Goal: Task Accomplishment & Management: Use online tool/utility

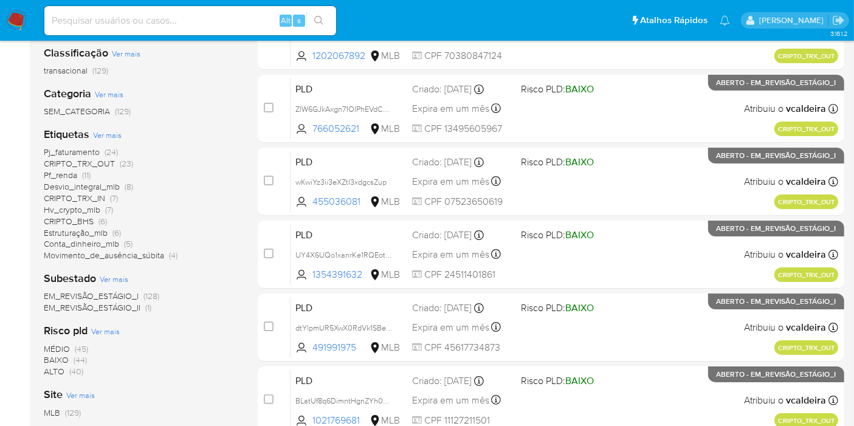
scroll to position [202, 0]
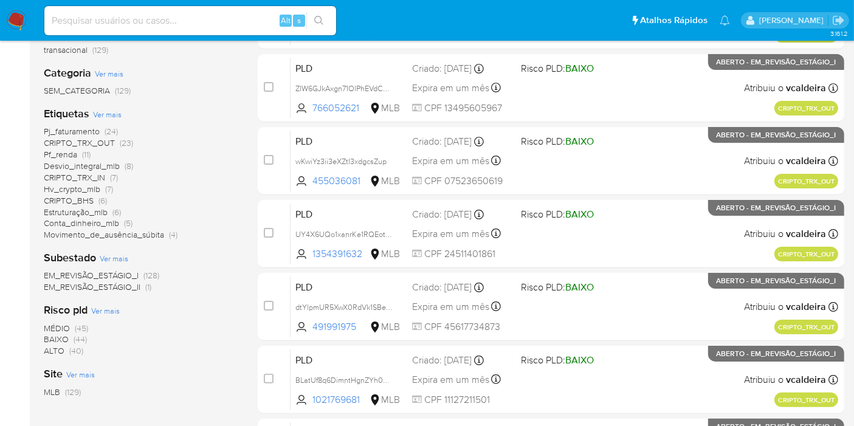
click at [78, 223] on font "Conta_dinheiro_mlb" at bounding box center [81, 223] width 75 height 12
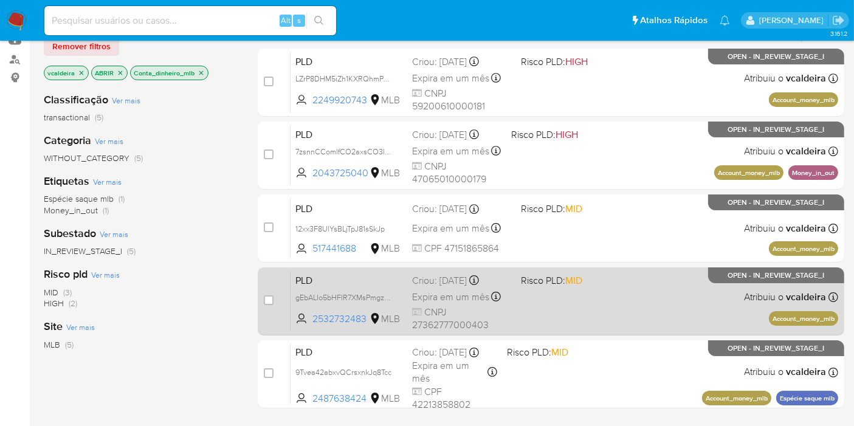
scroll to position [202, 0]
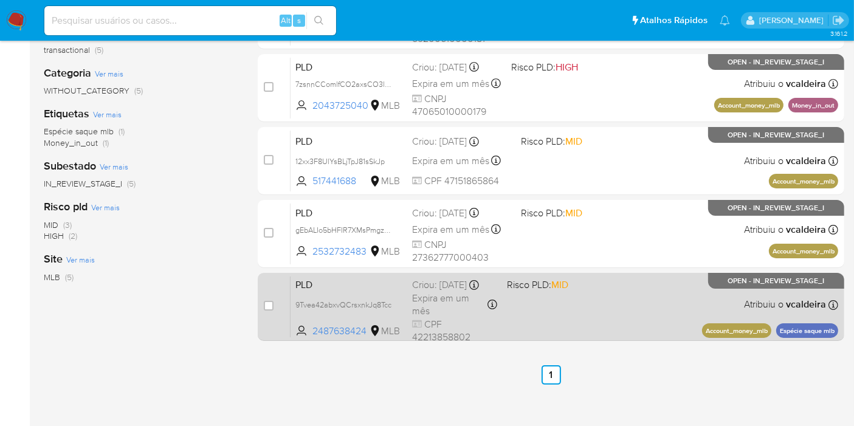
click at [745, 284] on span "OPEN - IN_REVIEW_STAGE_I" at bounding box center [776, 281] width 97 height 7
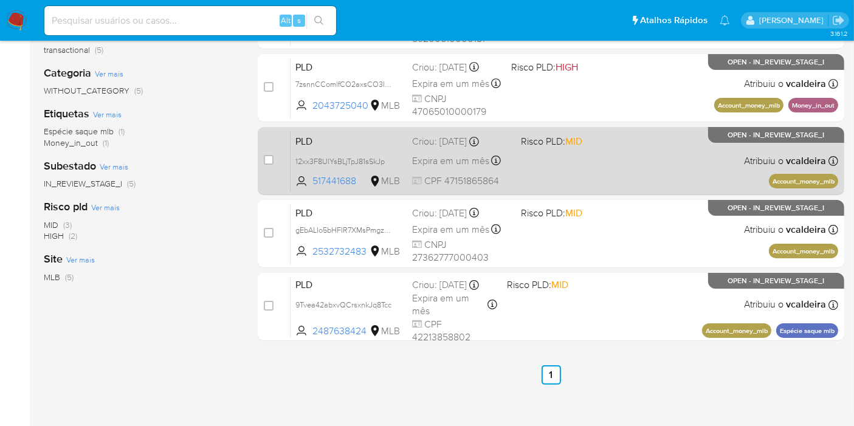
click at [771, 136] on span "OPEN - IN_REVIEW_STAGE_I" at bounding box center [776, 135] width 97 height 7
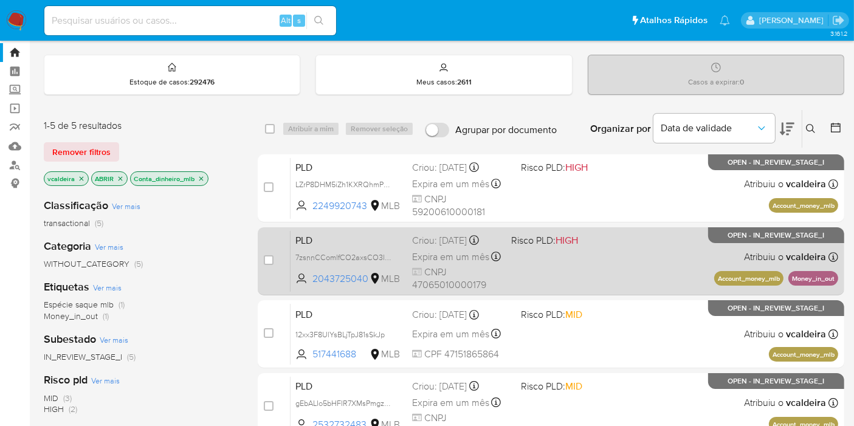
scroll to position [0, 0]
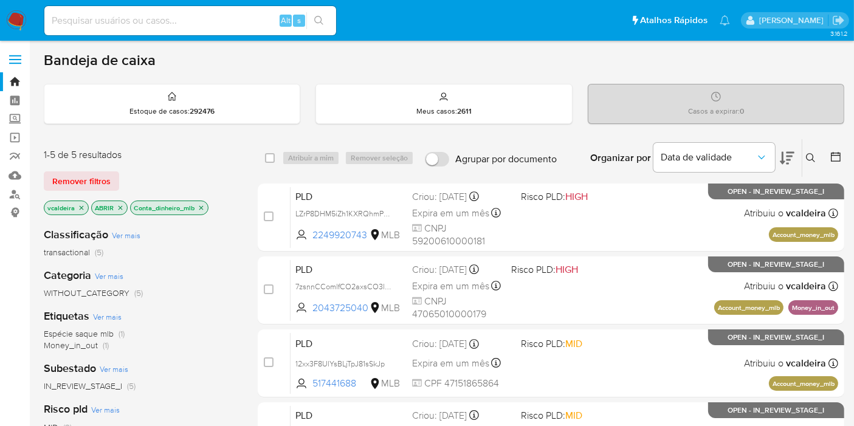
click at [199, 205] on icon "fechar filtro" at bounding box center [201, 207] width 4 height 4
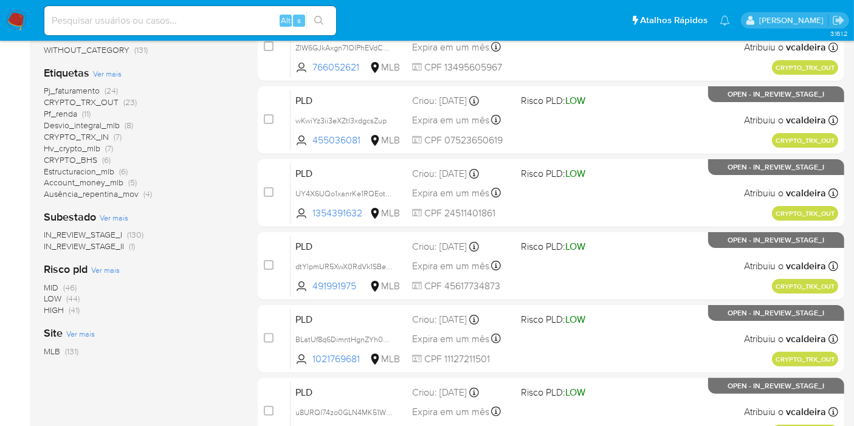
scroll to position [202, 0]
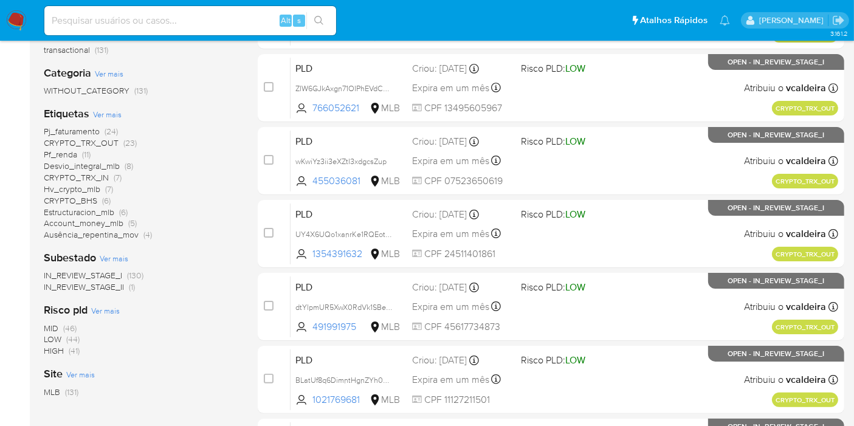
click at [64, 157] on span "Pf_renda" at bounding box center [60, 154] width 33 height 12
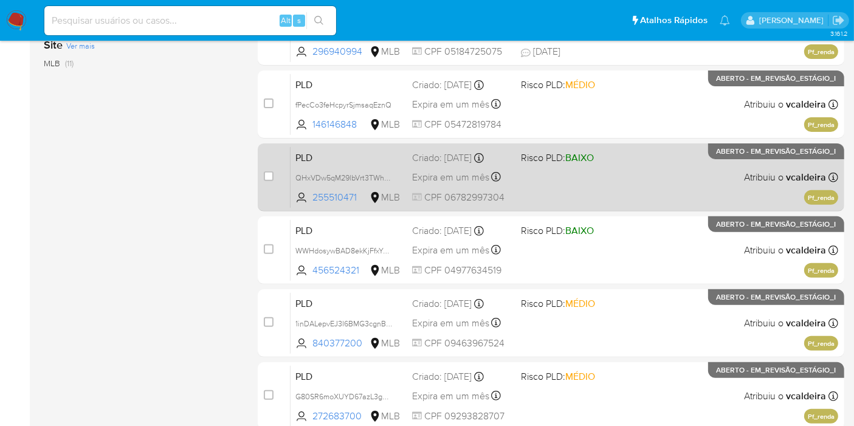
scroll to position [337, 0]
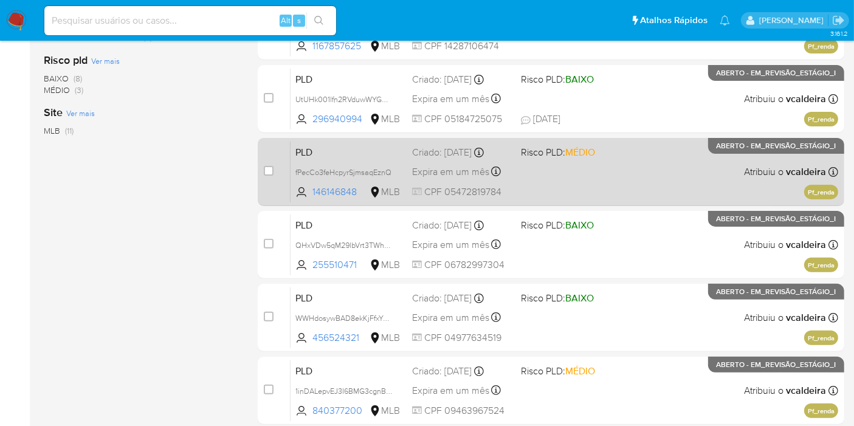
click at [754, 152] on p "ABERTO - EM_REVISÃO_ESTÁGIO_I" at bounding box center [776, 146] width 136 height 16
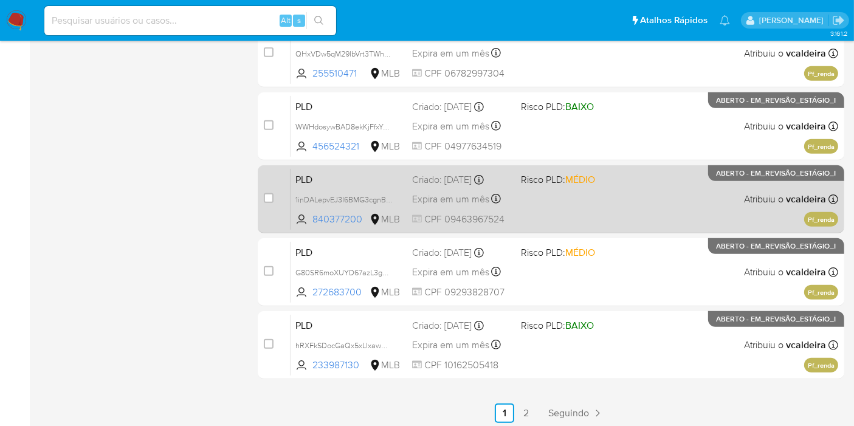
scroll to position [540, 0]
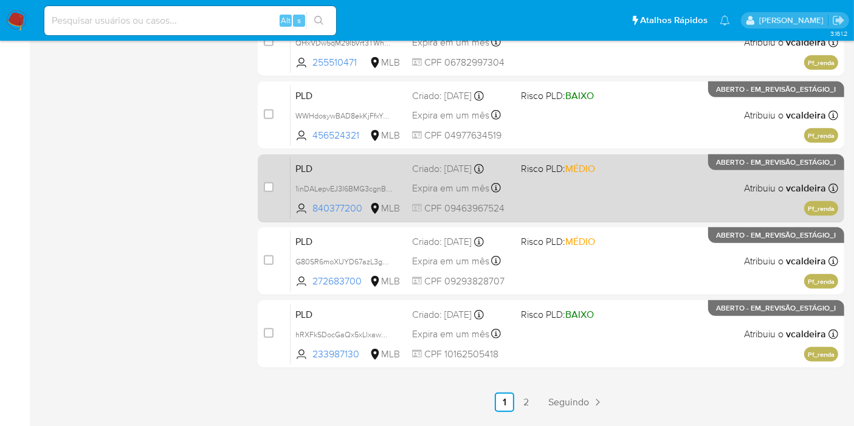
click at [749, 168] on p "ABERTO - EM_REVISÃO_ESTÁGIO_I" at bounding box center [776, 162] width 136 height 16
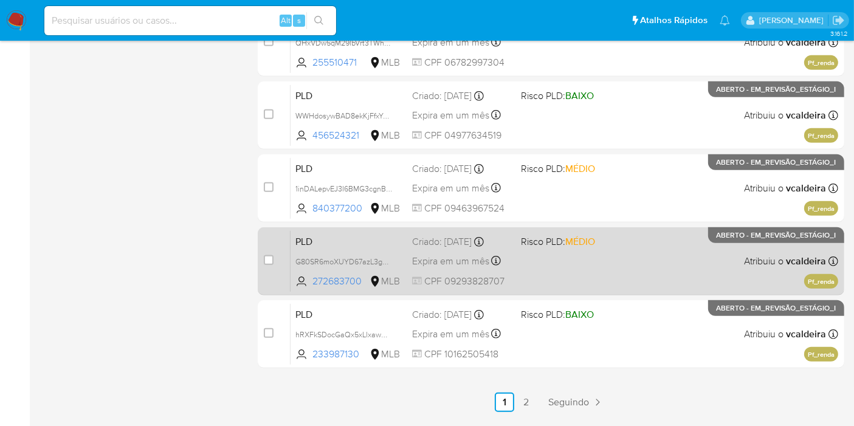
click at [708, 244] on div "PLD G80SR6moXUYD67azL3g9GQ6m 272683700 MLB Risco PLD: MÉDIO Criado: 12/09/2025 …" at bounding box center [565, 260] width 548 height 61
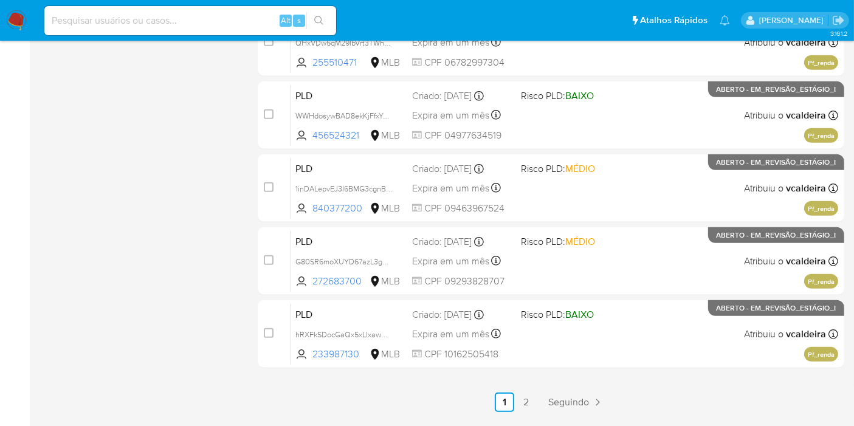
click at [530, 400] on link "2" at bounding box center [526, 402] width 19 height 19
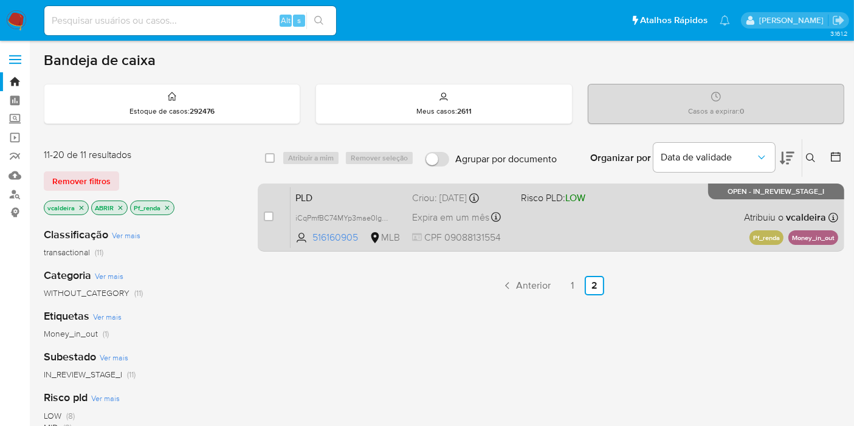
click at [725, 207] on div "PLD iCqPmfBC74MYp3mae0IgKYf6 516160905 MLB Risco PLD: LOW Criou: 12/09/2025 Cri…" at bounding box center [565, 217] width 548 height 61
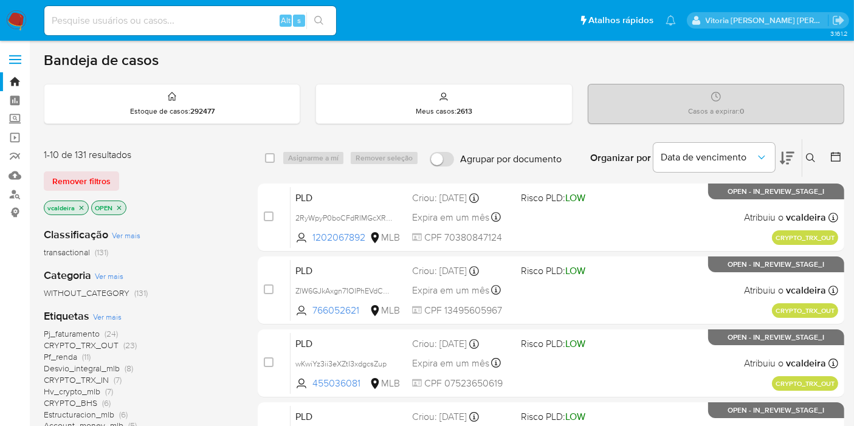
click at [202, 19] on input at bounding box center [190, 21] width 292 height 16
paste input "v6N7gmPkDf1wTSDgvsxLF20y"
type input "v6N7gmPkDf1wTSDgvsxLF20y"
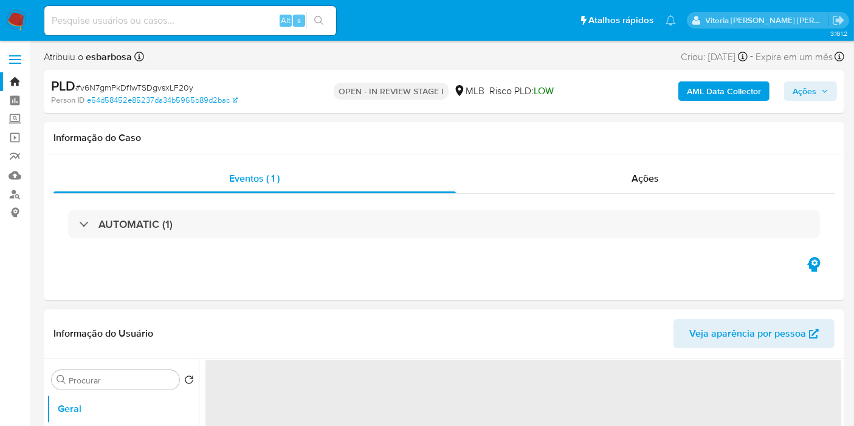
select select "10"
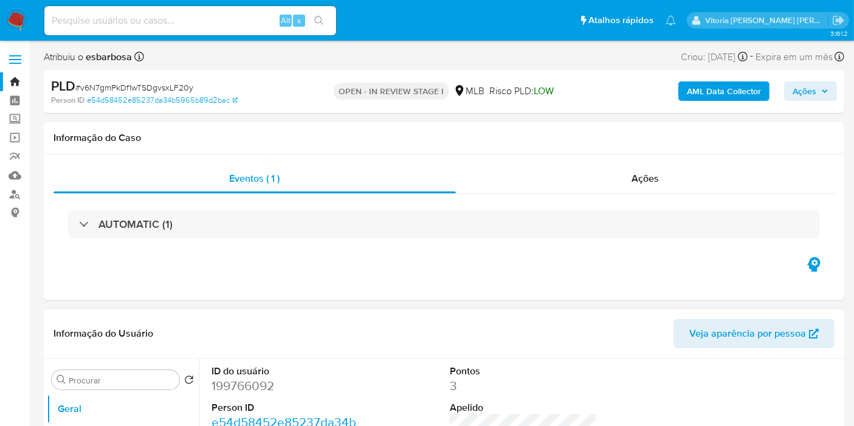
click at [255, 392] on dd "199766092" at bounding box center [285, 386] width 147 height 17
copy dd "199766092"
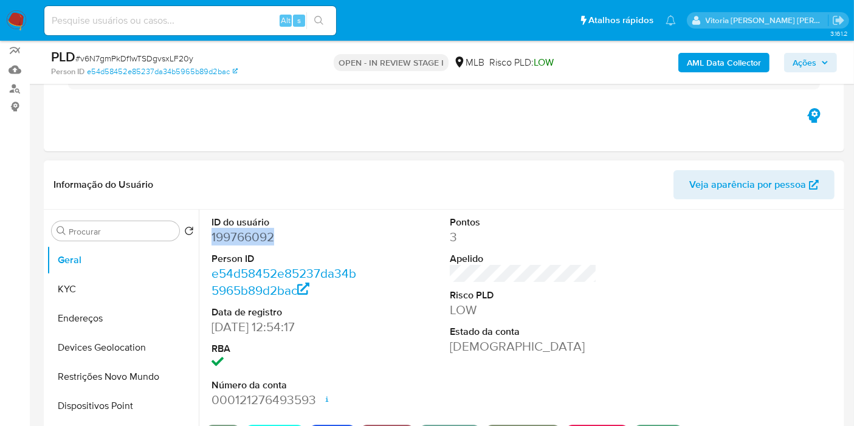
scroll to position [202, 0]
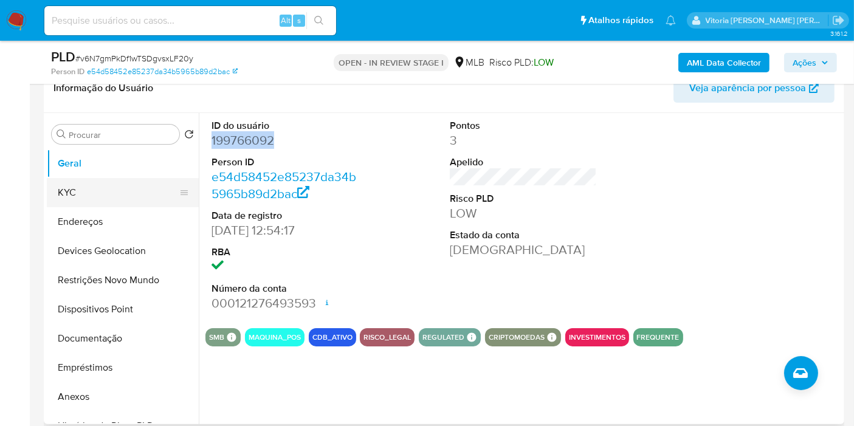
drag, startPoint x: 80, startPoint y: 189, endPoint x: 171, endPoint y: 162, distance: 95.6
click at [80, 191] on button "KYC" at bounding box center [123, 192] width 152 height 29
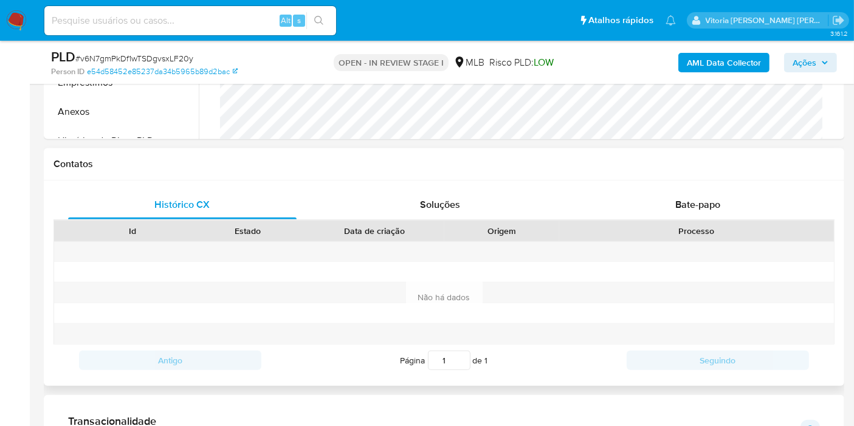
scroll to position [675, 0]
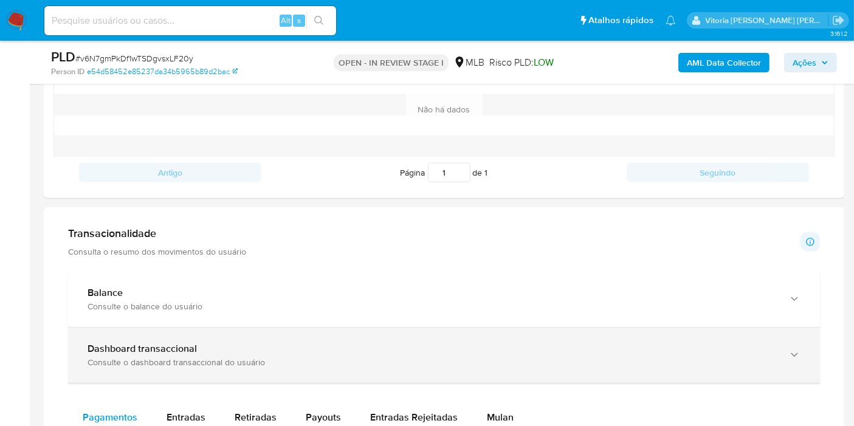
click at [408, 345] on div "Dashboard transaccional" at bounding box center [432, 349] width 689 height 12
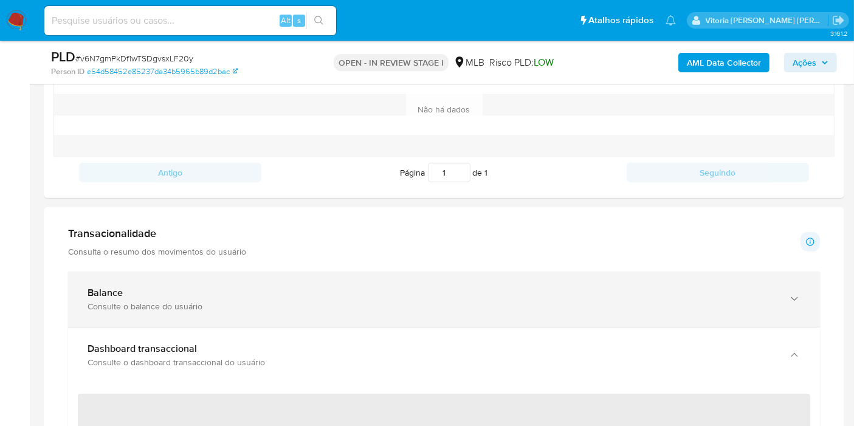
click at [427, 305] on div "Consulte o balance do usuário" at bounding box center [432, 306] width 689 height 11
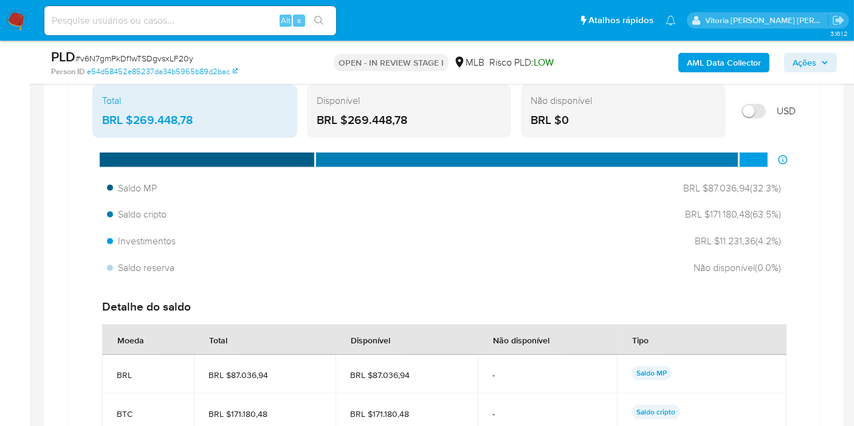
scroll to position [945, 0]
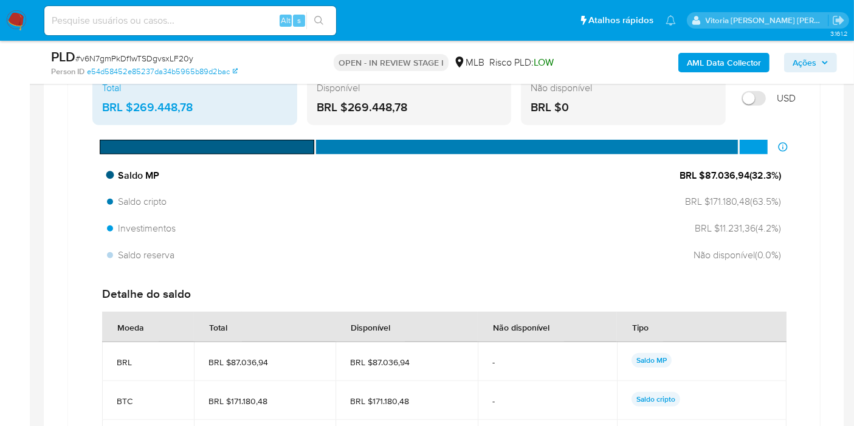
drag, startPoint x: 743, startPoint y: 173, endPoint x: 702, endPoint y: 173, distance: 41.3
click at [702, 173] on span "BRL $87.036,94 ( 32.3 %)" at bounding box center [731, 175] width 102 height 13
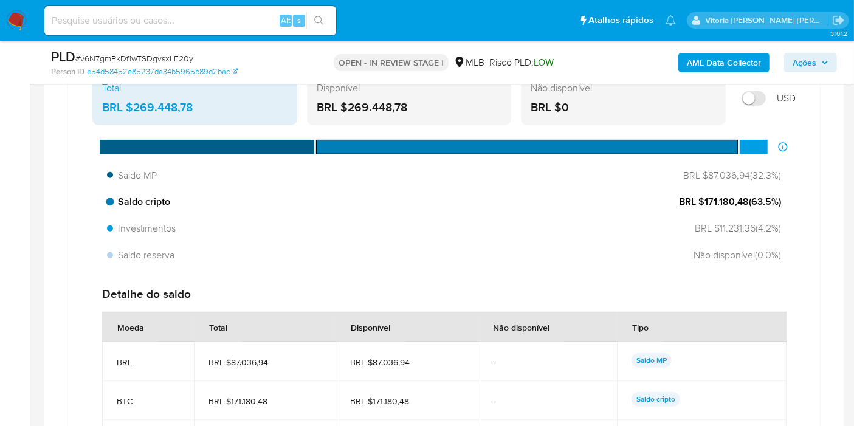
drag, startPoint x: 748, startPoint y: 197, endPoint x: 705, endPoint y: 201, distance: 43.3
click at [705, 201] on span "BRL $171.180,48 ( 63.5 %)" at bounding box center [730, 201] width 102 height 13
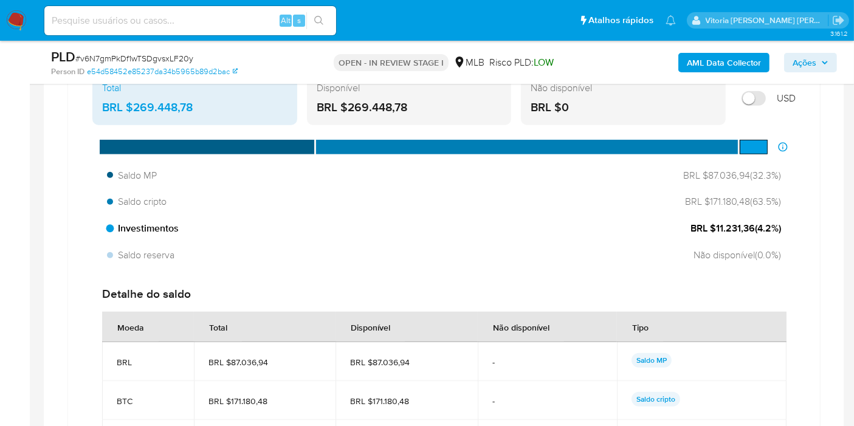
drag, startPoint x: 744, startPoint y: 232, endPoint x: 712, endPoint y: 234, distance: 32.3
click at [712, 234] on div "Investimentos BRL $11.231,36 ( 4.2 %)" at bounding box center [444, 228] width 684 height 23
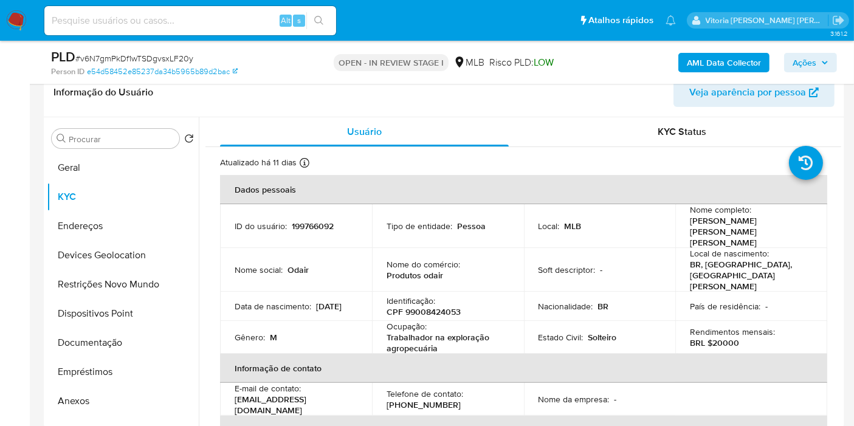
scroll to position [202, 0]
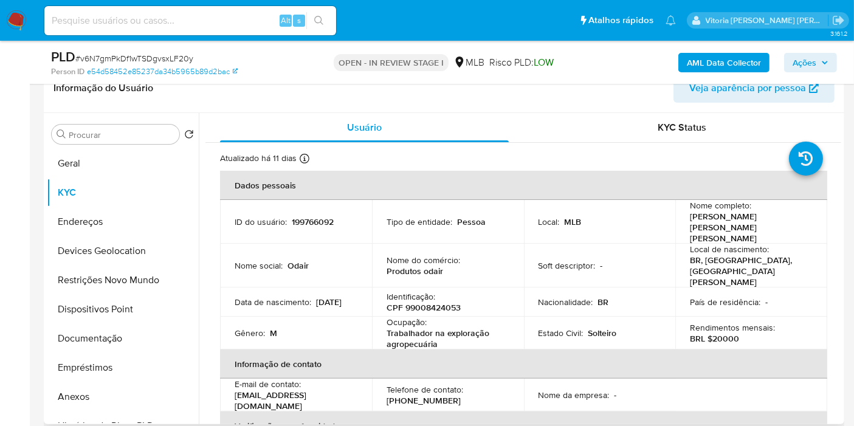
drag, startPoint x: 272, startPoint y: 282, endPoint x: 222, endPoint y: 286, distance: 50.6
click at [222, 288] on td "Data de nascimento : 12/11/1981" at bounding box center [296, 302] width 152 height 29
copy p "12/11/1981"
drag, startPoint x: 451, startPoint y: 256, endPoint x: 385, endPoint y: 250, distance: 65.9
click at [387, 255] on div "Nome do comércio : Produtos odair" at bounding box center [448, 266] width 123 height 22
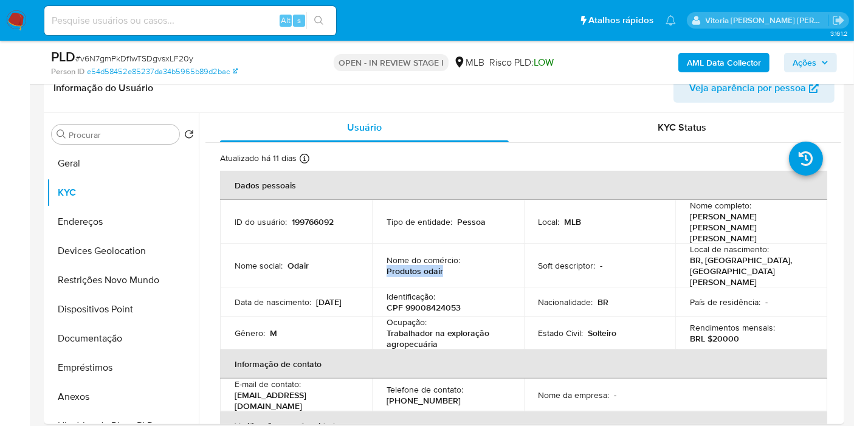
copy p "Produtos odair"
drag, startPoint x: 443, startPoint y: 316, endPoint x: 382, endPoint y: 309, distance: 61.2
click at [382, 317] on td "Ocupação : Trabalhador na exploração agropecuária" at bounding box center [448, 333] width 152 height 33
copy p "Trabalhador na exploração agropecuária"
click at [716, 58] on b "AML Data Collector" at bounding box center [724, 62] width 74 height 19
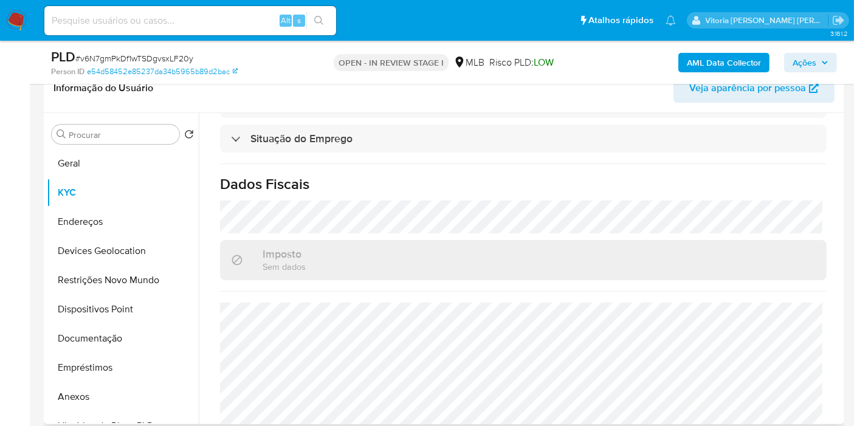
scroll to position [559, 0]
click at [97, 228] on button "Endereços" at bounding box center [118, 221] width 142 height 29
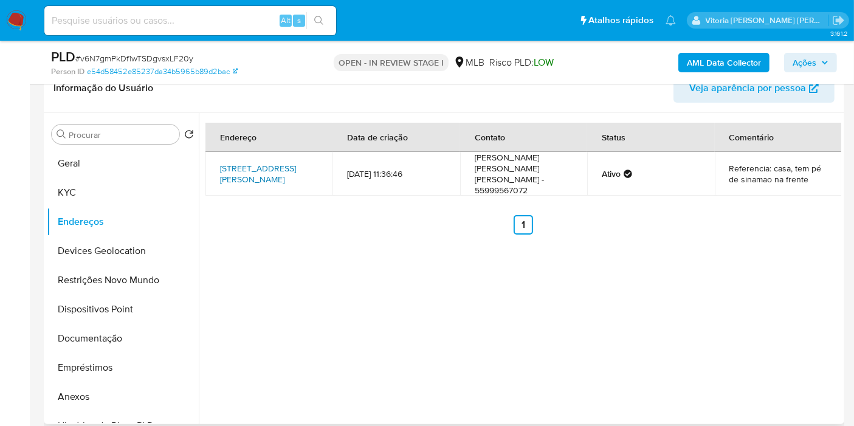
click at [283, 165] on link "Travessa Rigão 50, Santa Maria, Rio Grande Do Sul, 97095560, Brasil 50" at bounding box center [258, 173] width 76 height 23
click at [81, 165] on button "Geral" at bounding box center [118, 163] width 142 height 29
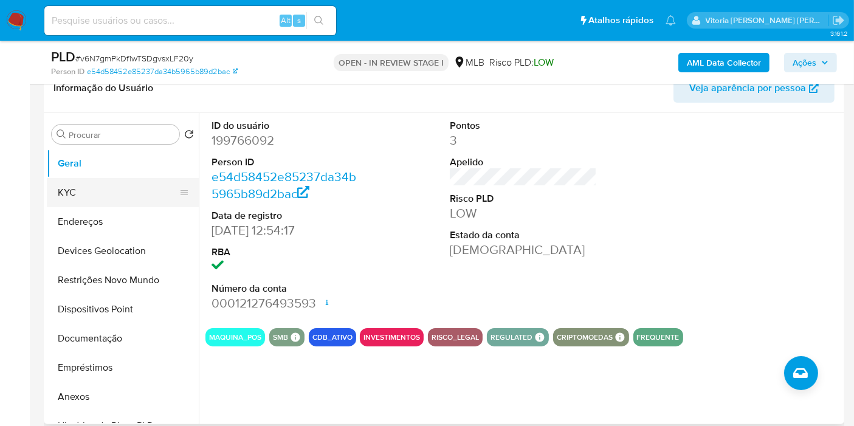
click at [103, 196] on button "KYC" at bounding box center [118, 192] width 142 height 29
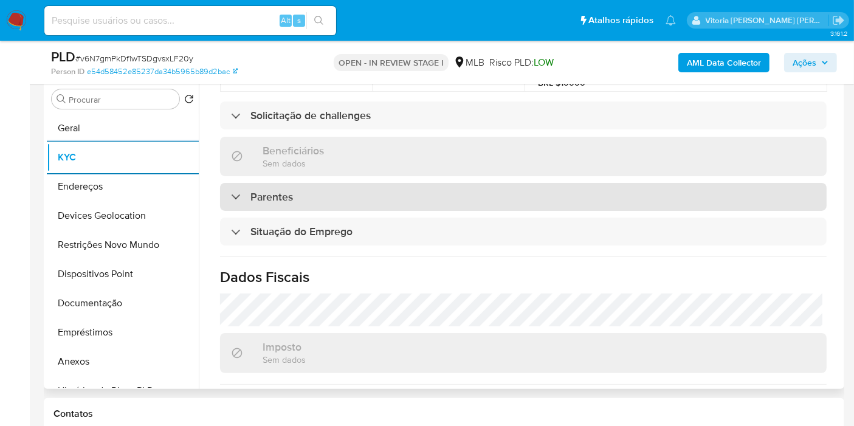
scroll to position [559, 0]
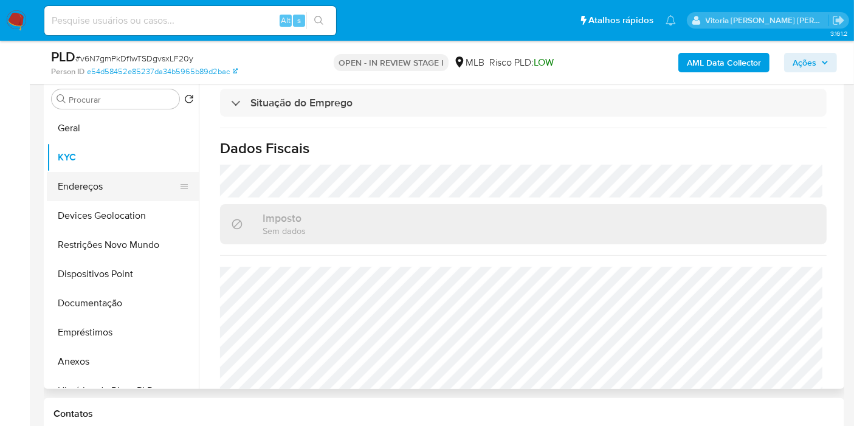
click at [134, 182] on button "Endereços" at bounding box center [118, 186] width 142 height 29
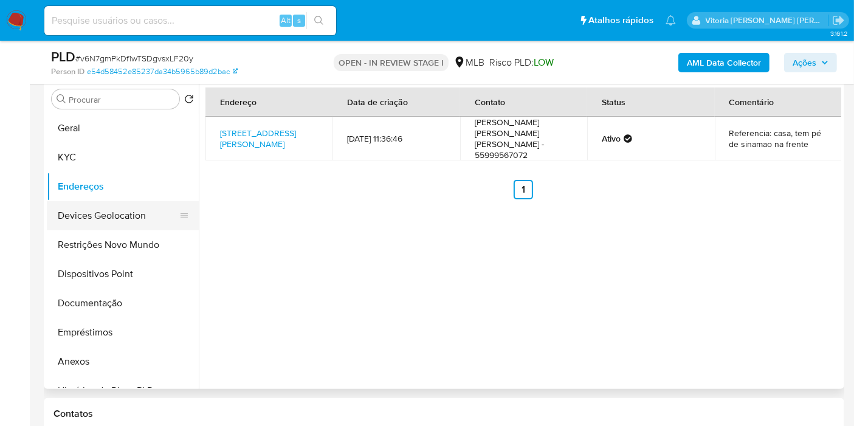
click at [94, 205] on button "Devices Geolocation" at bounding box center [118, 215] width 142 height 29
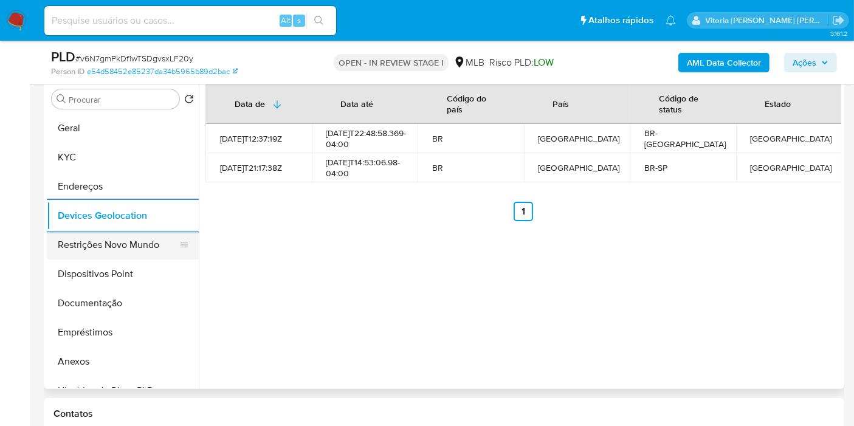
click at [88, 249] on button "Restrições Novo Mundo" at bounding box center [118, 244] width 142 height 29
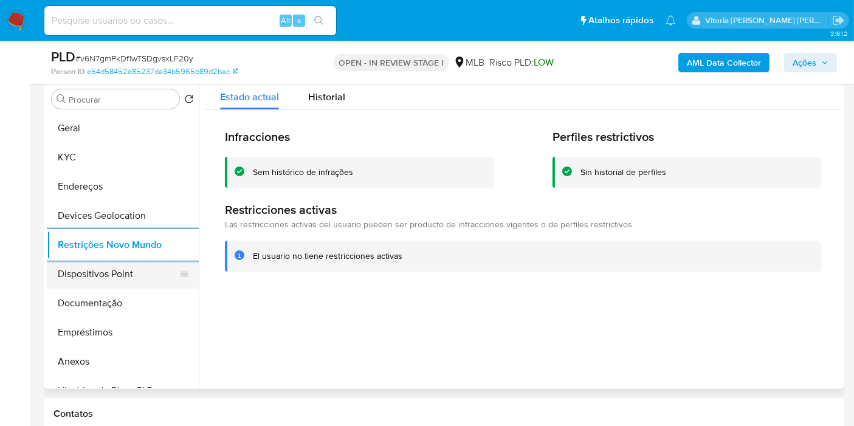
click at [116, 273] on button "Dispositivos Point" at bounding box center [118, 274] width 142 height 29
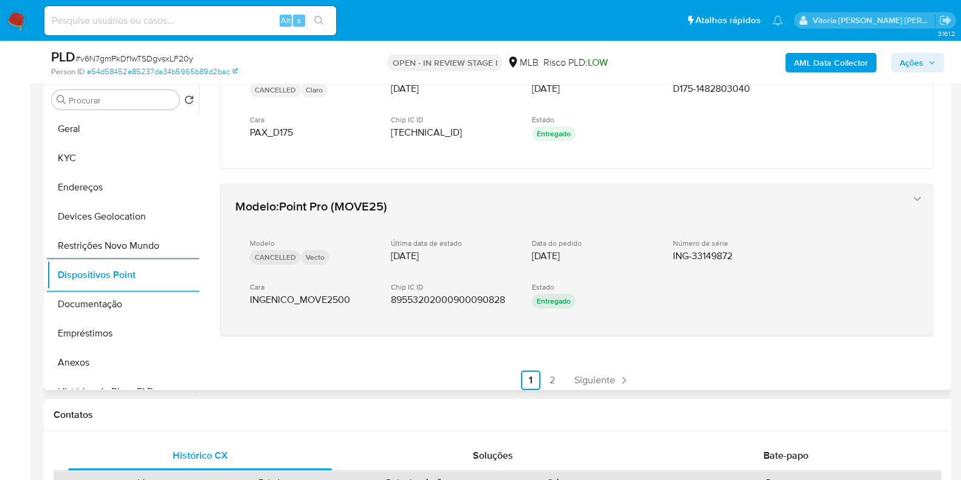
scroll to position [592, 0]
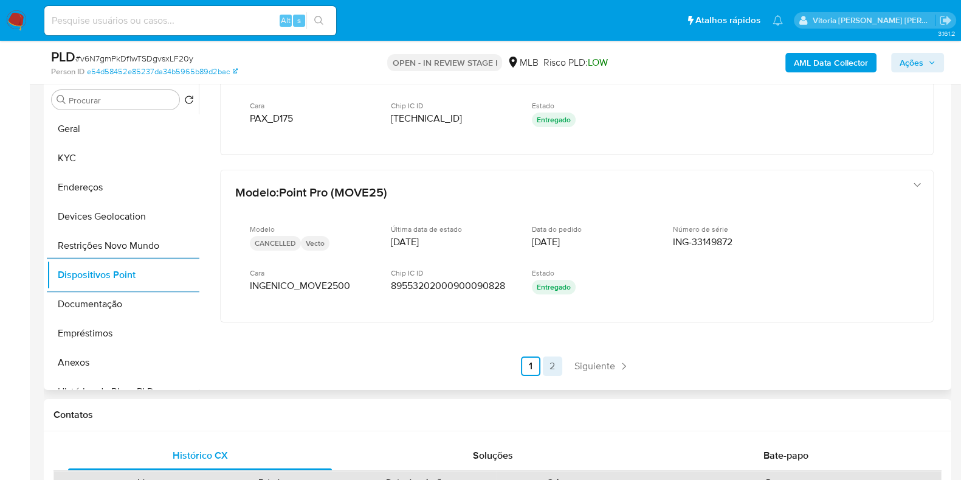
click at [551, 366] on link "2" at bounding box center [552, 365] width 19 height 19
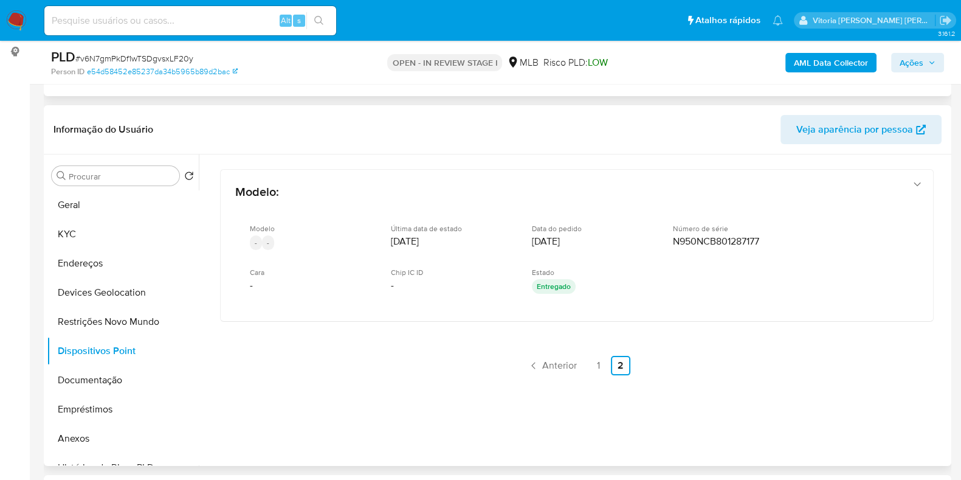
scroll to position [161, 0]
click at [114, 328] on button "Restrições Novo Mundo" at bounding box center [118, 321] width 142 height 29
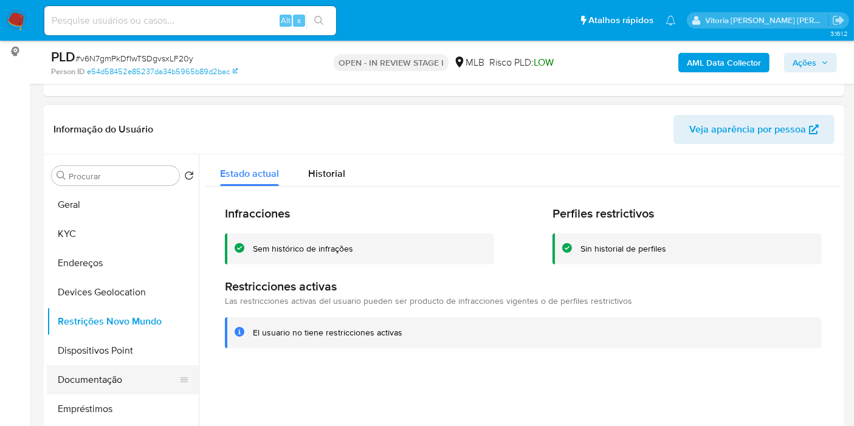
click at [98, 379] on button "Documentação" at bounding box center [118, 379] width 142 height 29
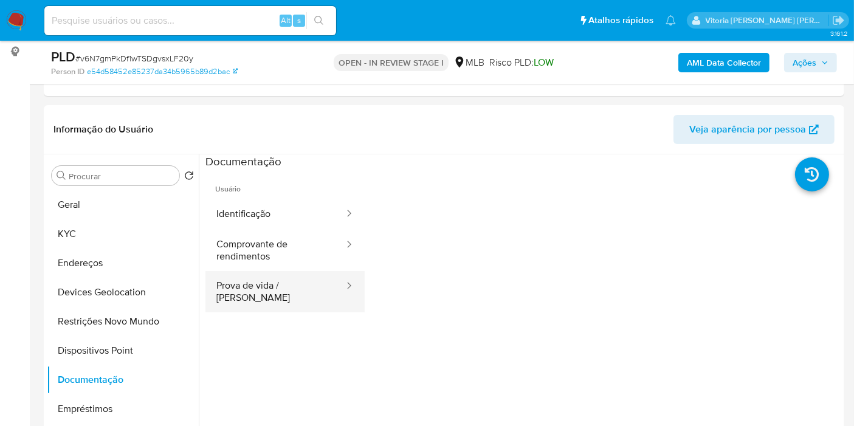
click at [255, 287] on button "Prova de vida / Selfie" at bounding box center [275, 291] width 140 height 41
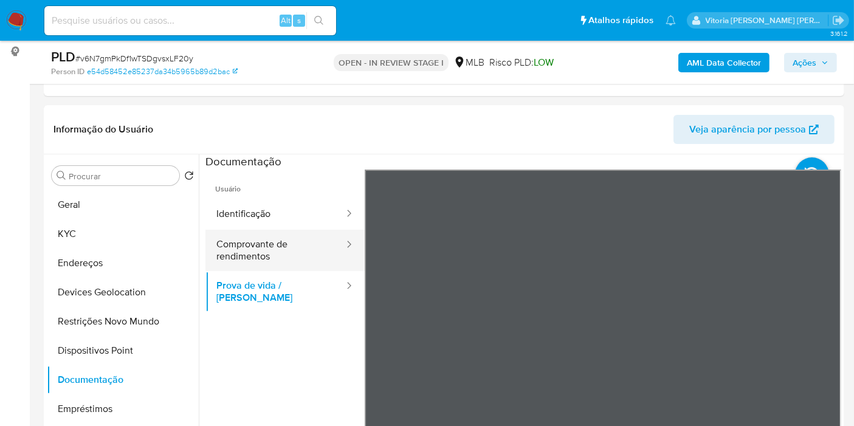
drag, startPoint x: 272, startPoint y: 241, endPoint x: 283, endPoint y: 237, distance: 11.7
click at [272, 241] on button "Comprovante de rendimentos" at bounding box center [275, 250] width 140 height 41
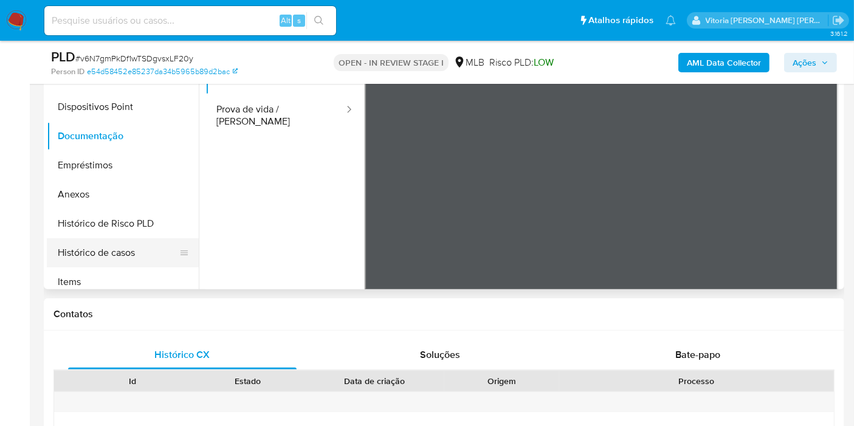
scroll to position [135, 0]
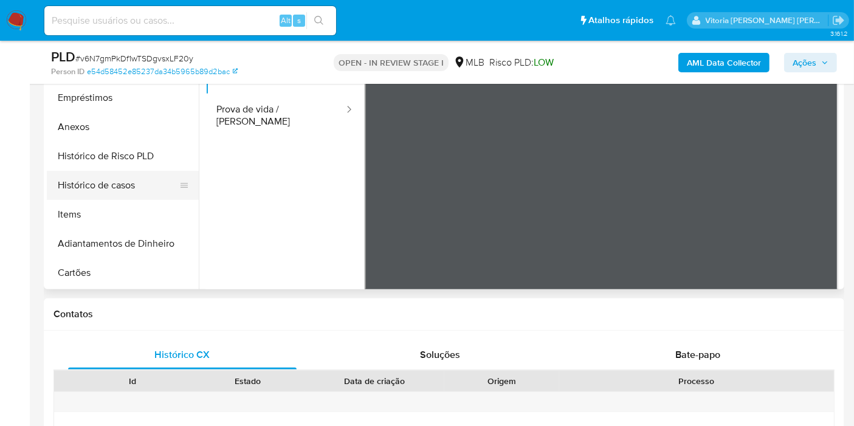
drag, startPoint x: 108, startPoint y: 179, endPoint x: 147, endPoint y: 185, distance: 39.4
click at [108, 181] on button "Histórico de casos" at bounding box center [118, 185] width 142 height 29
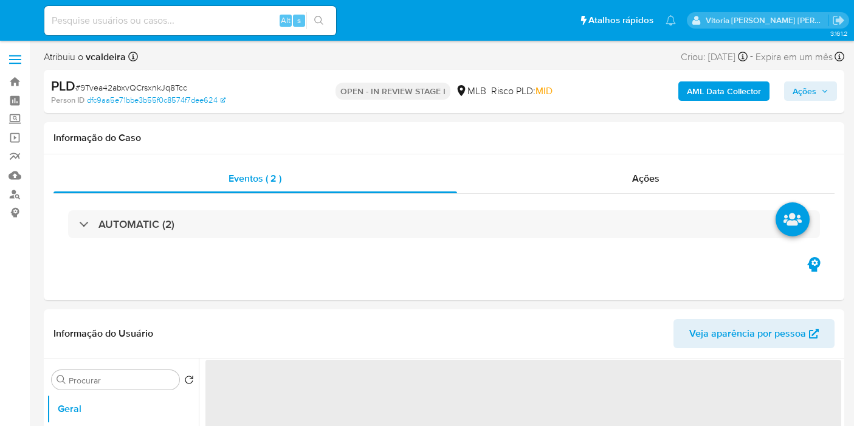
select select "10"
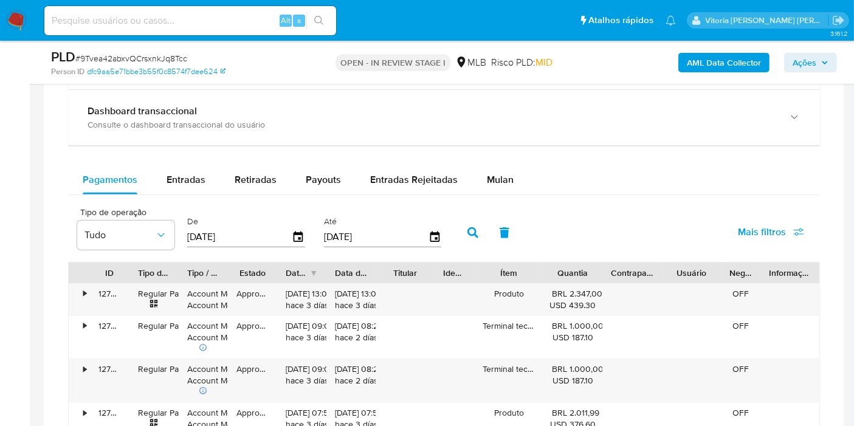
scroll to position [1013, 0]
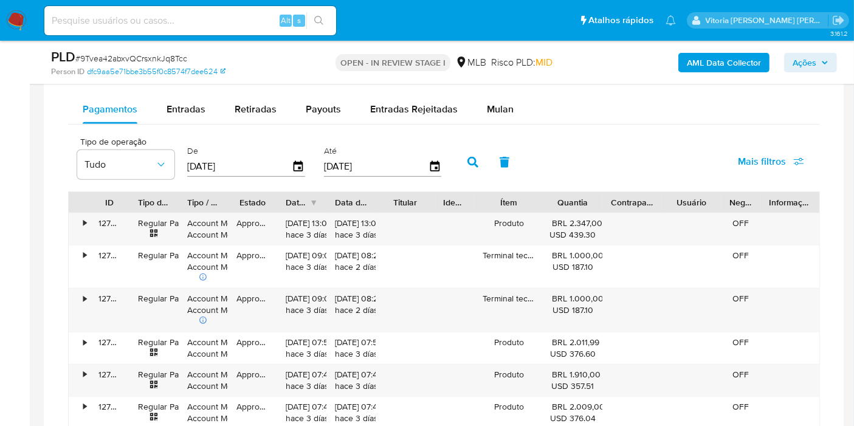
drag, startPoint x: 497, startPoint y: 110, endPoint x: 536, endPoint y: 119, distance: 40.4
click at [497, 108] on span "Mulan" at bounding box center [500, 109] width 27 height 14
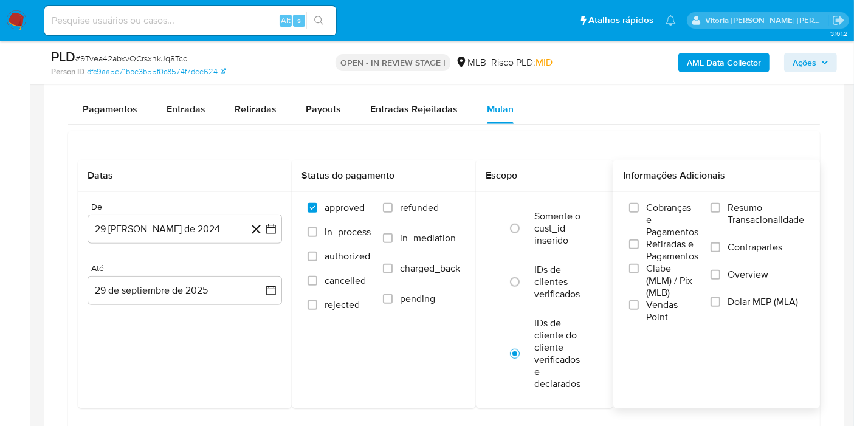
click at [762, 205] on span "Resumo Transacionalidade" at bounding box center [766, 214] width 77 height 24
click at [720, 205] on input "Resumo Transacionalidade" at bounding box center [716, 208] width 10 height 10
click at [211, 220] on button "[DATE]" at bounding box center [185, 229] width 195 height 29
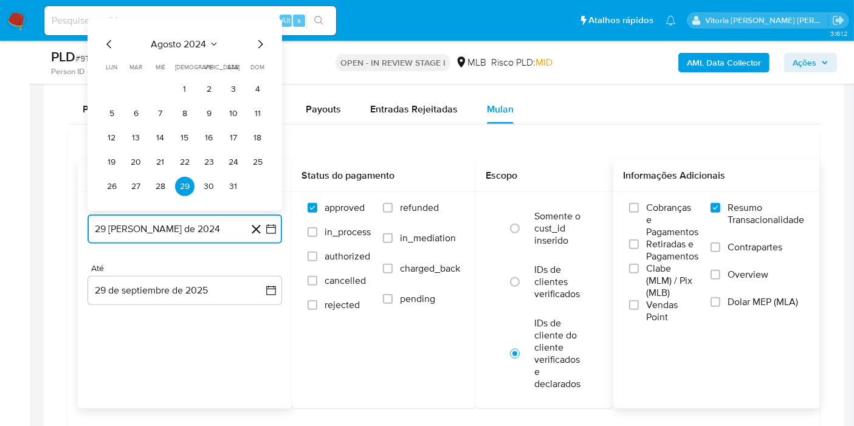
click at [199, 43] on span "agosto 2024" at bounding box center [178, 44] width 55 height 12
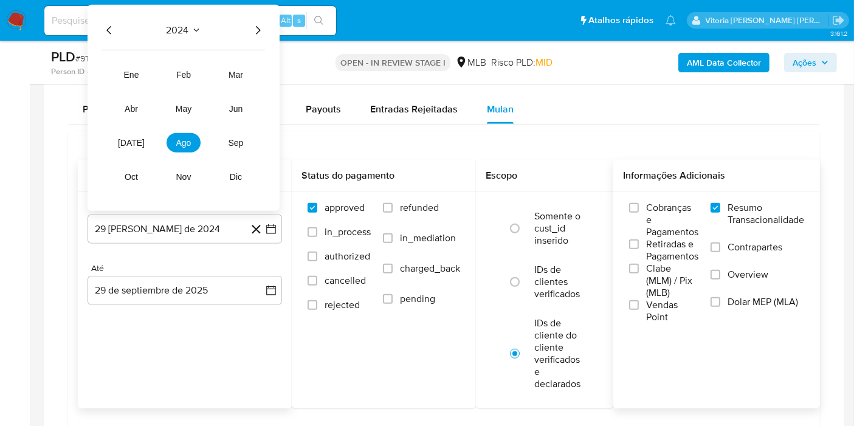
click at [257, 27] on icon "Año siguiente" at bounding box center [257, 30] width 15 height 15
click at [194, 136] on button "ago" at bounding box center [184, 142] width 34 height 19
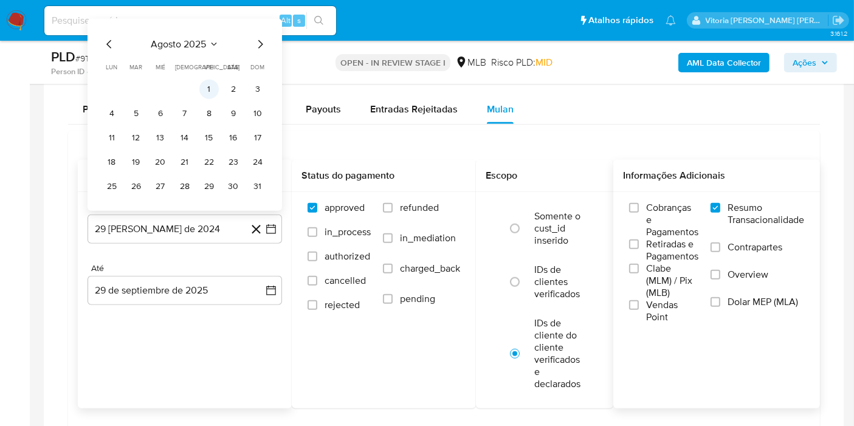
click at [210, 83] on button "1" at bounding box center [208, 89] width 19 height 19
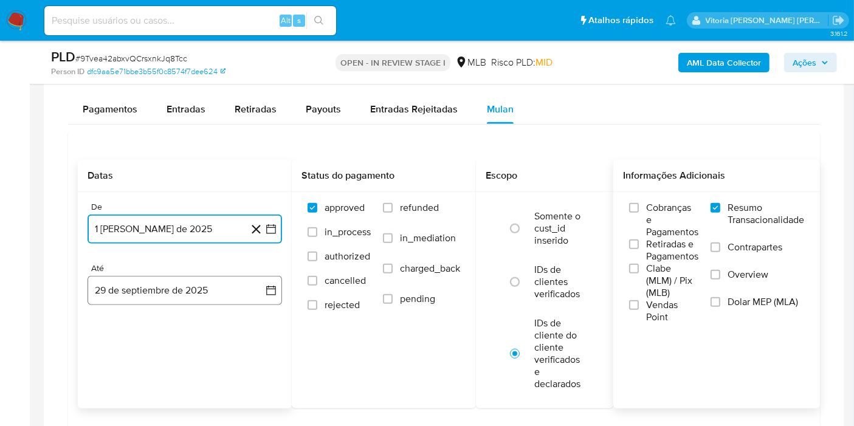
click at [182, 282] on button "29 de septiembre de 2025" at bounding box center [185, 290] width 195 height 29
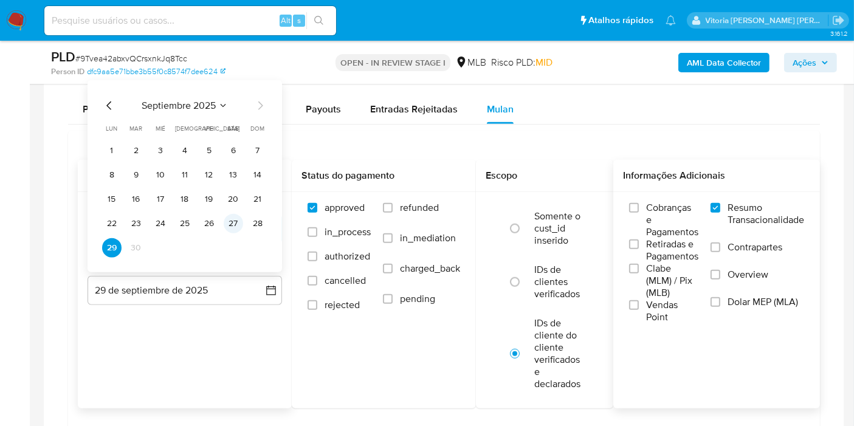
click at [242, 221] on button "27" at bounding box center [233, 223] width 19 height 19
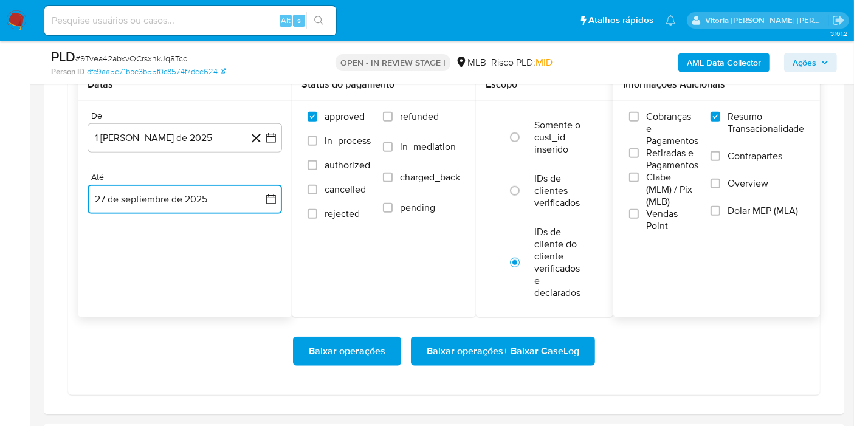
scroll to position [1216, 0]
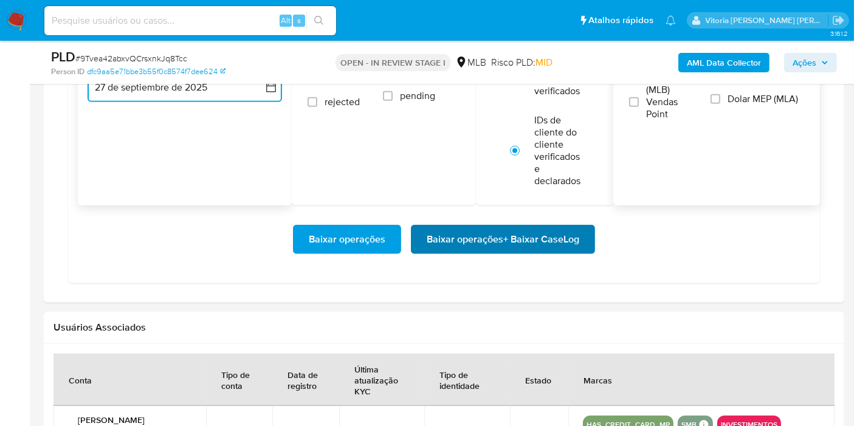
click at [503, 239] on span "Baixar operações + Baixar CaseLog" at bounding box center [503, 239] width 153 height 27
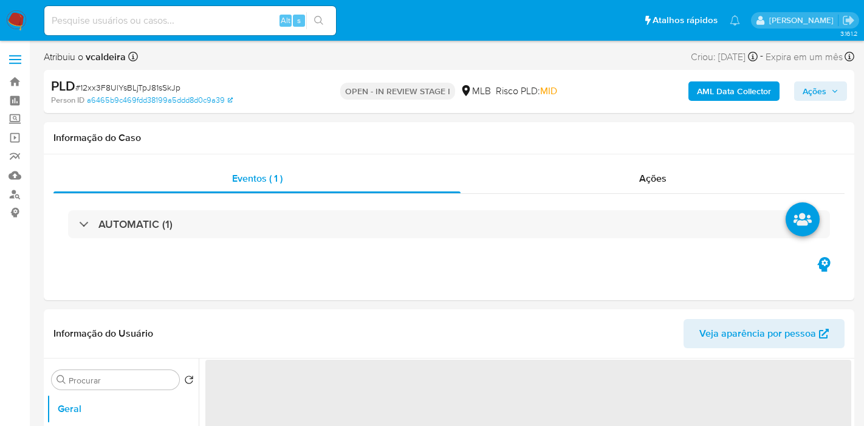
select select "10"
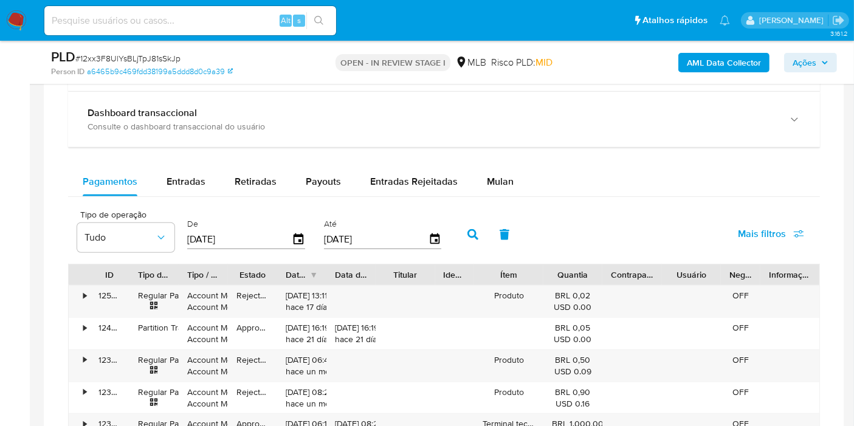
scroll to position [878, 0]
click at [479, 178] on button "Mulan" at bounding box center [500, 182] width 56 height 29
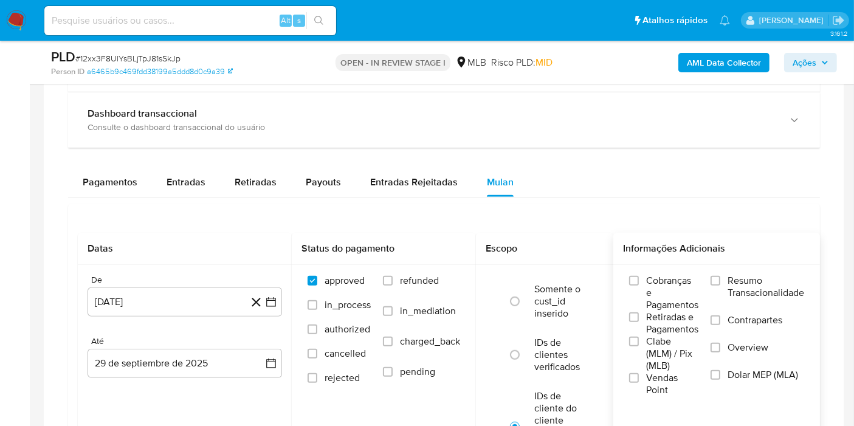
click at [767, 283] on span "Resumo Transacionalidade" at bounding box center [766, 287] width 77 height 24
click at [725, 280] on label "Resumo Transacionalidade" at bounding box center [758, 295] width 94 height 40
click at [720, 280] on input "Resumo Transacionalidade" at bounding box center [716, 281] width 10 height 10
click at [123, 290] on button "[DATE]" at bounding box center [185, 302] width 195 height 29
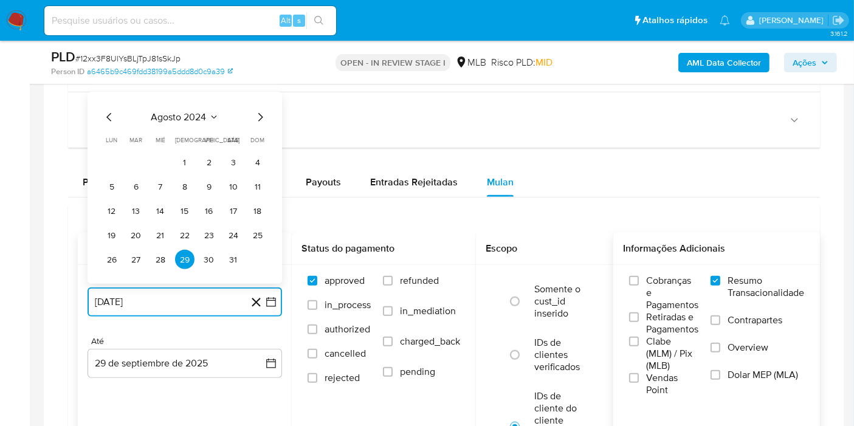
click at [199, 114] on span "agosto 2024" at bounding box center [178, 117] width 55 height 12
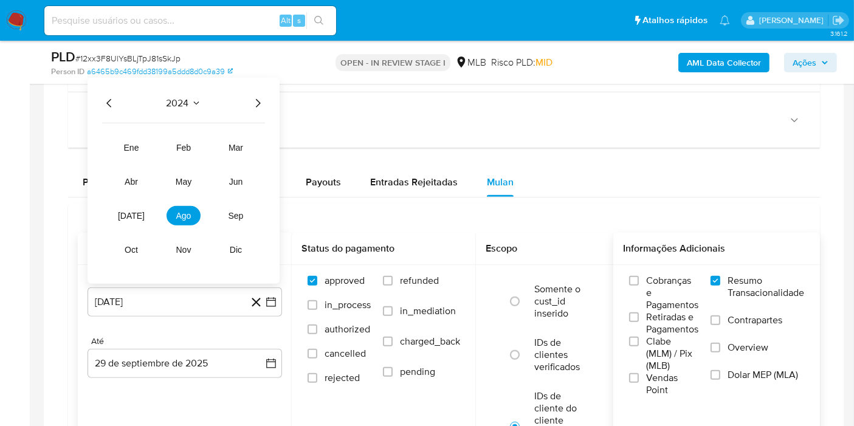
click at [254, 89] on div "2024 2024 ene feb mar abr may jun [DATE] ago sep oct nov dic" at bounding box center [184, 181] width 192 height 206
click at [258, 97] on icon "Año siguiente" at bounding box center [257, 103] width 15 height 15
click at [181, 224] on tr "ene feb mar abr may jun [DATE] ago sep oct nov dic" at bounding box center [183, 199] width 139 height 122
click at [180, 215] on span "ago" at bounding box center [183, 216] width 15 height 10
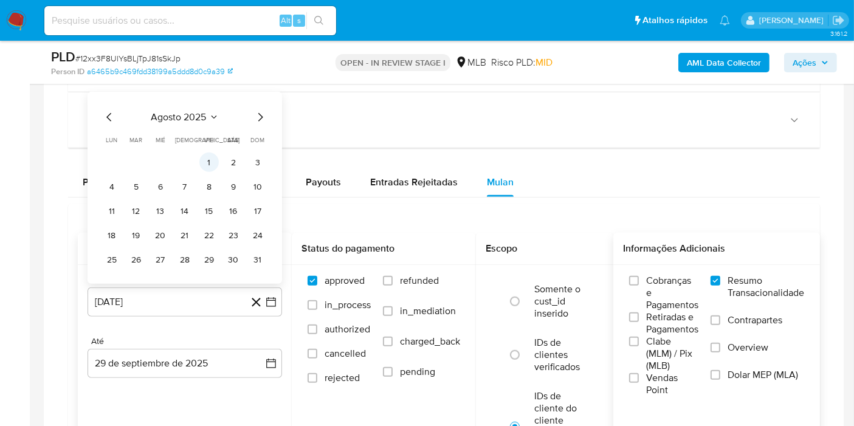
click at [205, 159] on button "1" at bounding box center [208, 162] width 19 height 19
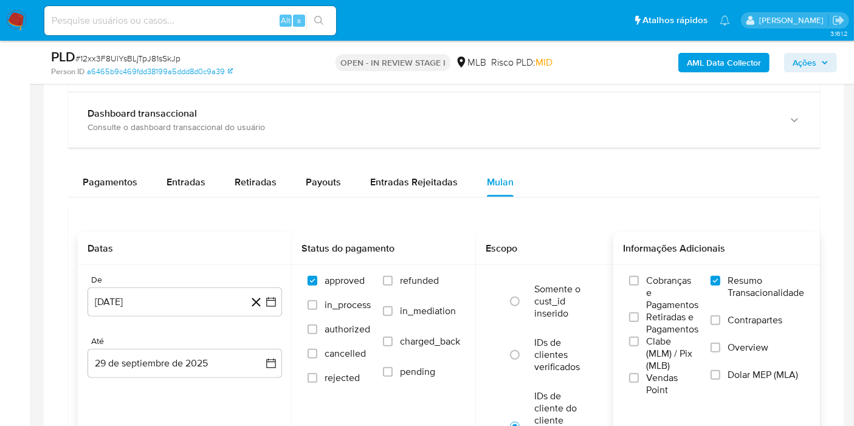
click at [168, 337] on div "Até" at bounding box center [185, 341] width 195 height 11
click at [157, 360] on button "29 de septiembre de 2025" at bounding box center [185, 363] width 195 height 29
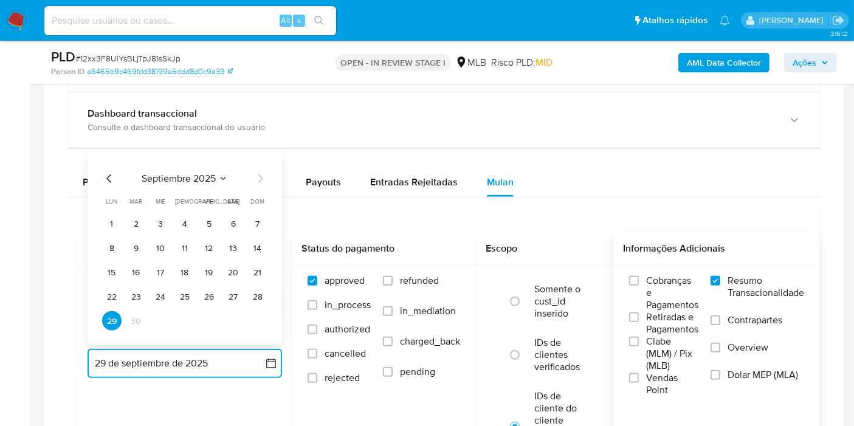
click at [231, 291] on button "27" at bounding box center [233, 296] width 19 height 19
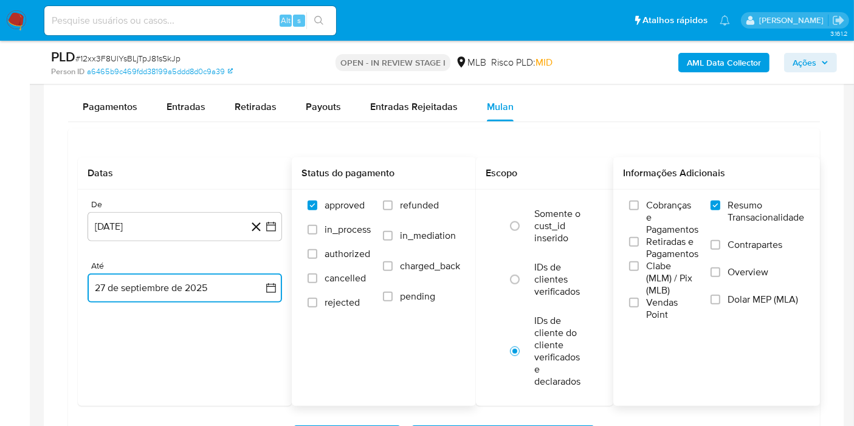
scroll to position [1013, 0]
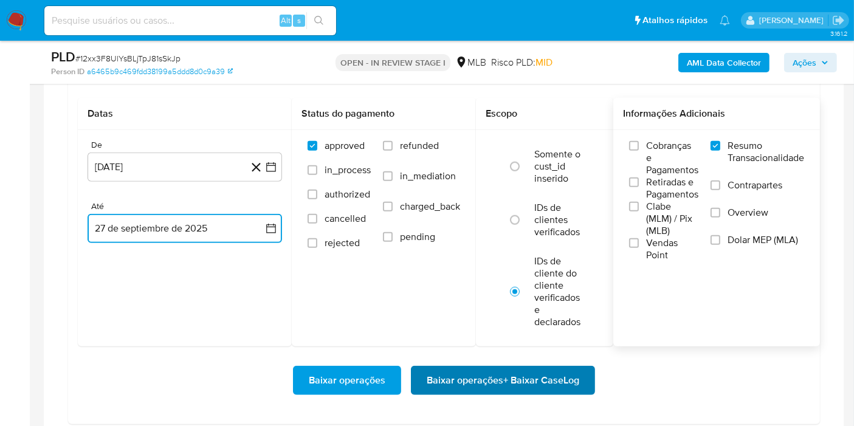
click at [478, 377] on span "Baixar operações + Baixar CaseLog" at bounding box center [503, 380] width 153 height 27
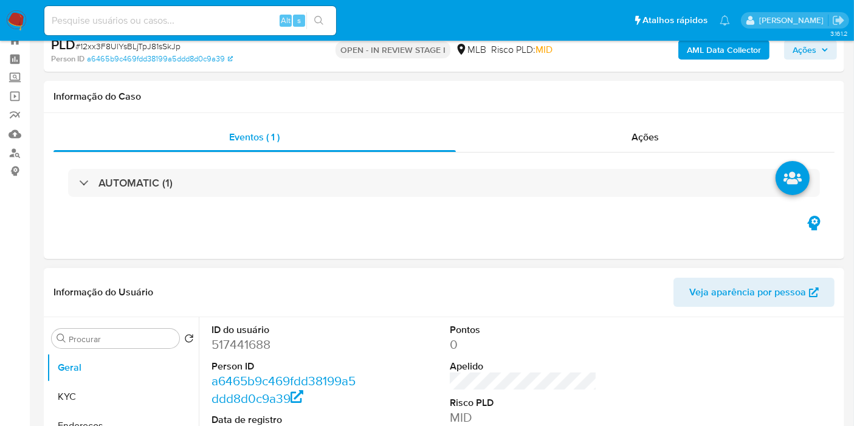
scroll to position [0, 0]
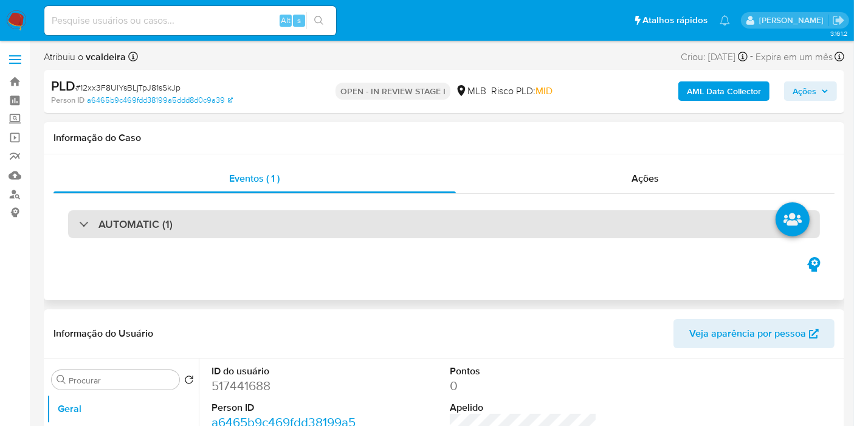
click at [156, 224] on h3 "AUTOMATIC (1)" at bounding box center [135, 224] width 74 height 13
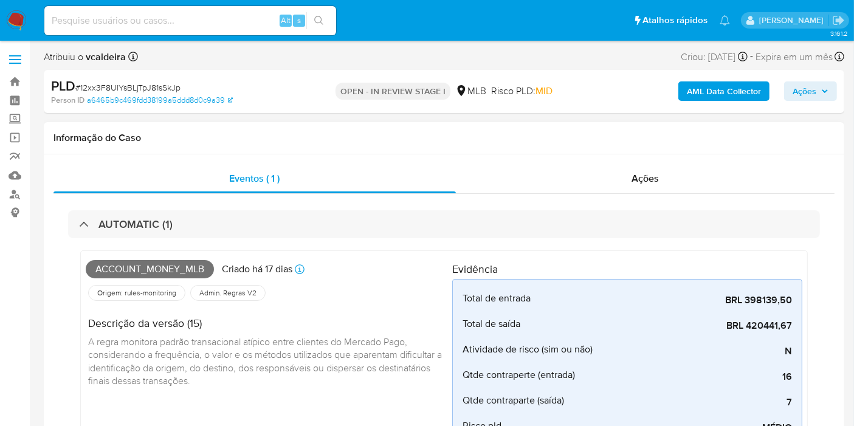
click at [179, 268] on span "Account_money_mlb" at bounding box center [150, 269] width 128 height 18
click at [179, 269] on span "Account_money_mlb" at bounding box center [150, 269] width 128 height 18
copy span "Account_money_mlb"
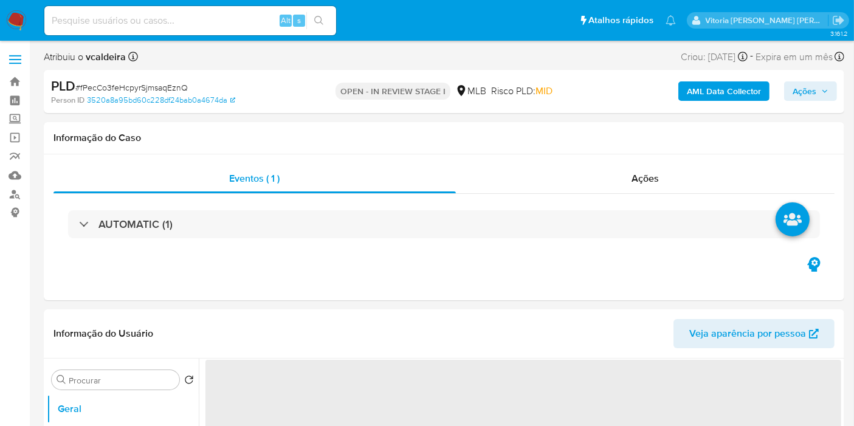
select select "10"
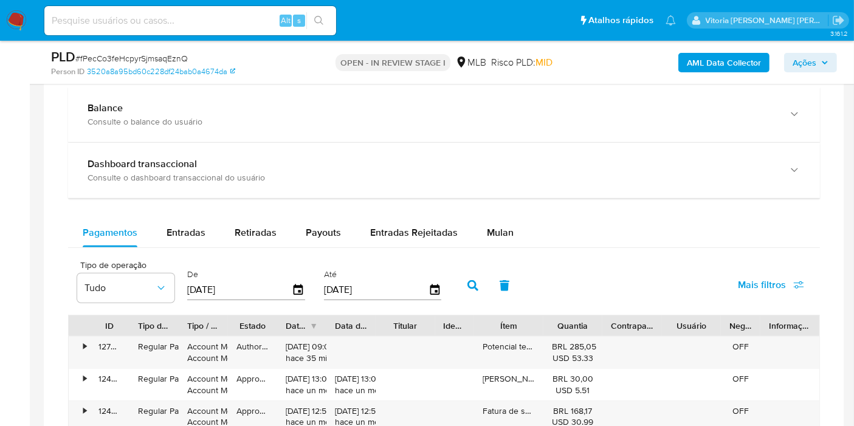
scroll to position [945, 0]
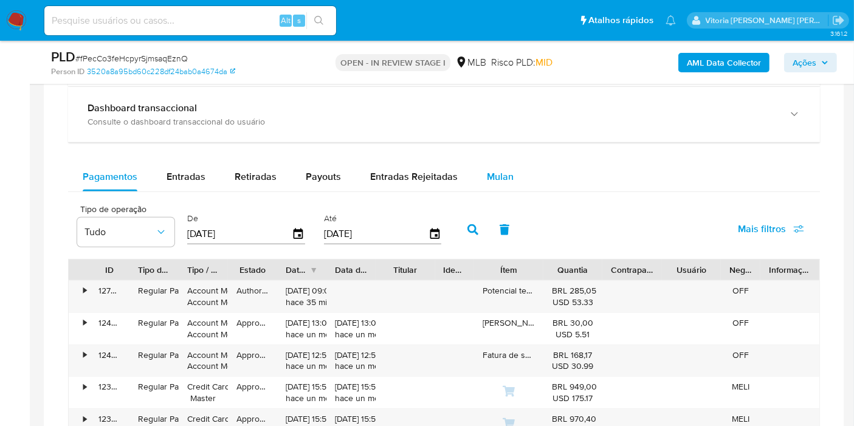
click at [492, 174] on span "Mulan" at bounding box center [500, 177] width 27 height 14
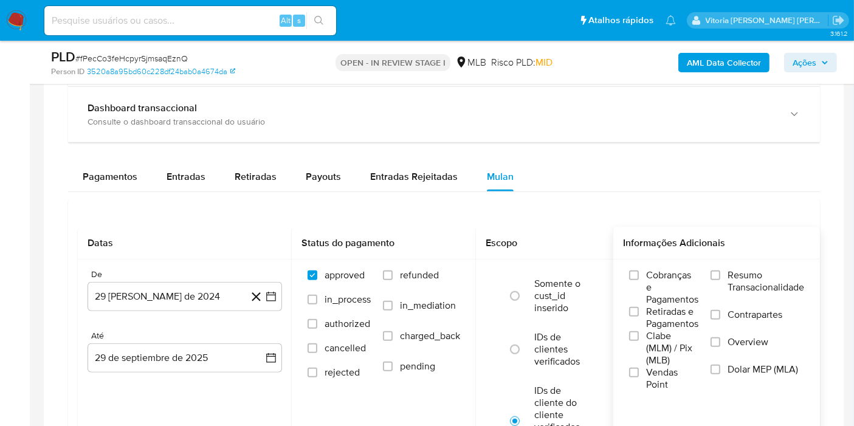
drag, startPoint x: 762, startPoint y: 255, endPoint x: 747, endPoint y: 278, distance: 27.7
click at [761, 254] on div "Informações Adicionais" at bounding box center [716, 243] width 207 height 32
click at [745, 280] on span "Resumo Transacionalidade" at bounding box center [766, 281] width 77 height 24
click at [720, 280] on input "Resumo Transacionalidade" at bounding box center [716, 276] width 10 height 10
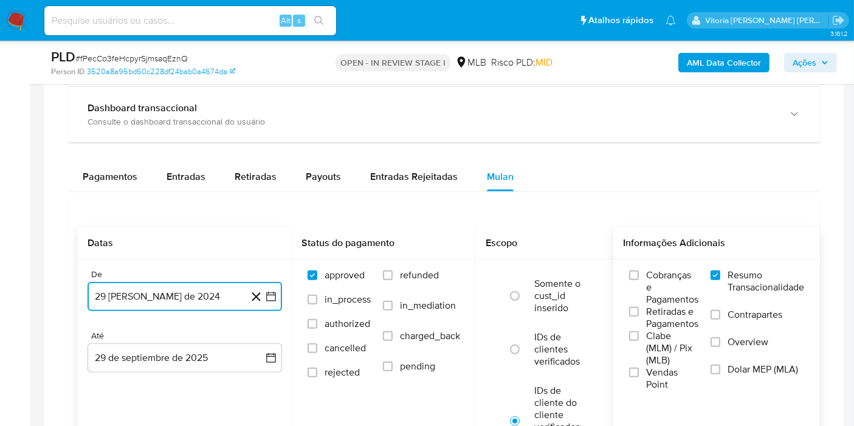
click at [154, 303] on button "29 [PERSON_NAME] de 2024" at bounding box center [185, 296] width 195 height 29
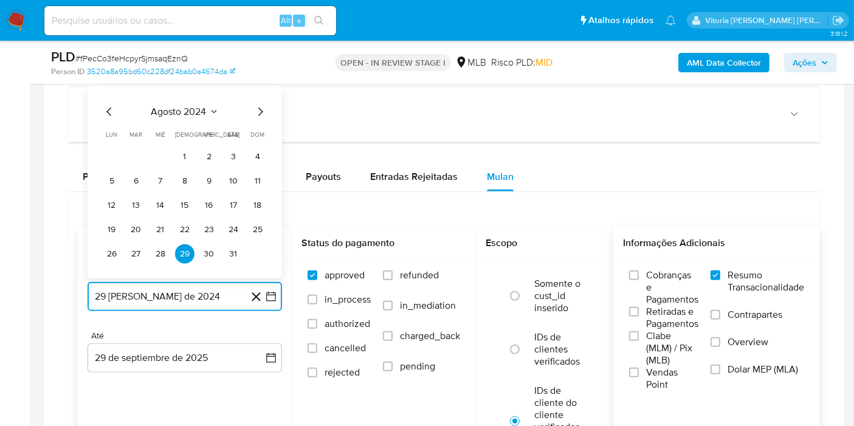
click at [208, 106] on button "agosto 2024" at bounding box center [184, 112] width 67 height 12
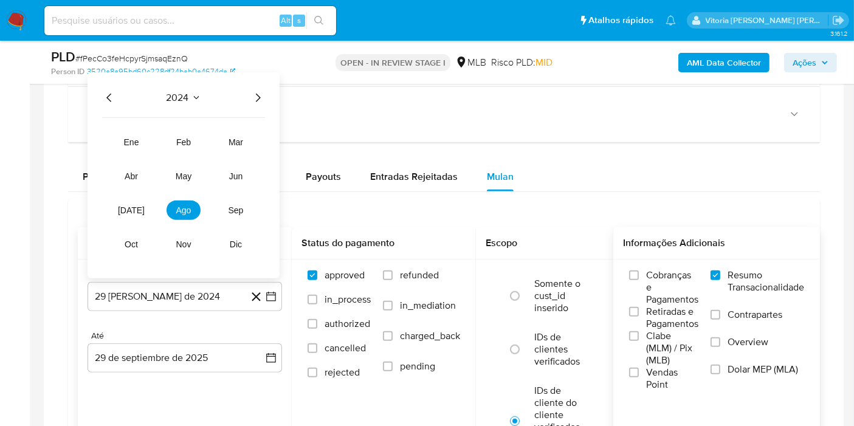
click at [258, 91] on icon "Año siguiente" at bounding box center [257, 98] width 15 height 15
click at [191, 207] on span "ago" at bounding box center [183, 210] width 15 height 10
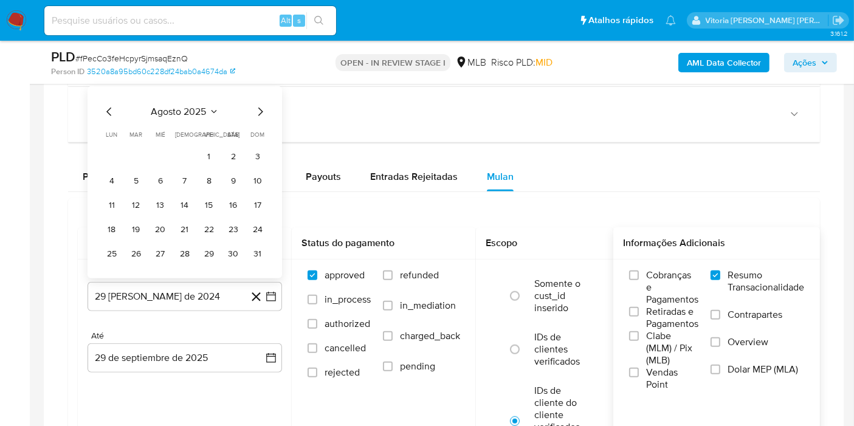
drag, startPoint x: 210, startPoint y: 145, endPoint x: 218, endPoint y: 176, distance: 32.7
click at [209, 147] on button "1" at bounding box center [208, 156] width 19 height 19
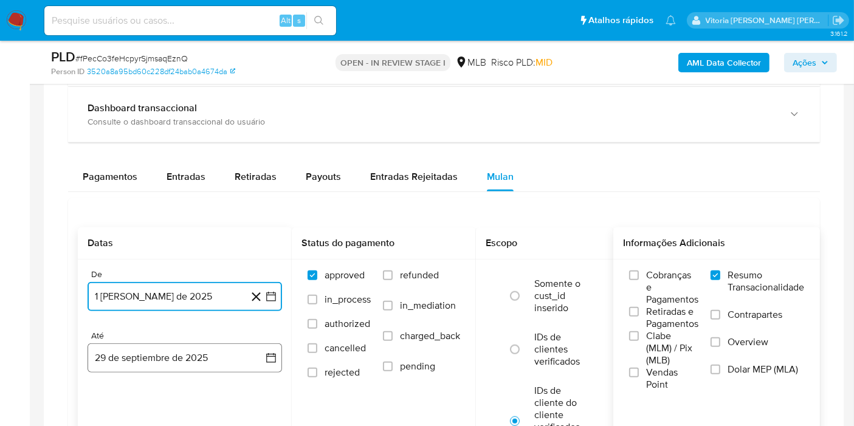
click at [168, 345] on button "29 de septiembre de 2025" at bounding box center [185, 357] width 195 height 29
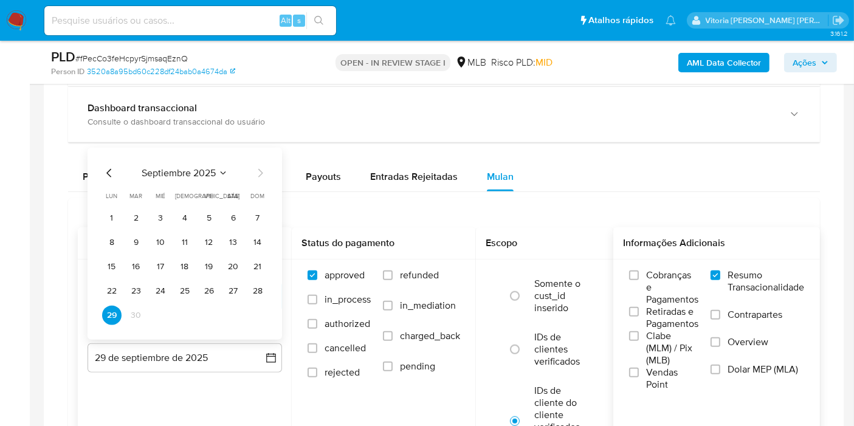
drag, startPoint x: 234, startPoint y: 288, endPoint x: 243, endPoint y: 286, distance: 8.9
click at [234, 286] on button "27" at bounding box center [233, 290] width 19 height 19
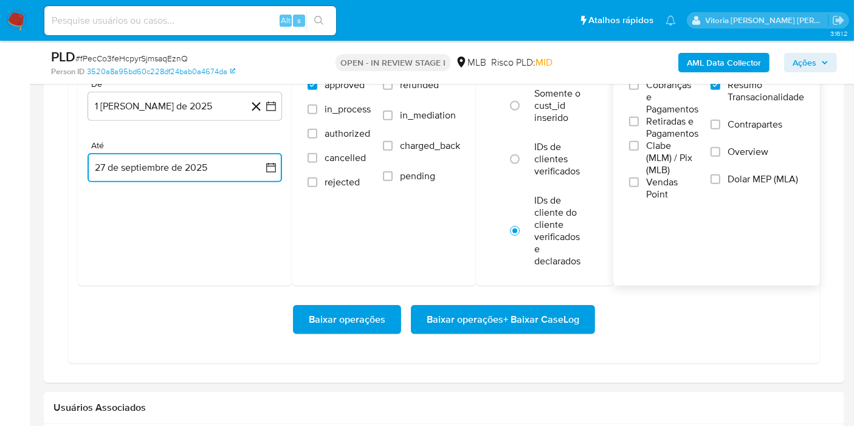
scroll to position [1148, 0]
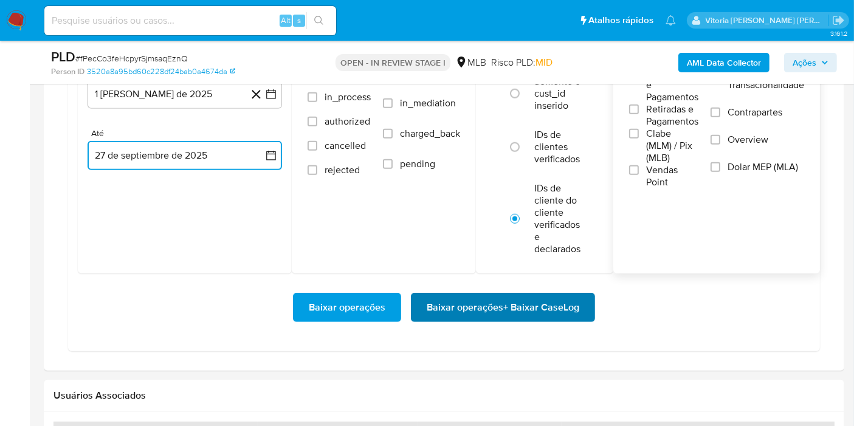
click at [489, 312] on span "Baixar operações + Baixar CaseLog" at bounding box center [503, 307] width 153 height 27
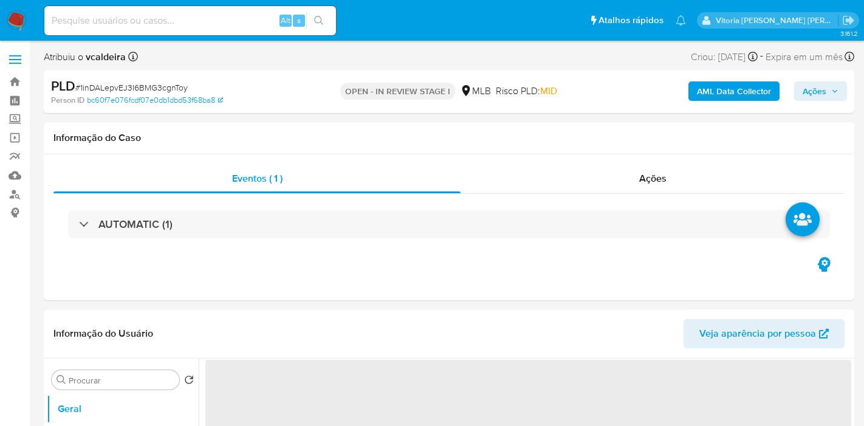
select select "10"
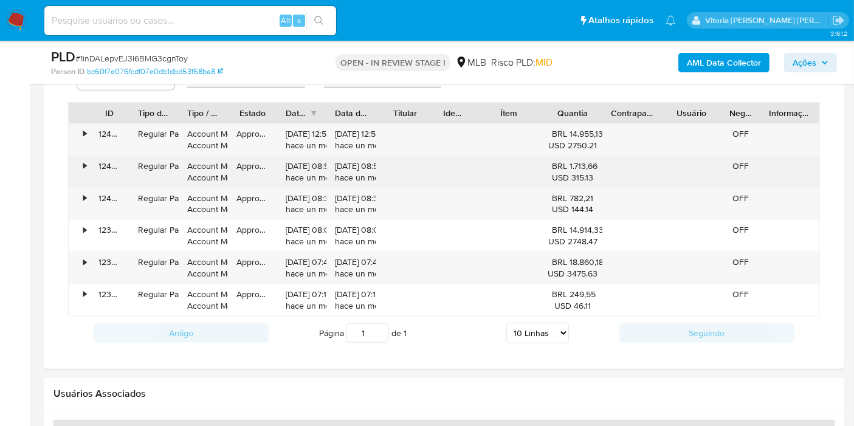
scroll to position [1029, 0]
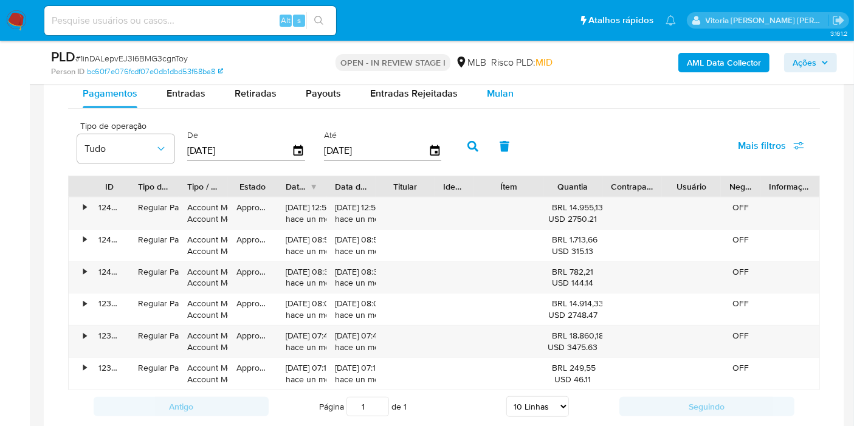
click at [503, 98] on div "Mulan" at bounding box center [500, 93] width 27 height 29
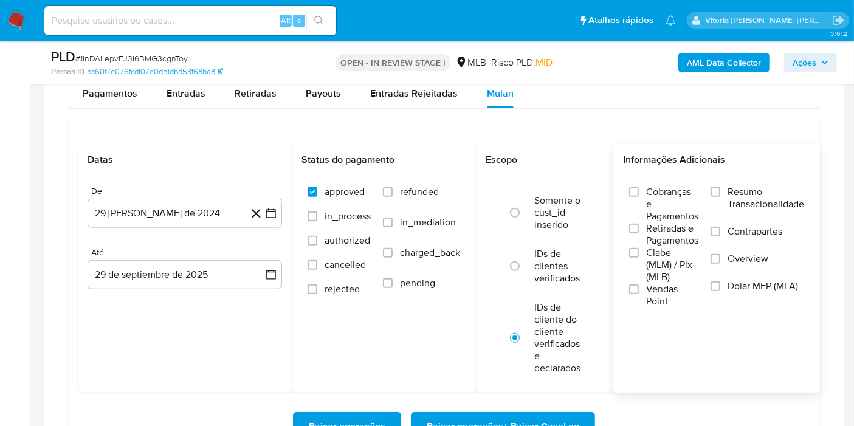
click at [781, 198] on span "Resumo Transacionalidade" at bounding box center [766, 198] width 77 height 24
click at [720, 197] on input "Resumo Transacionalidade" at bounding box center [716, 192] width 10 height 10
click at [157, 218] on button "29 [PERSON_NAME] de 2024" at bounding box center [185, 213] width 195 height 29
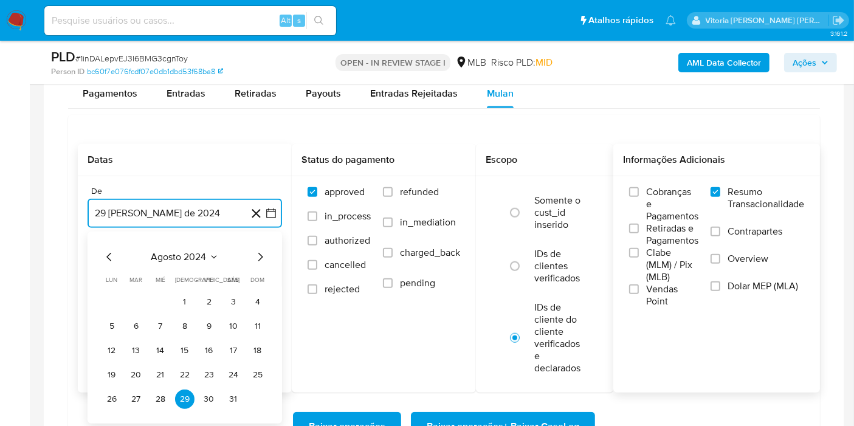
click at [205, 256] on span "agosto 2024" at bounding box center [178, 257] width 55 height 12
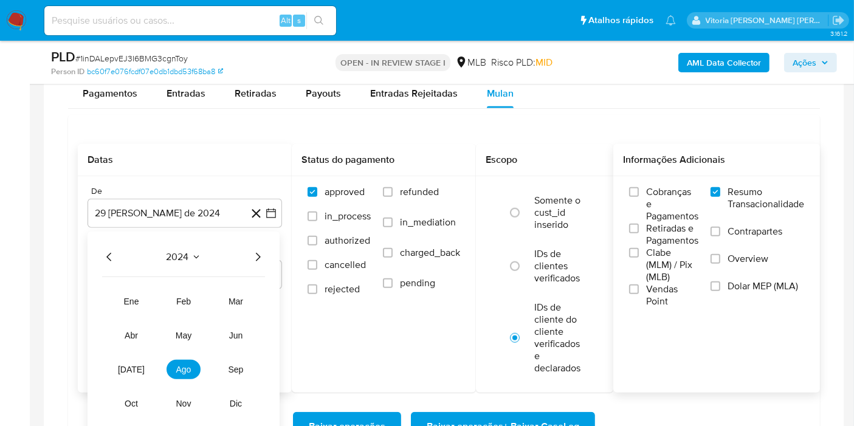
click at [250, 258] on icon "Año siguiente" at bounding box center [257, 257] width 15 height 15
click at [181, 368] on span "ago" at bounding box center [183, 370] width 15 height 10
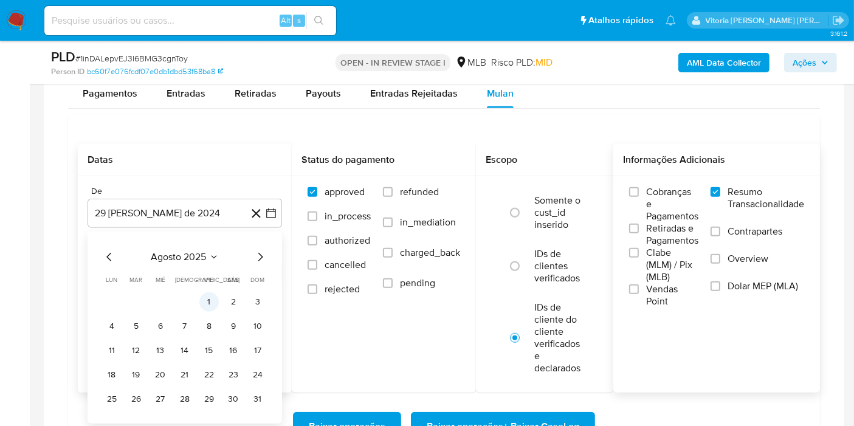
click at [203, 305] on button "1" at bounding box center [208, 301] width 19 height 19
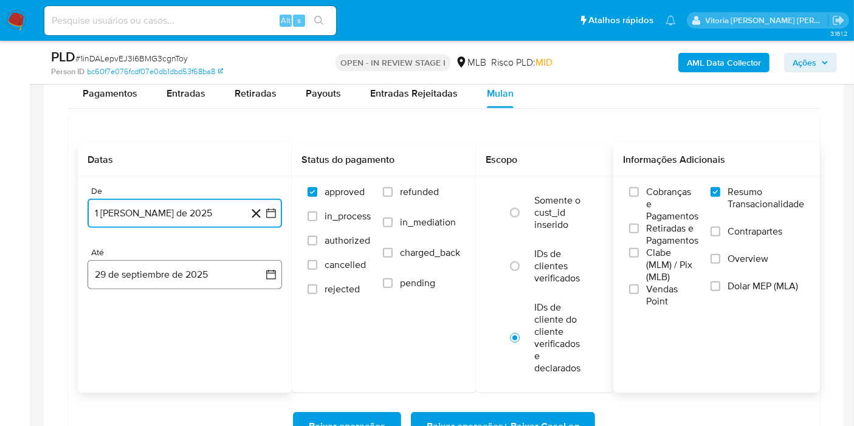
click at [171, 272] on button "29 de septiembre de 2025" at bounding box center [185, 274] width 195 height 29
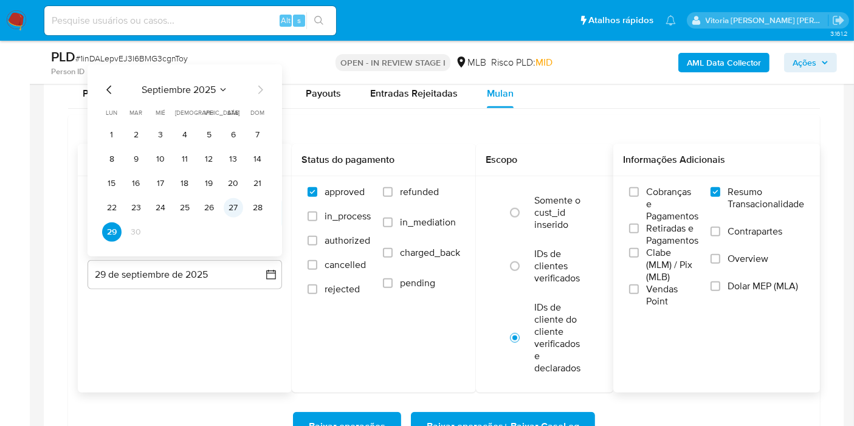
click at [234, 202] on button "27" at bounding box center [233, 207] width 19 height 19
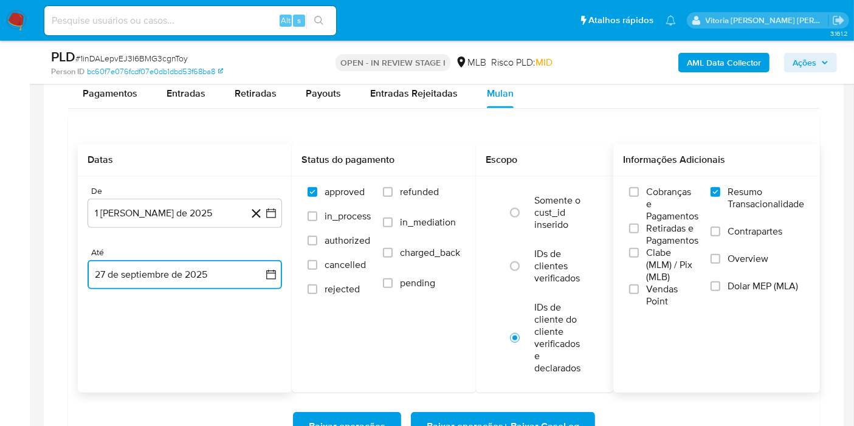
scroll to position [1096, 0]
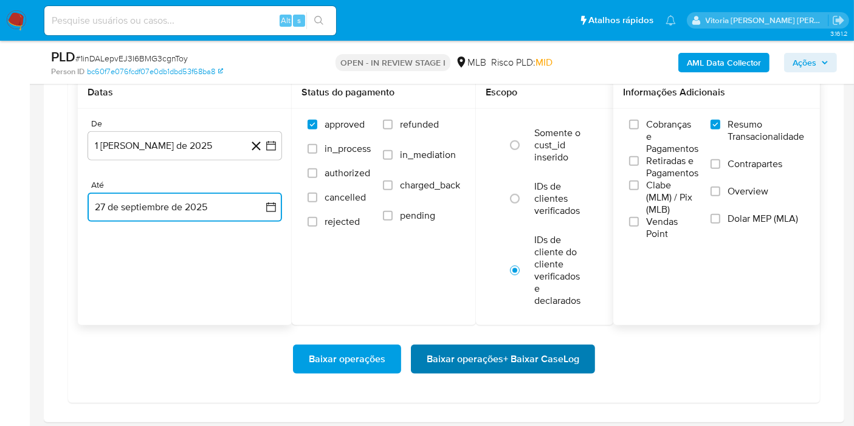
click at [464, 364] on span "Baixar operações + Baixar CaseLog" at bounding box center [503, 359] width 153 height 27
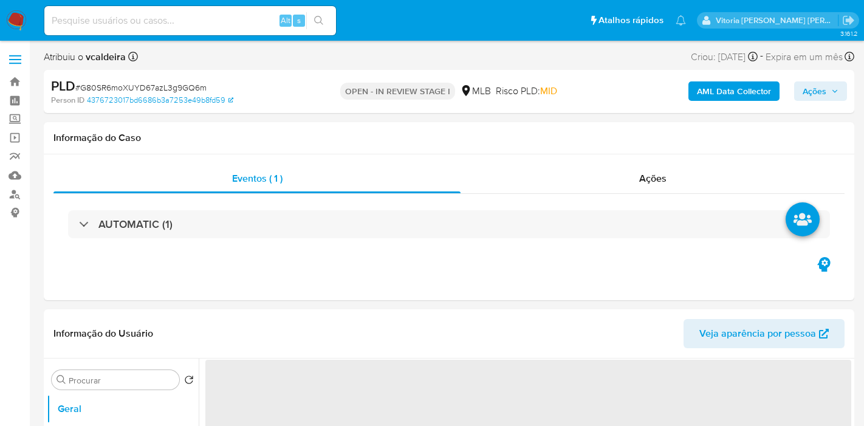
select select "10"
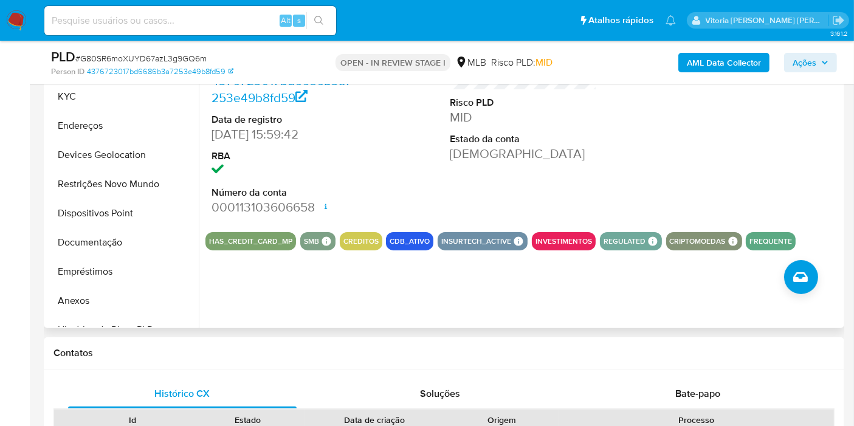
scroll to position [202, 0]
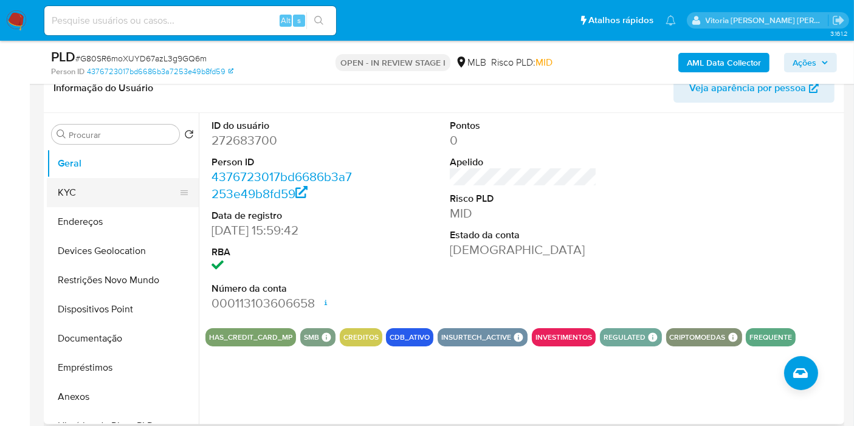
click at [119, 200] on button "KYC" at bounding box center [118, 192] width 142 height 29
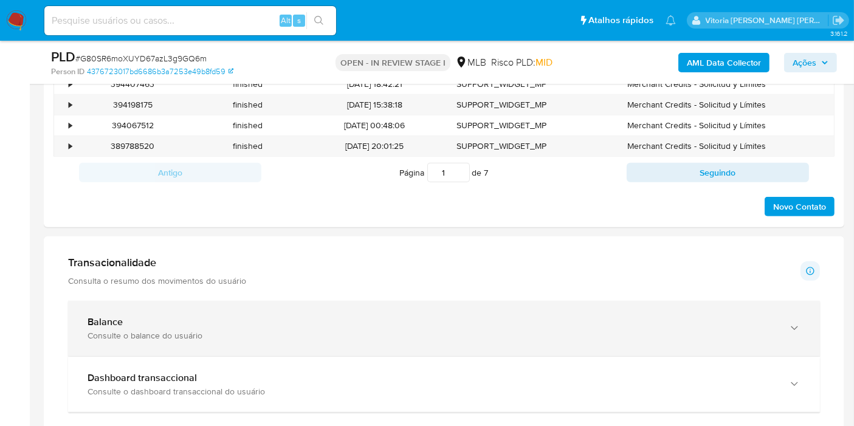
scroll to position [945, 0]
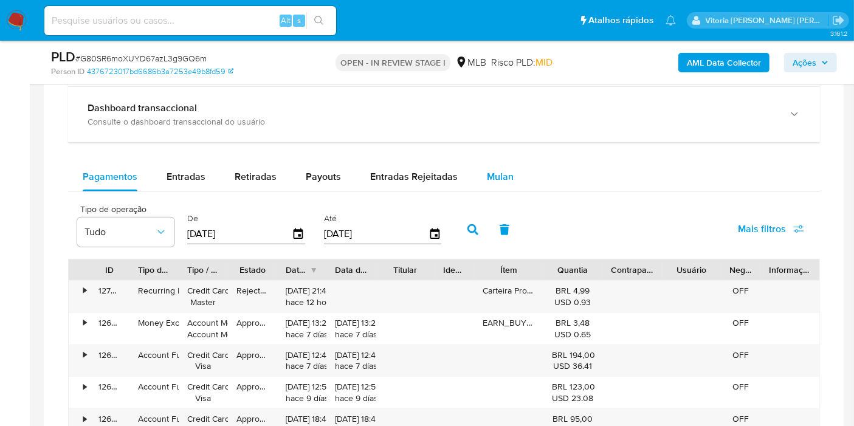
click at [492, 173] on span "Mulan" at bounding box center [500, 177] width 27 height 14
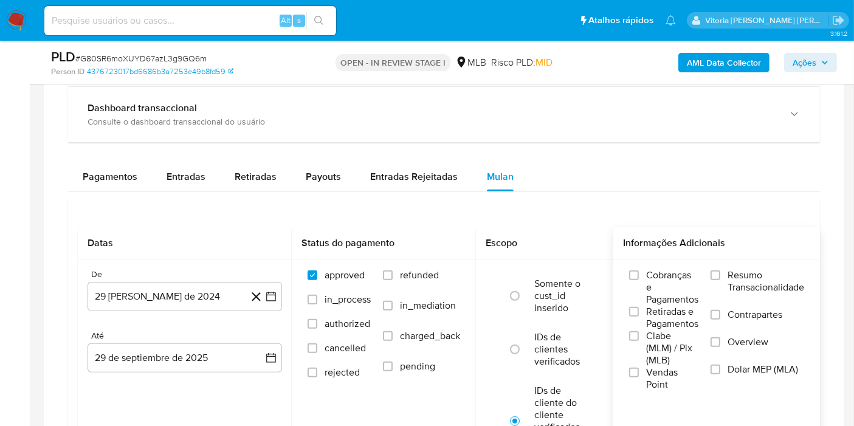
click at [745, 269] on span "Resumo Transacionalidade" at bounding box center [766, 281] width 77 height 24
click at [720, 271] on input "Resumo Transacionalidade" at bounding box center [716, 276] width 10 height 10
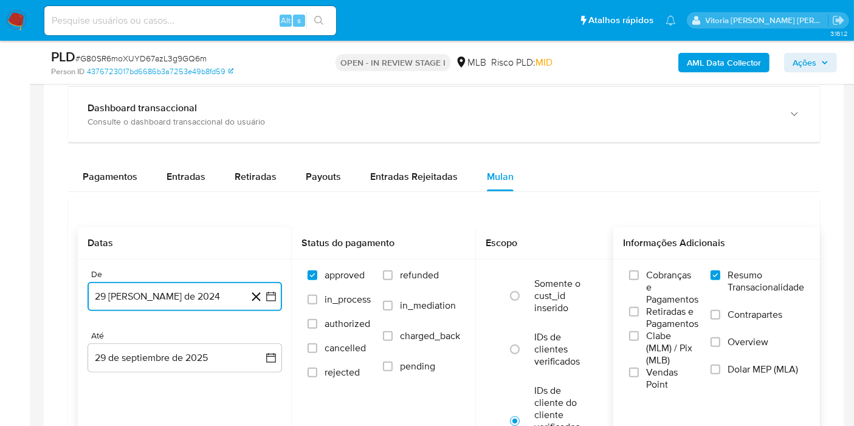
click at [167, 305] on button "29 de agosto de 2024" at bounding box center [185, 296] width 195 height 29
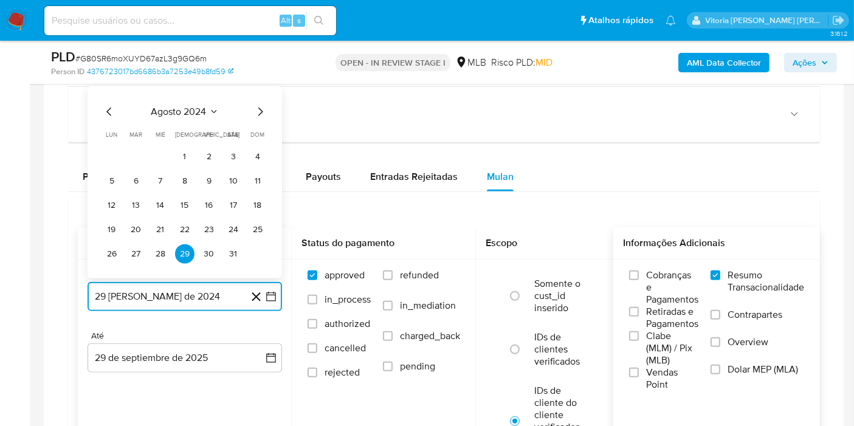
click at [201, 112] on span "agosto 2024" at bounding box center [178, 112] width 55 height 12
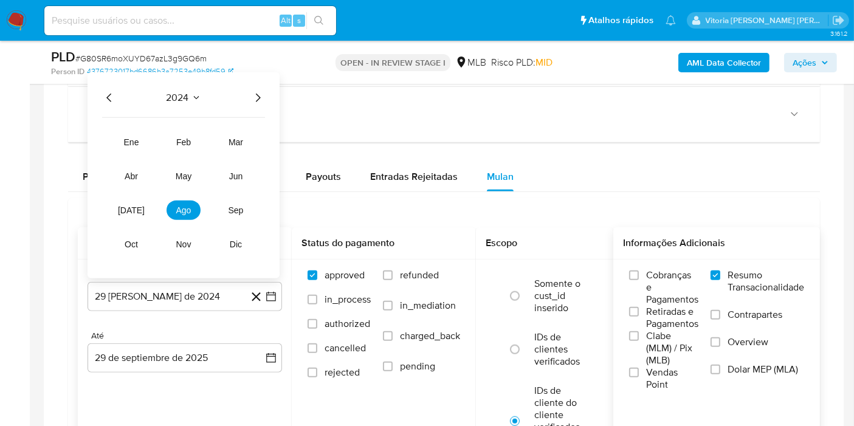
click at [257, 91] on icon "Año siguiente" at bounding box center [257, 98] width 15 height 15
click at [184, 201] on button "ago" at bounding box center [184, 210] width 34 height 19
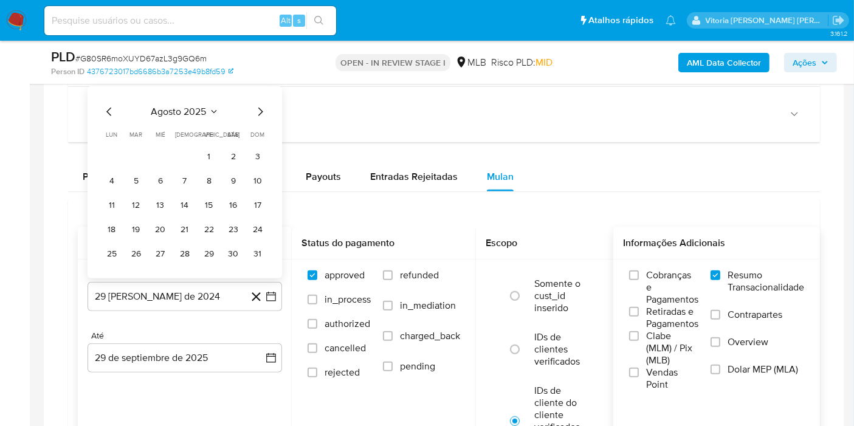
click at [212, 155] on button "1" at bounding box center [208, 156] width 19 height 19
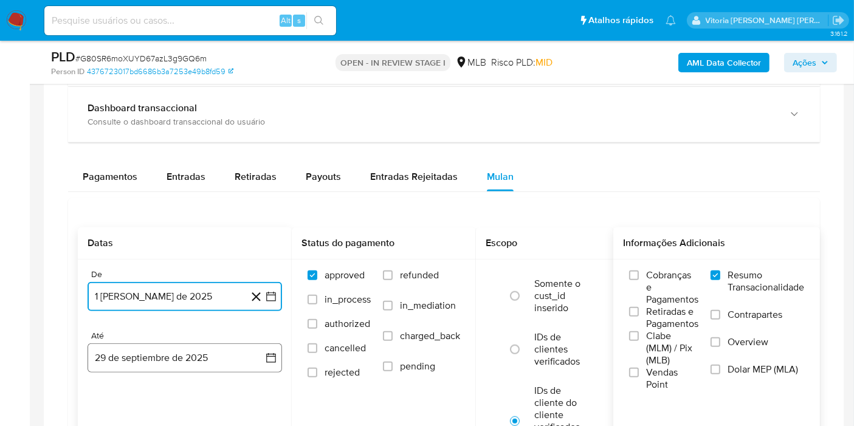
click at [166, 355] on button "29 de septiembre de 2025" at bounding box center [185, 357] width 195 height 29
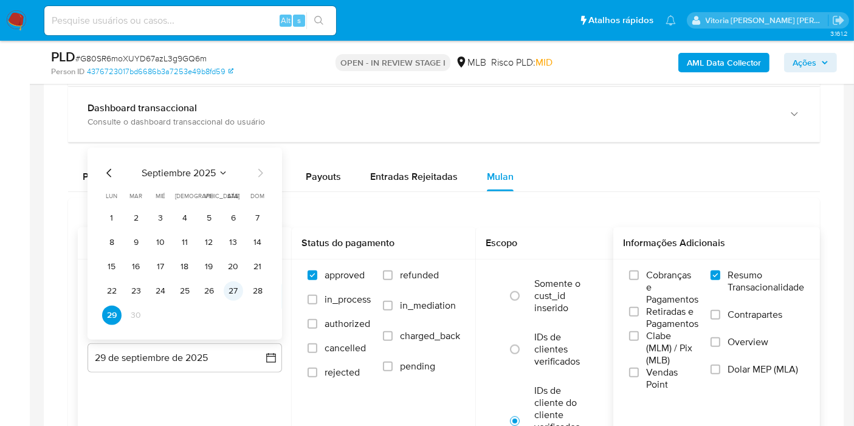
click at [231, 286] on button "27" at bounding box center [233, 290] width 19 height 19
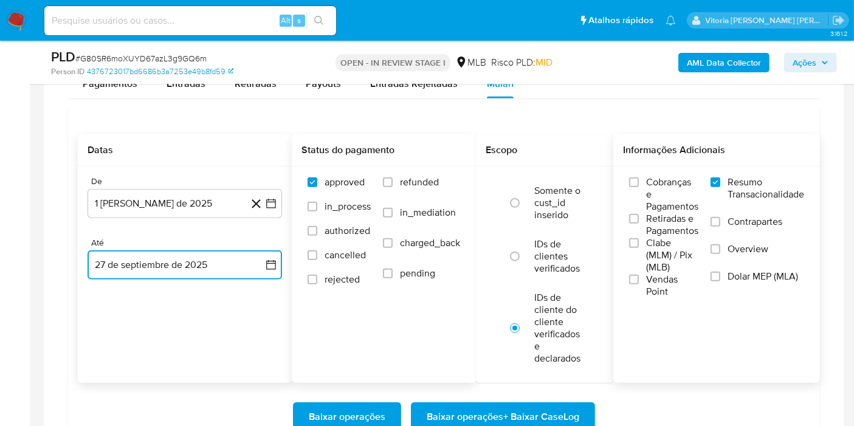
scroll to position [1080, 0]
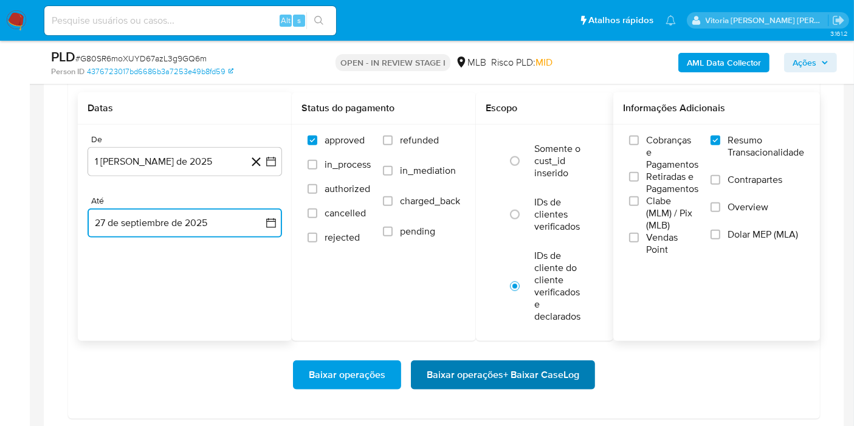
click at [465, 368] on span "Baixar operações + Baixar CaseLog" at bounding box center [503, 375] width 153 height 27
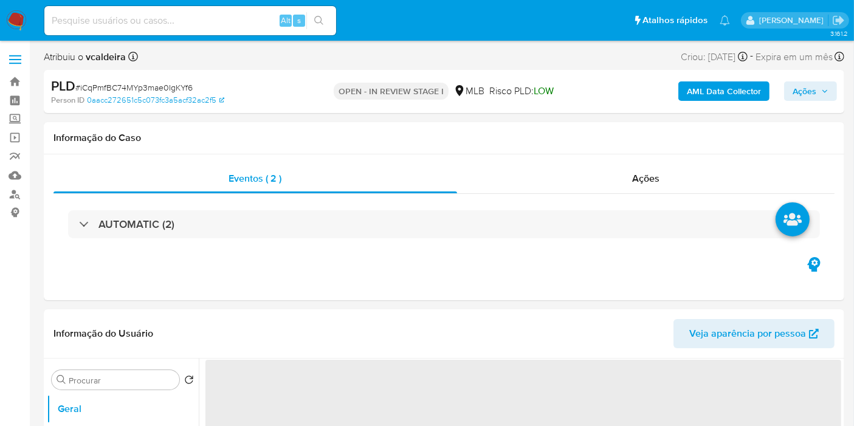
select select "10"
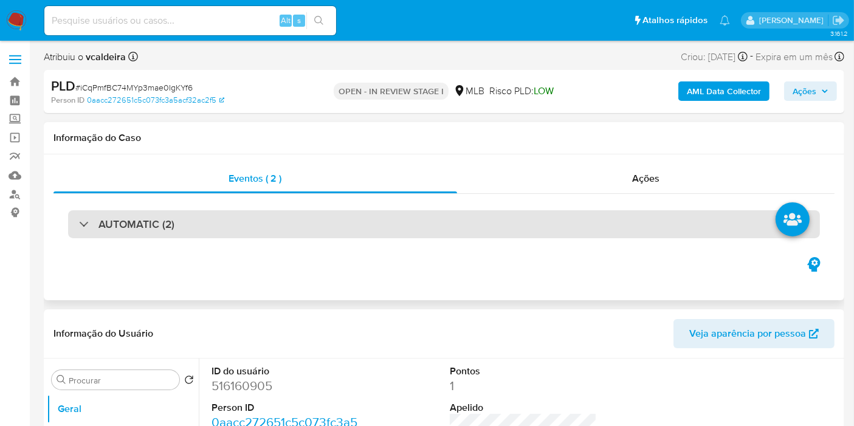
drag, startPoint x: 129, startPoint y: 215, endPoint x: 136, endPoint y: 216, distance: 6.2
click at [130, 215] on div "AUTOMATIC (2)" at bounding box center [444, 224] width 752 height 28
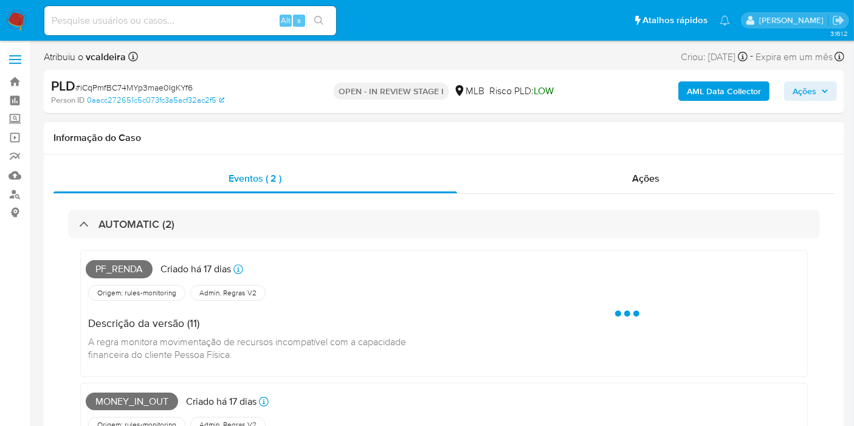
click at [136, 271] on span "Pf_renda" at bounding box center [119, 269] width 67 height 18
copy span "Pf_renda"
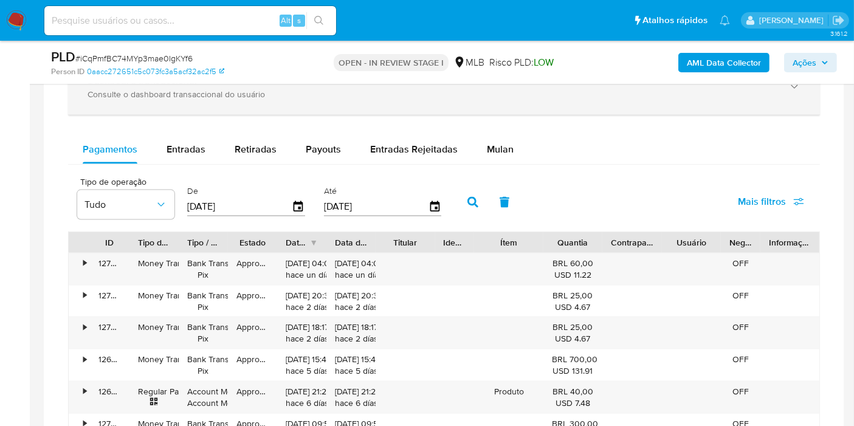
scroll to position [1553, 0]
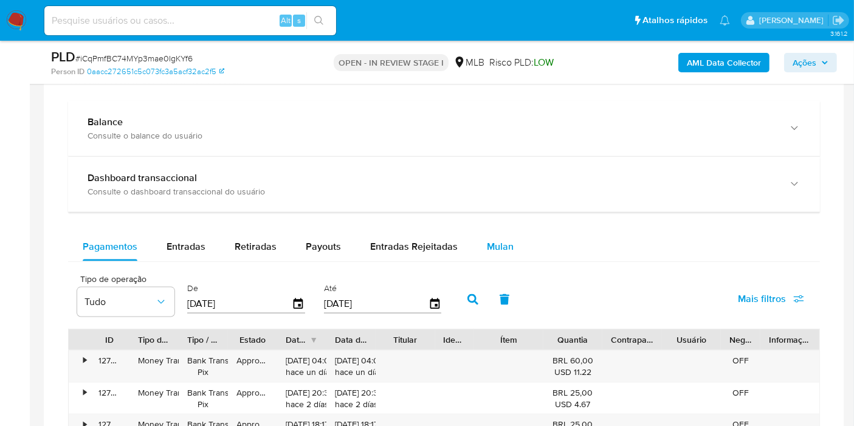
click at [492, 240] on span "Mulan" at bounding box center [500, 247] width 27 height 14
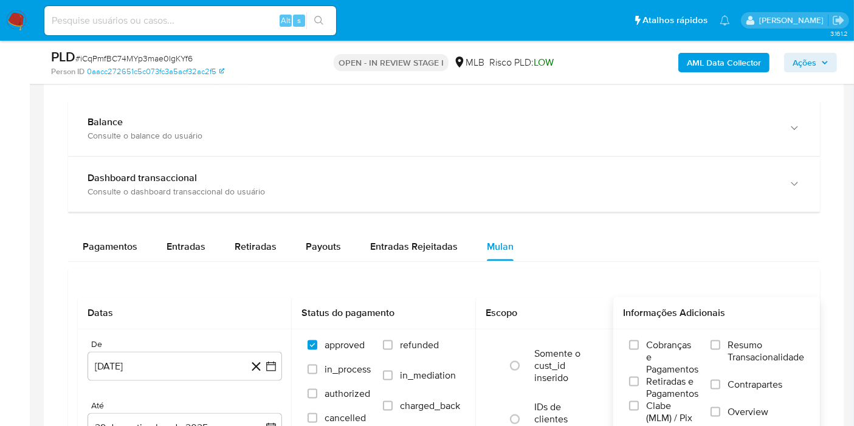
click at [749, 353] on span "Resumo Transacionalidade" at bounding box center [766, 351] width 77 height 24
click at [720, 350] on input "Resumo Transacionalidade" at bounding box center [716, 345] width 10 height 10
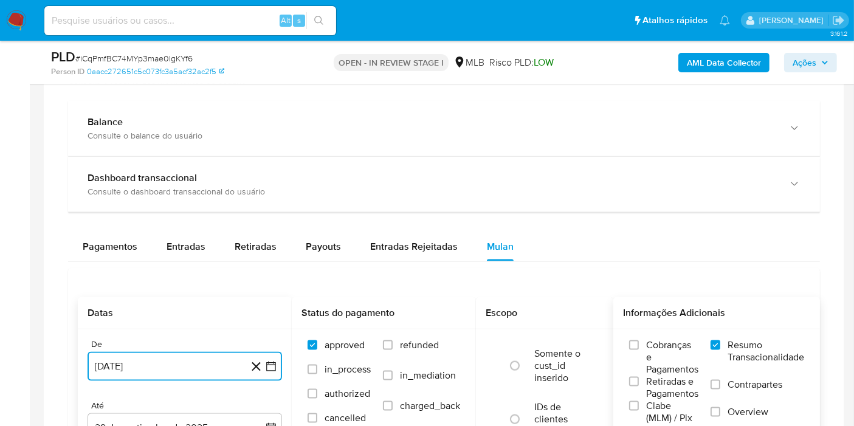
click at [209, 362] on button "29 de agosto de 2024" at bounding box center [185, 366] width 195 height 29
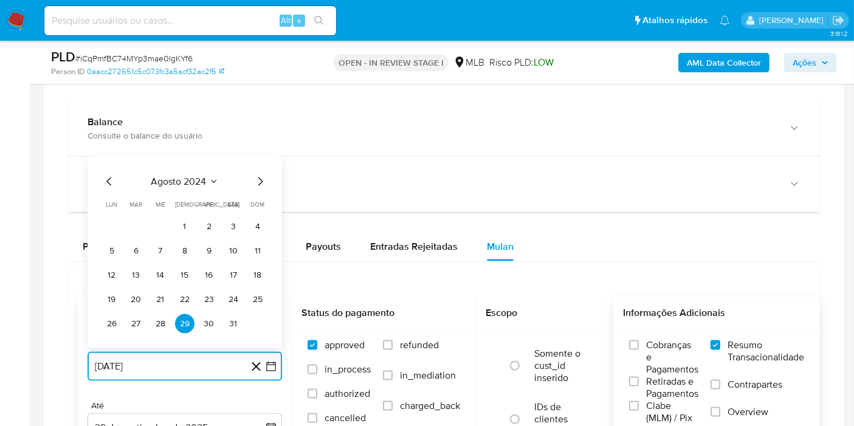
click at [195, 176] on span "agosto 2024" at bounding box center [178, 182] width 55 height 12
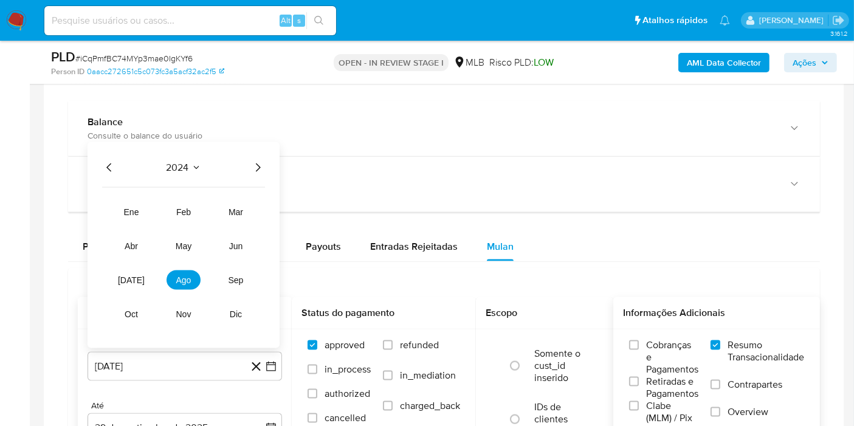
click at [257, 161] on icon "Año siguiente" at bounding box center [257, 167] width 15 height 15
click at [187, 278] on span "ago" at bounding box center [183, 280] width 15 height 10
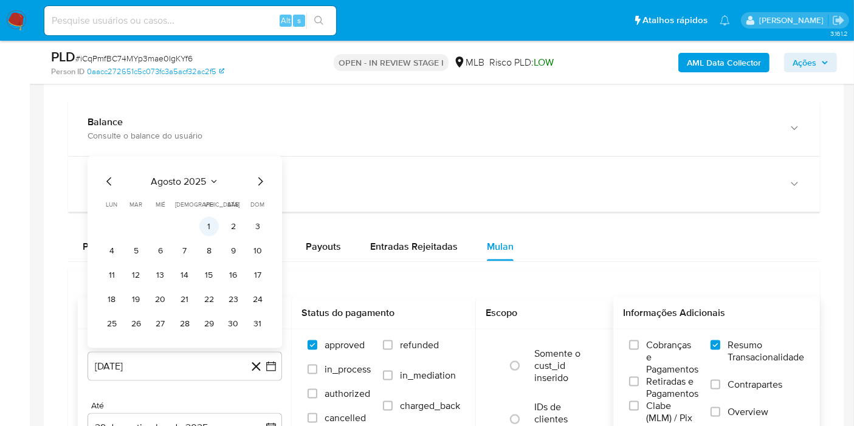
click at [212, 224] on button "1" at bounding box center [208, 226] width 19 height 19
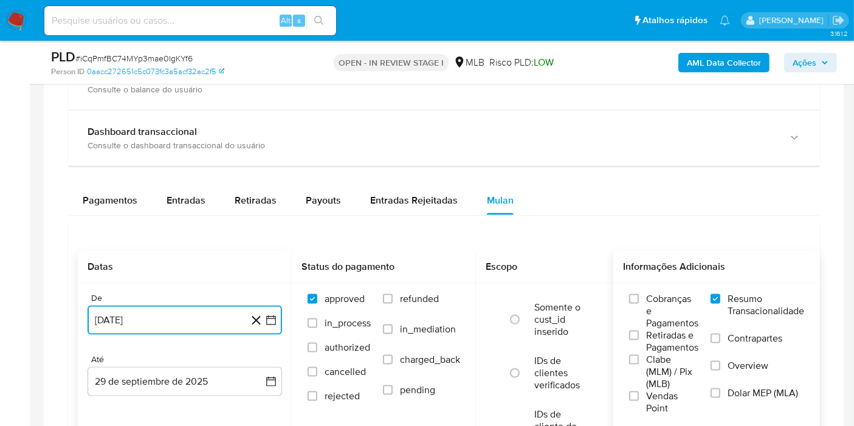
scroll to position [1621, 0]
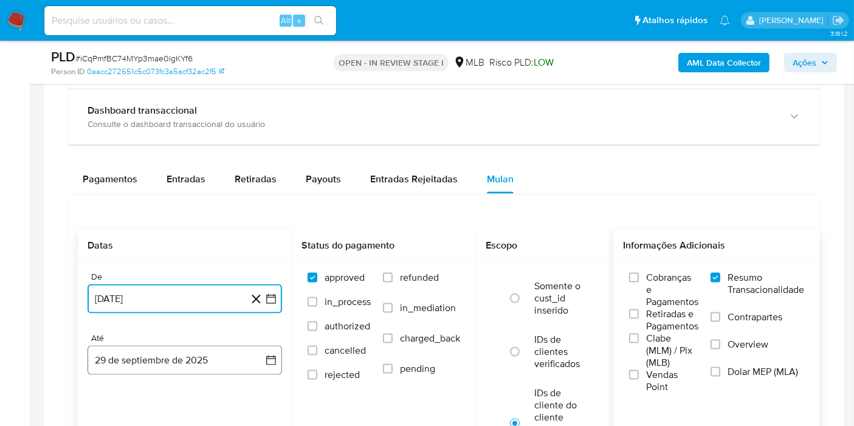
click at [152, 350] on button "29 de septiembre de 2025" at bounding box center [185, 360] width 195 height 29
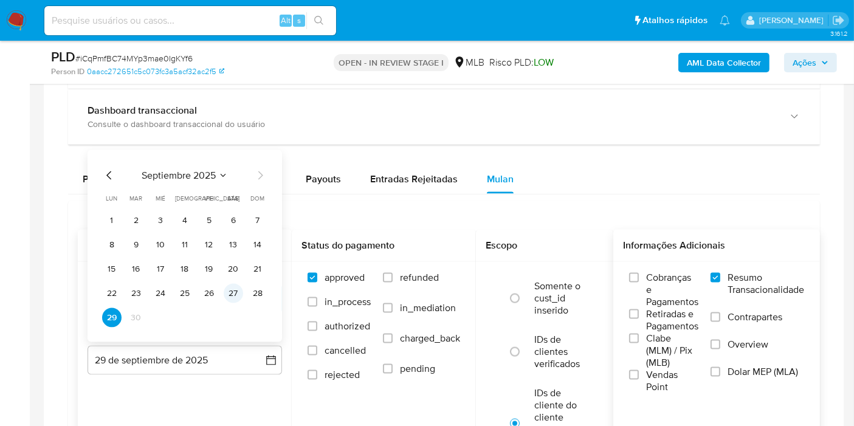
click at [235, 291] on button "27" at bounding box center [233, 293] width 19 height 19
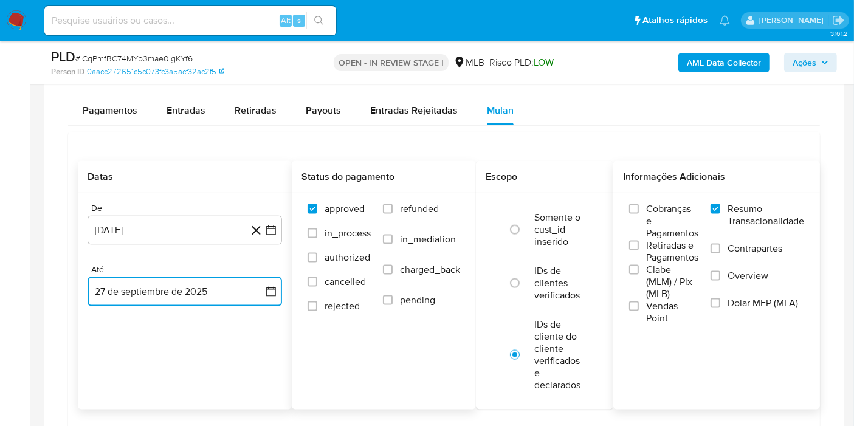
scroll to position [1756, 0]
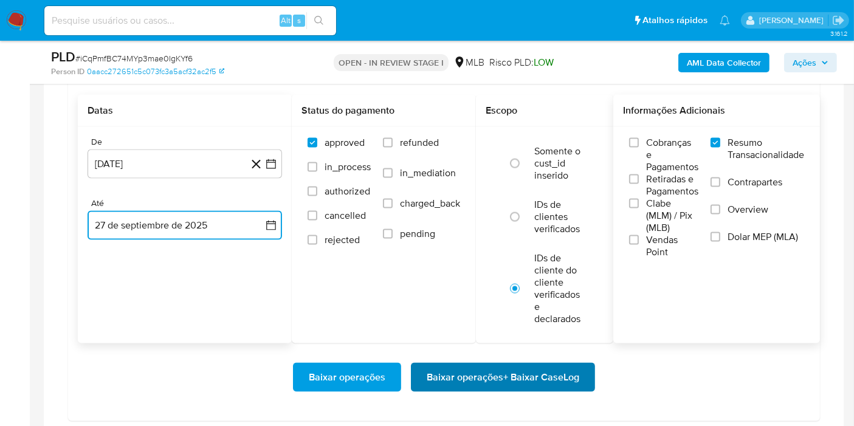
click at [462, 367] on span "Baixar operações + Baixar CaseLog" at bounding box center [503, 377] width 153 height 27
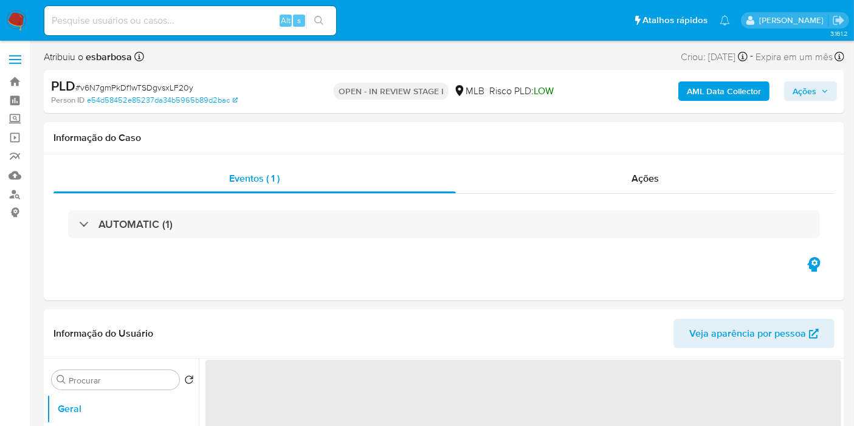
select select "10"
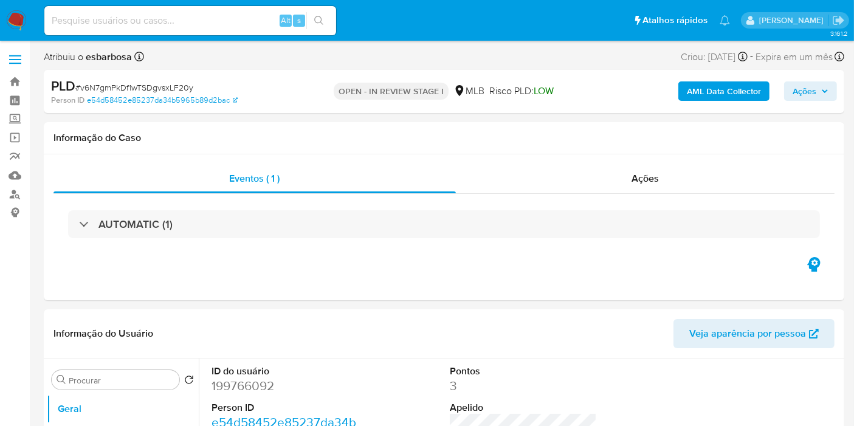
click at [150, 22] on input at bounding box center [190, 21] width 292 height 16
paste input "NDY3LDouVQ0dgL5rM2nuG5SP"
type input "NDY3LDouVQ0dgL5rM2nuG5SP"
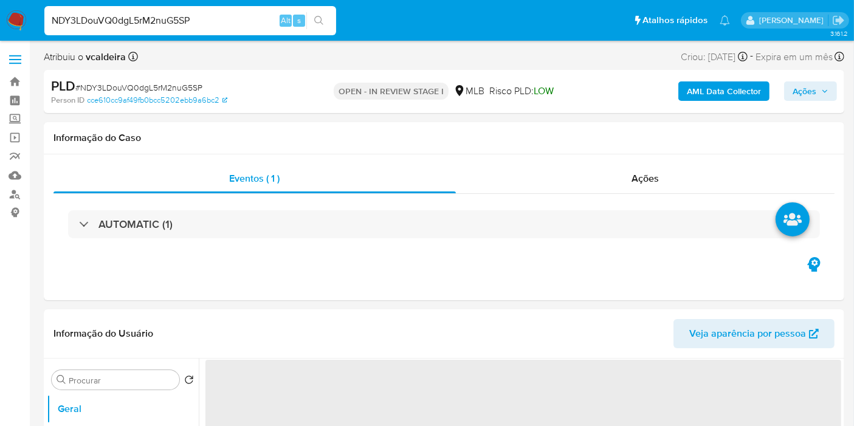
select select "10"
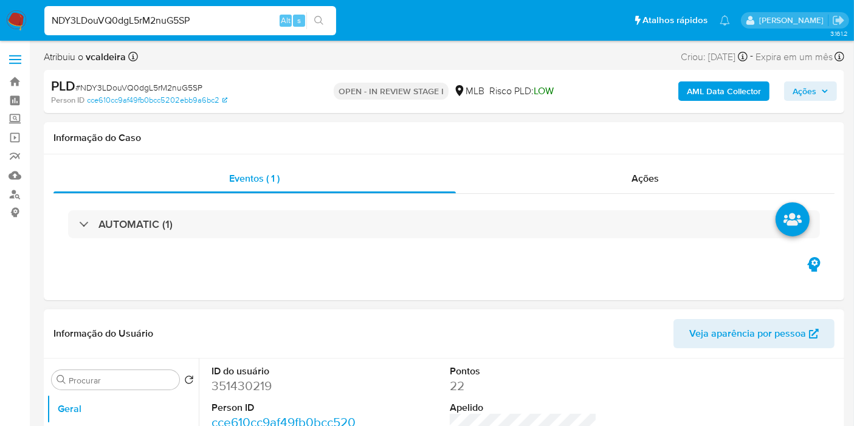
click at [264, 388] on dd "351430219" at bounding box center [285, 386] width 147 height 17
copy dd "351430219"
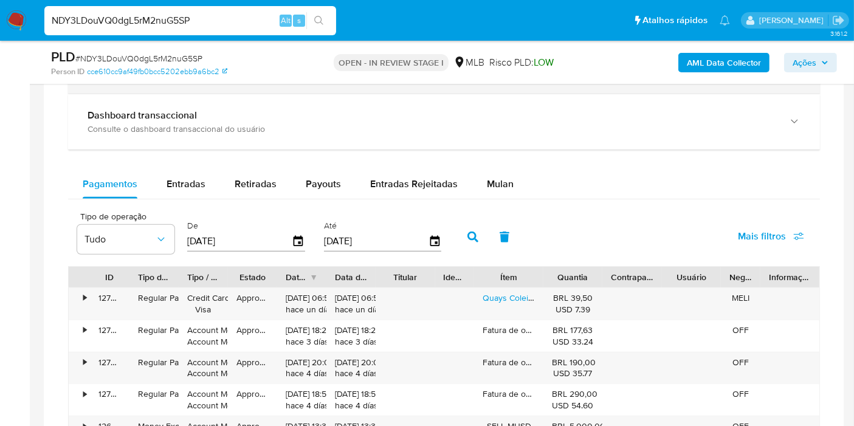
scroll to position [810, 0]
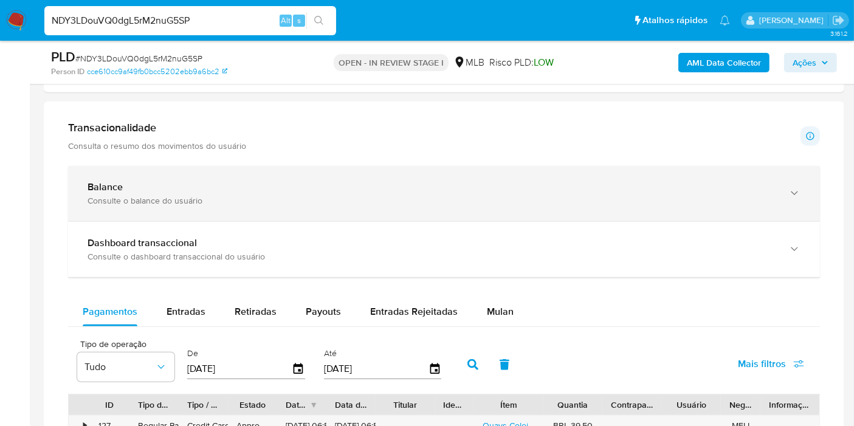
click at [233, 188] on div "Balance" at bounding box center [432, 187] width 689 height 12
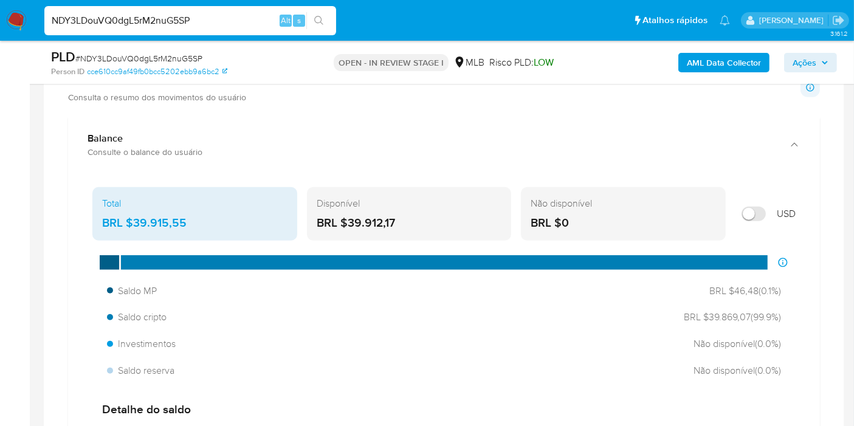
scroll to position [878, 0]
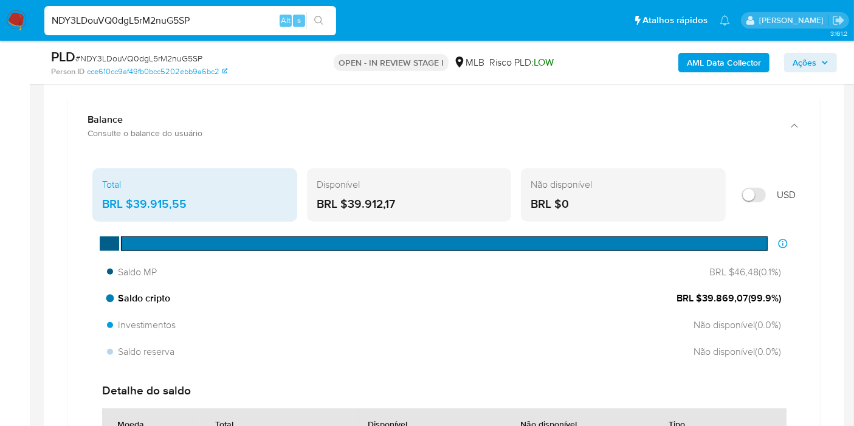
drag, startPoint x: 747, startPoint y: 292, endPoint x: 702, endPoint y: 294, distance: 45.6
click at [702, 294] on span "BRL $39.869,07 ( 99.9 %)" at bounding box center [729, 298] width 105 height 13
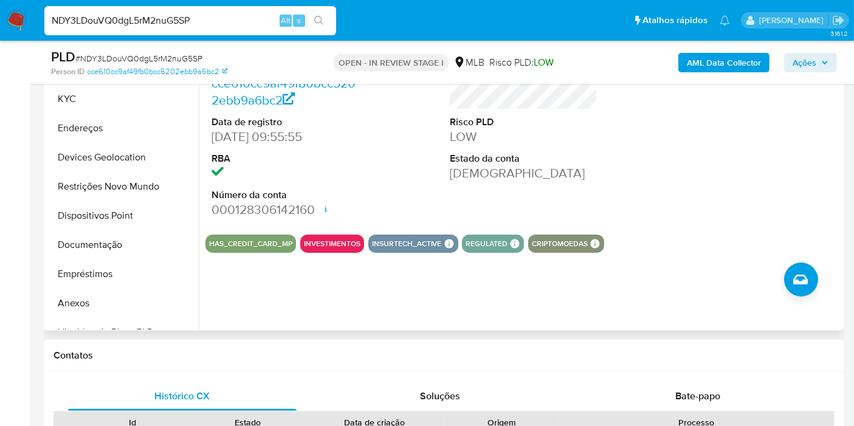
scroll to position [270, 0]
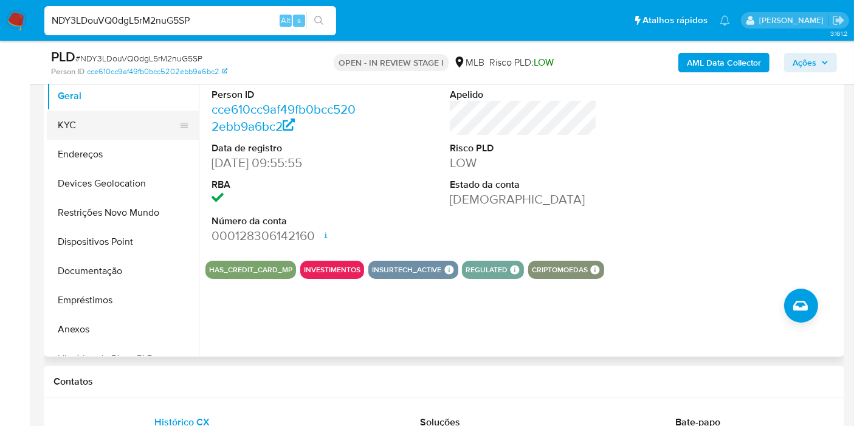
click at [83, 126] on button "KYC" at bounding box center [118, 125] width 142 height 29
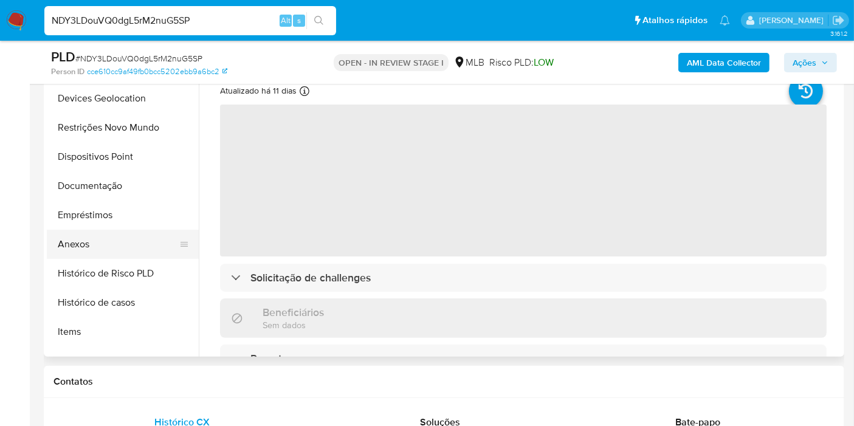
scroll to position [135, 0]
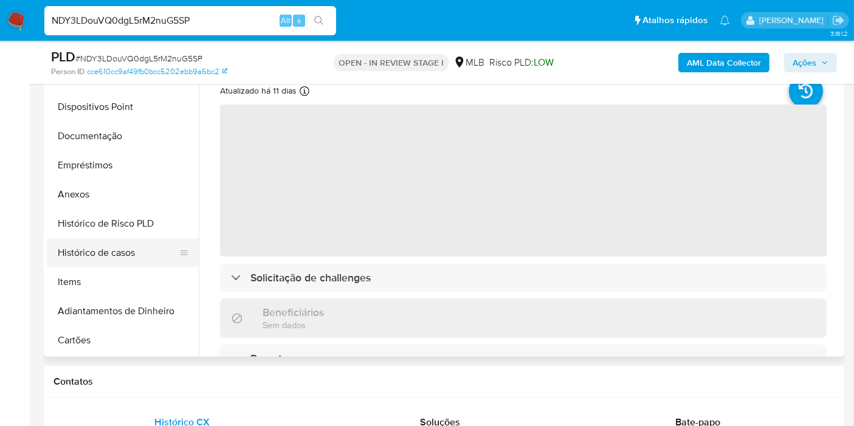
click at [135, 252] on button "Histórico de casos" at bounding box center [118, 252] width 142 height 29
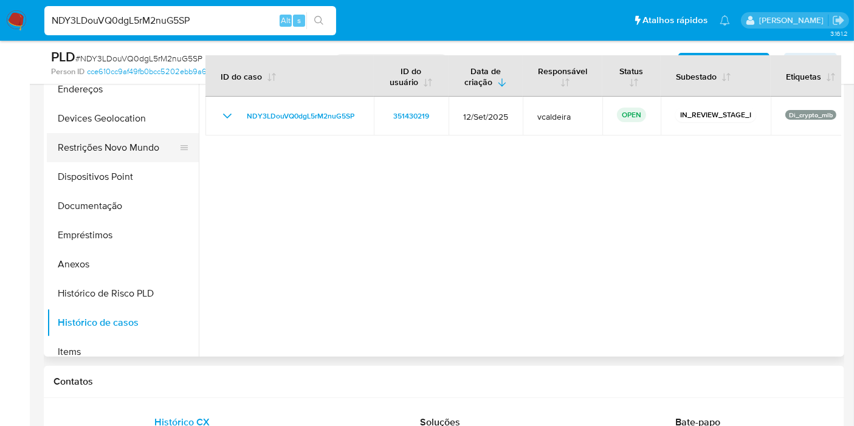
scroll to position [0, 0]
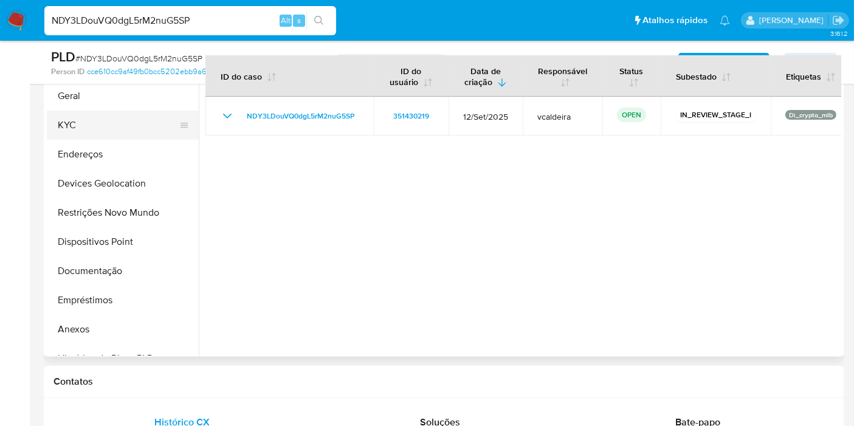
click at [71, 122] on button "KYC" at bounding box center [118, 125] width 142 height 29
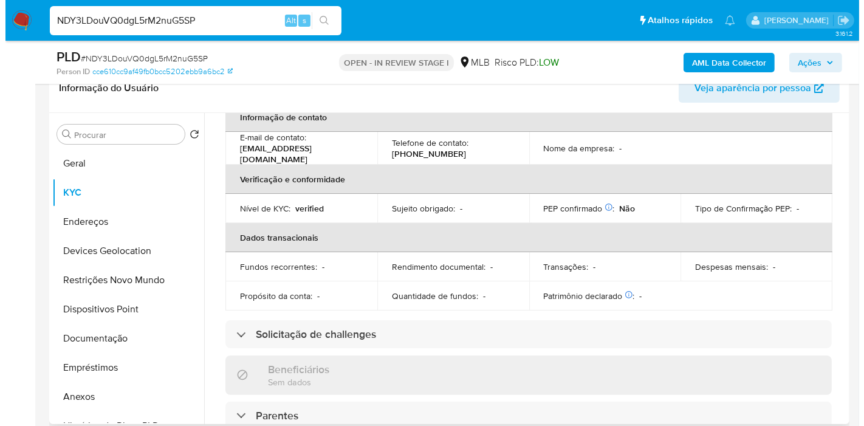
scroll to position [15, 0]
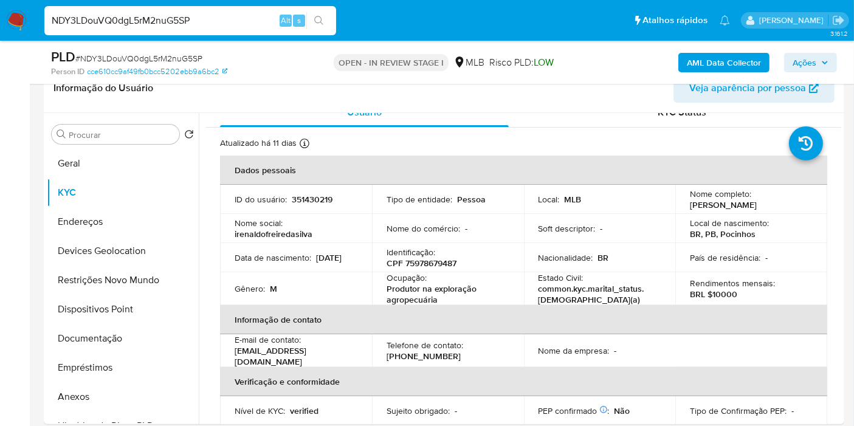
click at [687, 61] on button "AML Data Collector" at bounding box center [723, 62] width 91 height 19
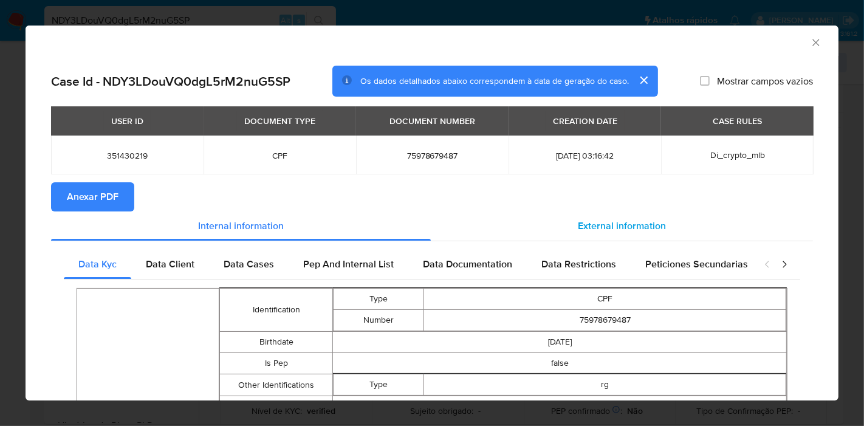
click at [581, 213] on div "External information" at bounding box center [622, 226] width 382 height 29
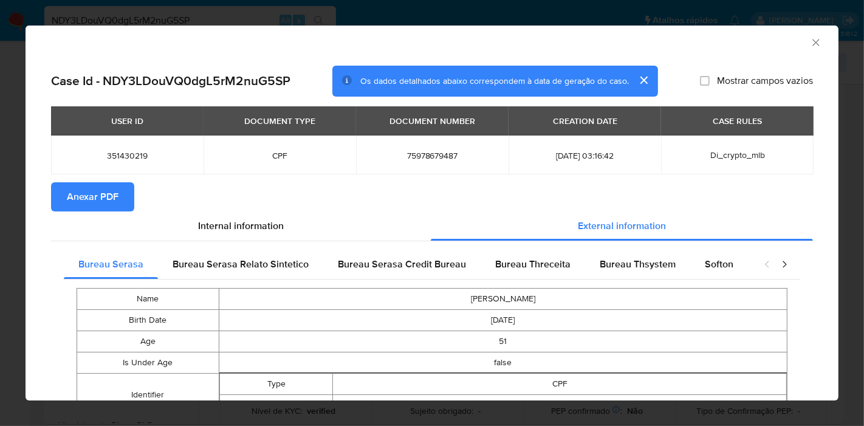
click at [114, 196] on span "Anexar PDF" at bounding box center [93, 197] width 52 height 27
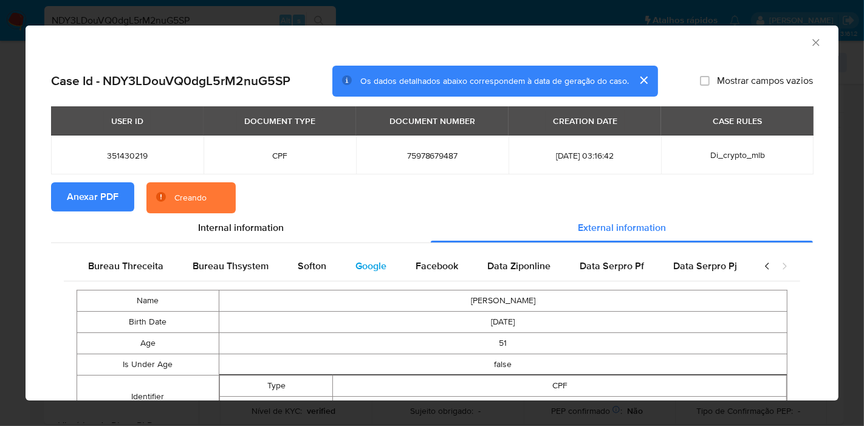
click at [387, 263] on div "Google" at bounding box center [371, 266] width 60 height 29
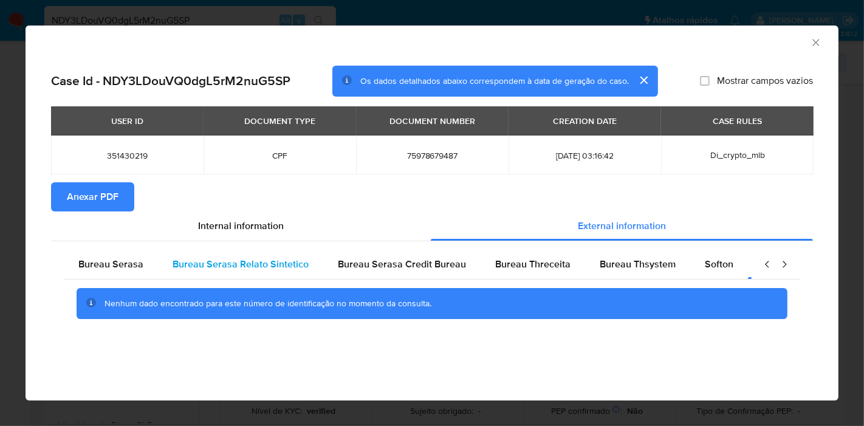
scroll to position [0, 0]
click at [112, 271] on span "Bureau Serasa" at bounding box center [110, 264] width 65 height 14
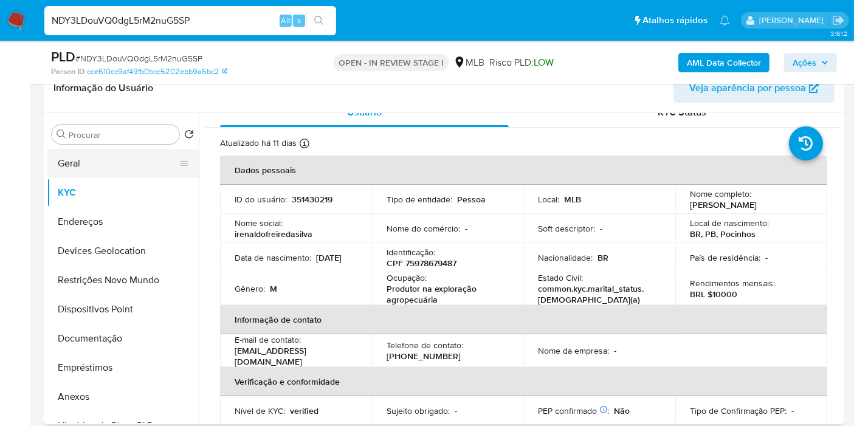
click at [81, 167] on button "Geral" at bounding box center [118, 163] width 142 height 29
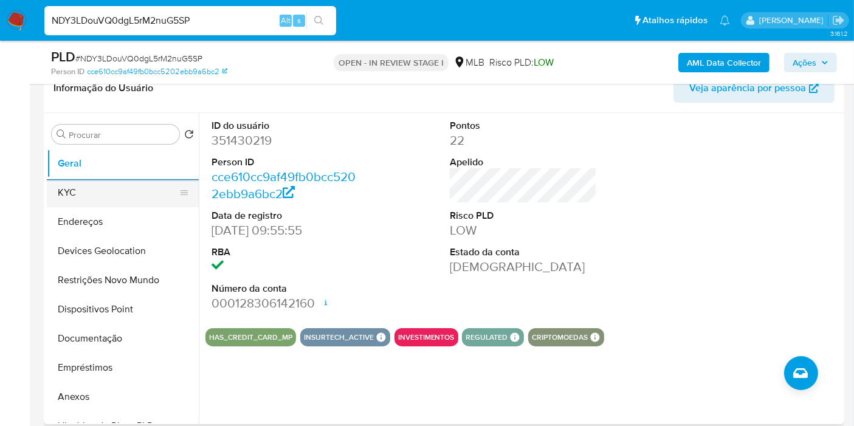
click at [70, 192] on button "KYC" at bounding box center [118, 192] width 142 height 29
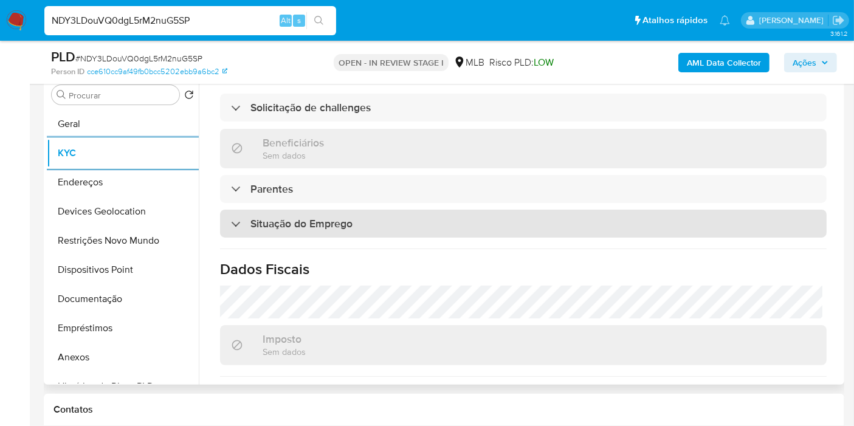
scroll to position [540, 0]
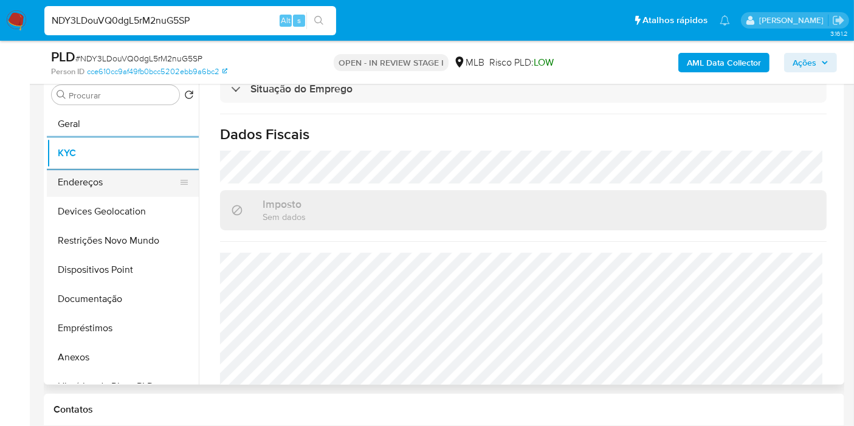
click at [98, 174] on button "Endereços" at bounding box center [118, 182] width 142 height 29
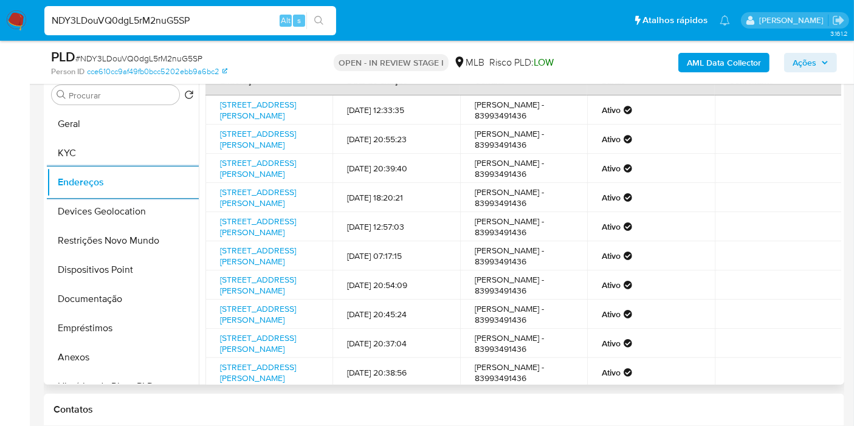
scroll to position [0, 0]
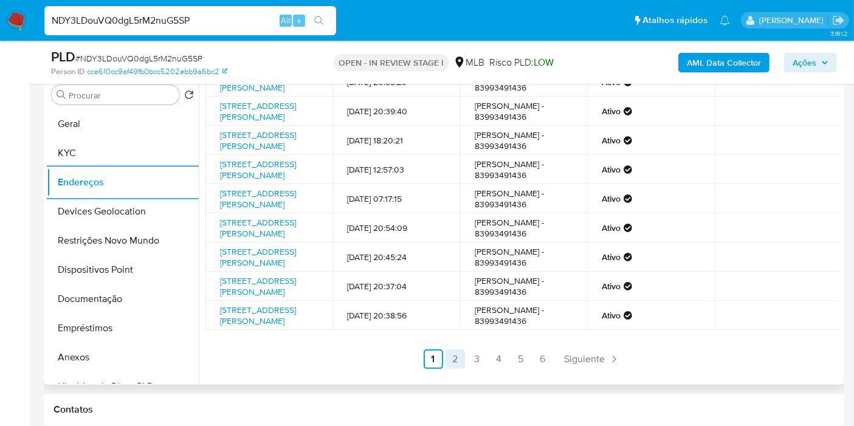
click at [455, 355] on link "2" at bounding box center [455, 359] width 19 height 19
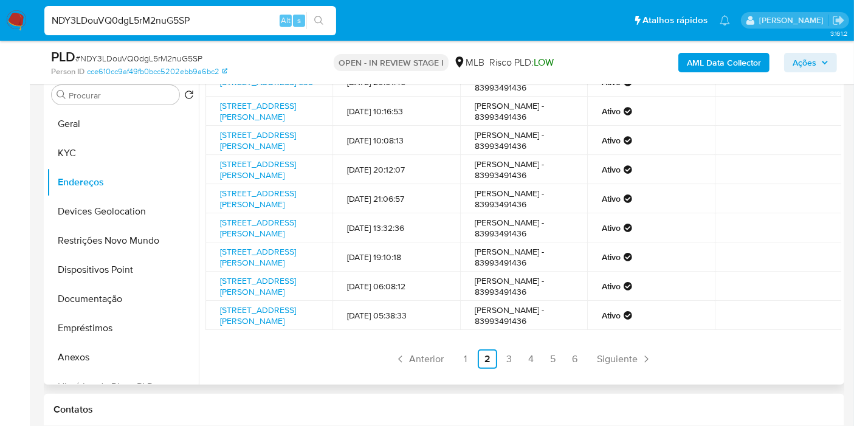
scroll to position [209, 0]
click at [573, 355] on link "6" at bounding box center [574, 359] width 19 height 19
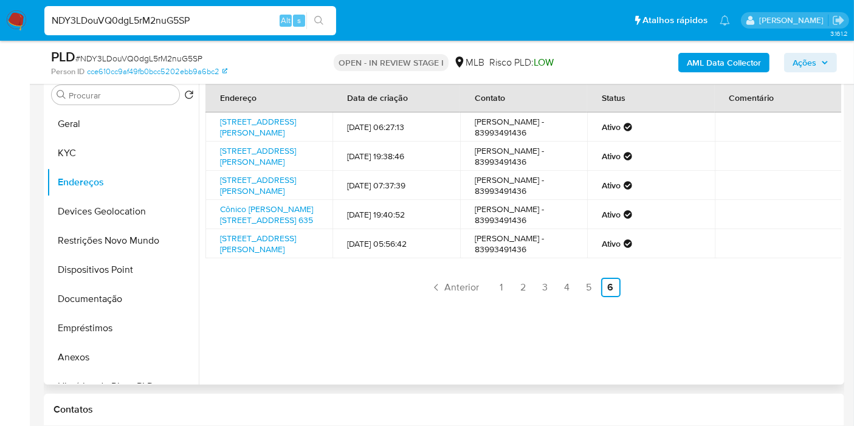
scroll to position [0, 0]
click at [132, 215] on button "Devices Geolocation" at bounding box center [118, 211] width 142 height 29
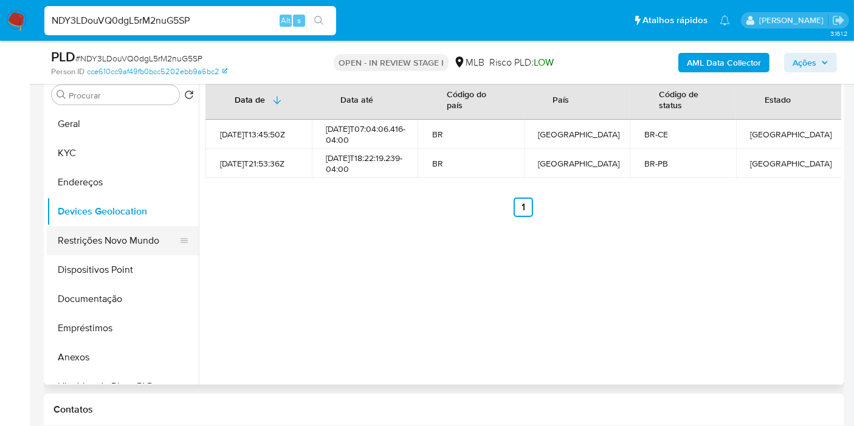
click at [121, 233] on button "Restrições Novo Mundo" at bounding box center [118, 240] width 142 height 29
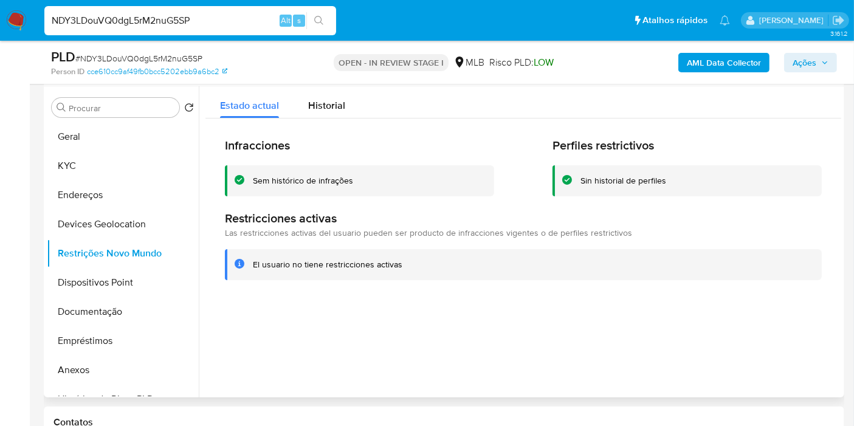
scroll to position [242, 0]
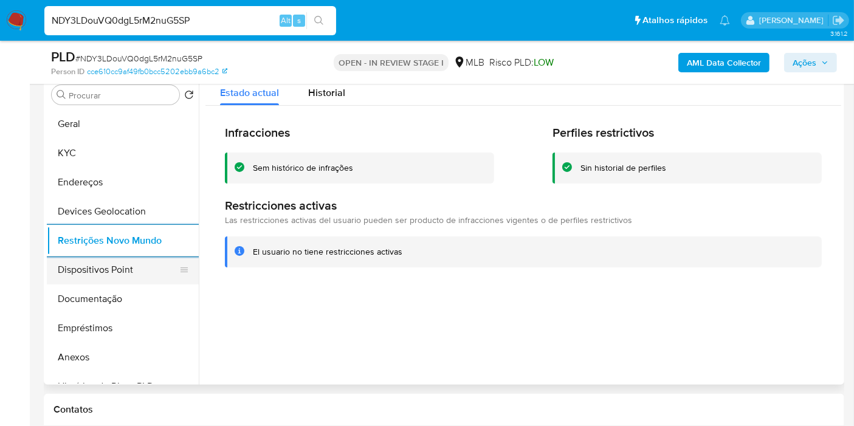
click at [92, 268] on button "Dispositivos Point" at bounding box center [118, 269] width 142 height 29
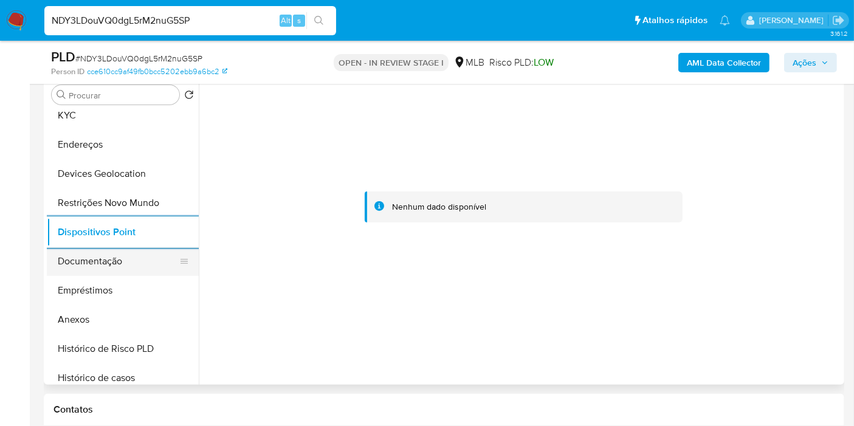
scroll to position [67, 0]
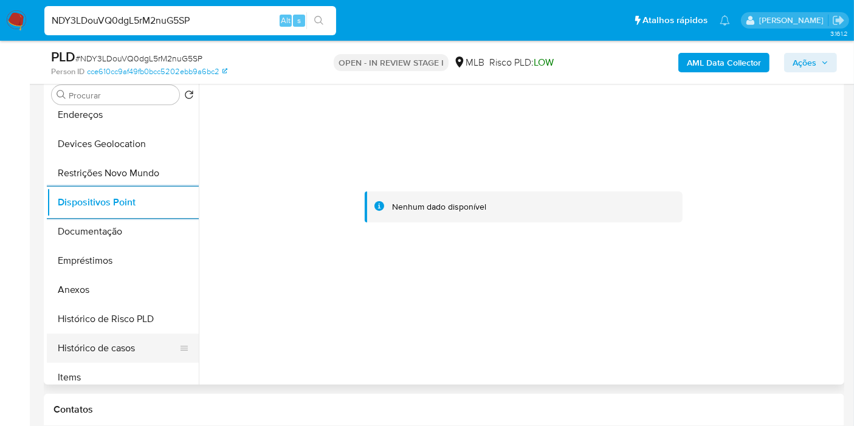
click at [67, 349] on button "Histórico de casos" at bounding box center [118, 348] width 142 height 29
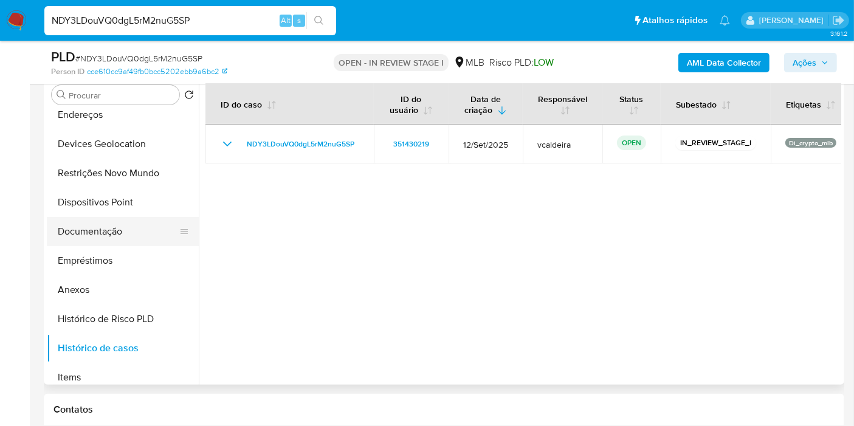
click at [97, 226] on button "Documentação" at bounding box center [118, 231] width 142 height 29
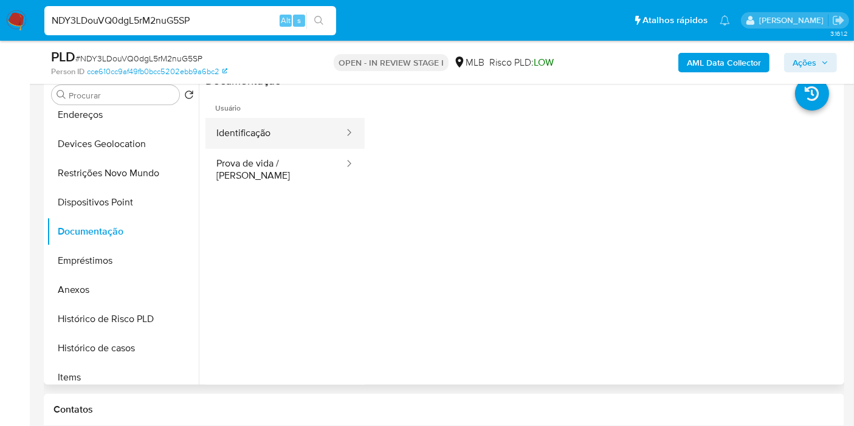
click at [264, 138] on button "Identificação" at bounding box center [275, 133] width 140 height 31
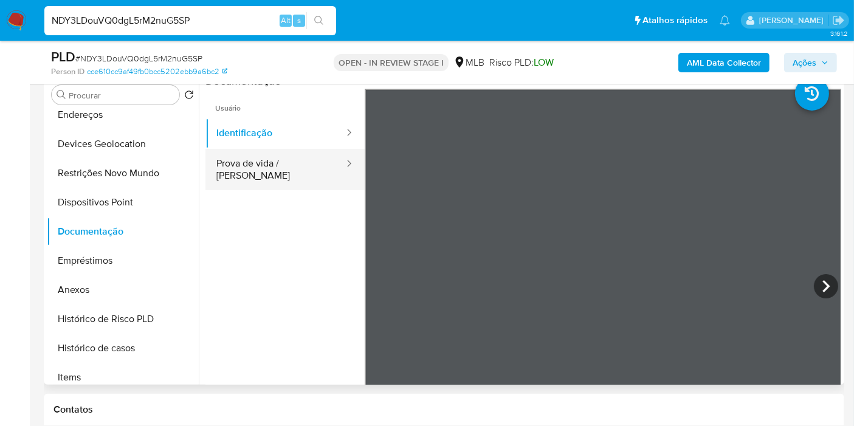
click at [267, 166] on button "Prova de vida / Selfie" at bounding box center [275, 169] width 140 height 41
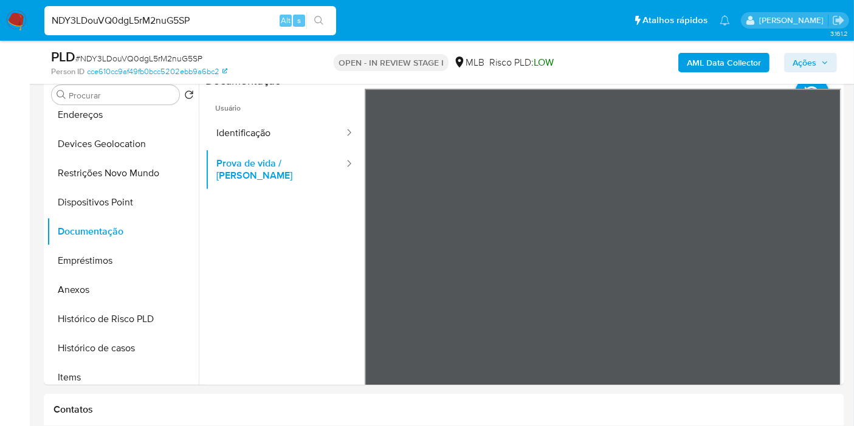
click at [111, 15] on input "NDY3LDouVQ0dgL5rM2nuG5SP" at bounding box center [190, 21] width 292 height 16
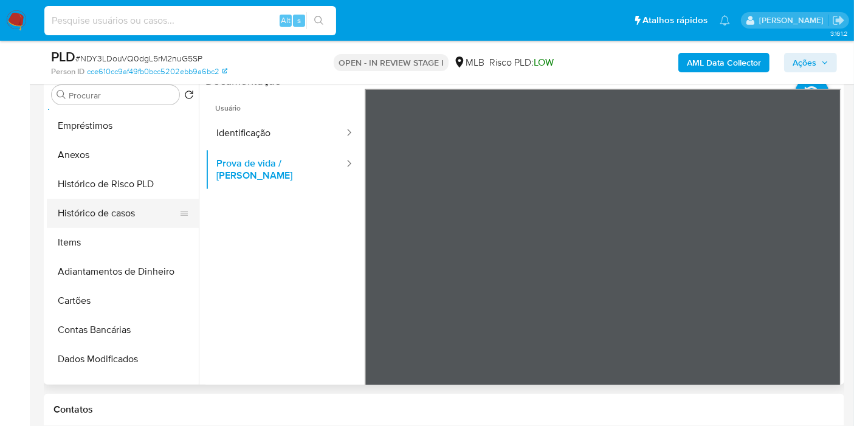
click at [121, 217] on button "Histórico de casos" at bounding box center [118, 213] width 142 height 29
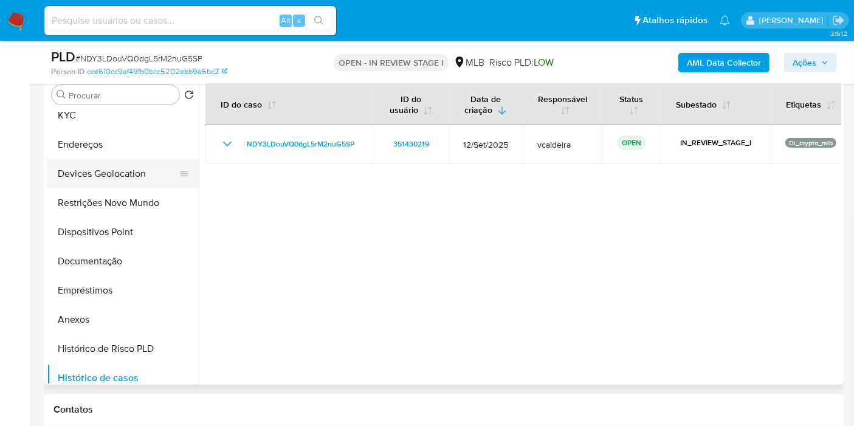
scroll to position [0, 0]
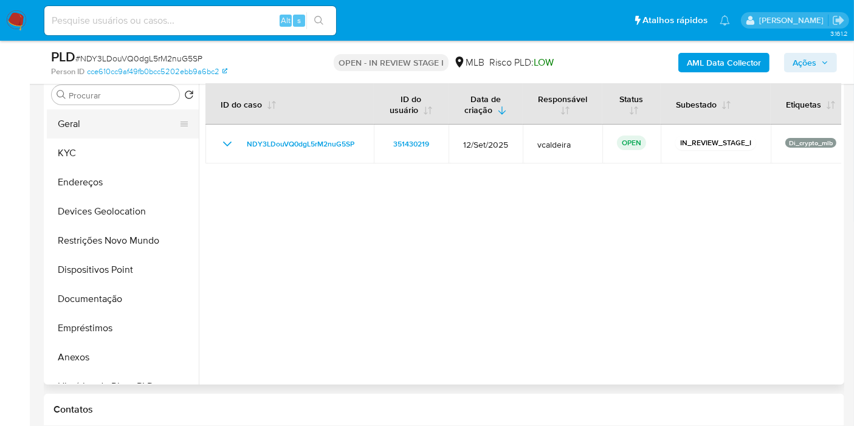
click at [108, 131] on button "Geral" at bounding box center [118, 123] width 142 height 29
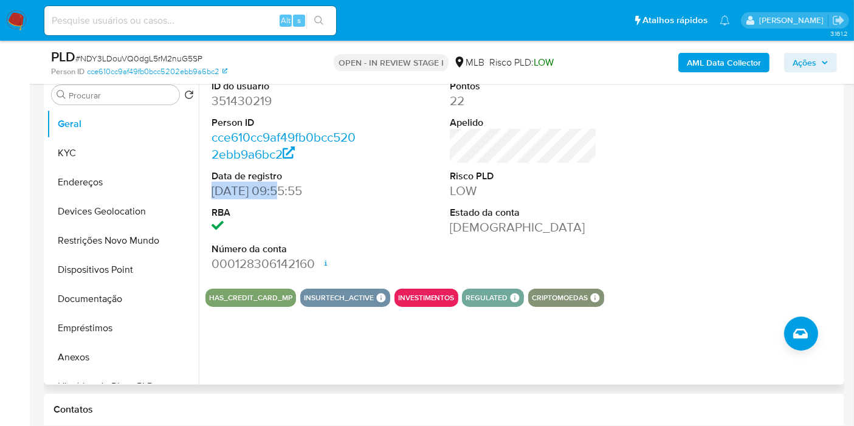
drag, startPoint x: 278, startPoint y: 190, endPoint x: 208, endPoint y: 195, distance: 70.7
click at [208, 195] on div "ID do usuário 351430219 Person ID cce610cc9af49fb0bcc5202ebb9a6bc2 Data de regi…" at bounding box center [284, 176] width 159 height 205
copy dd "04/09/2018"
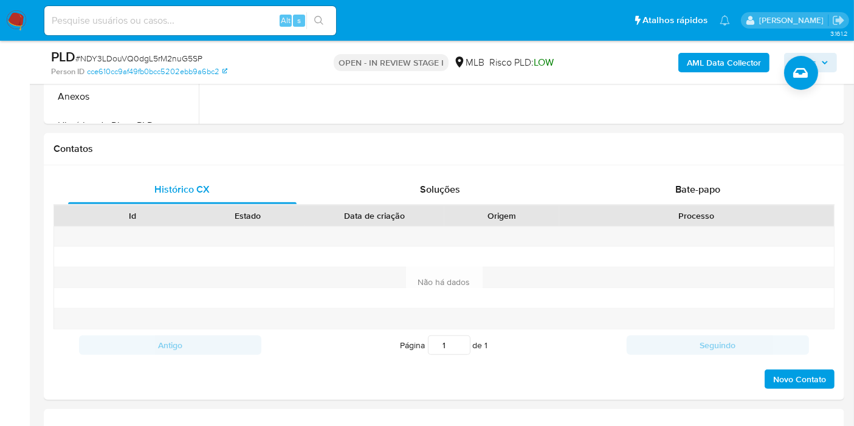
scroll to position [850, 0]
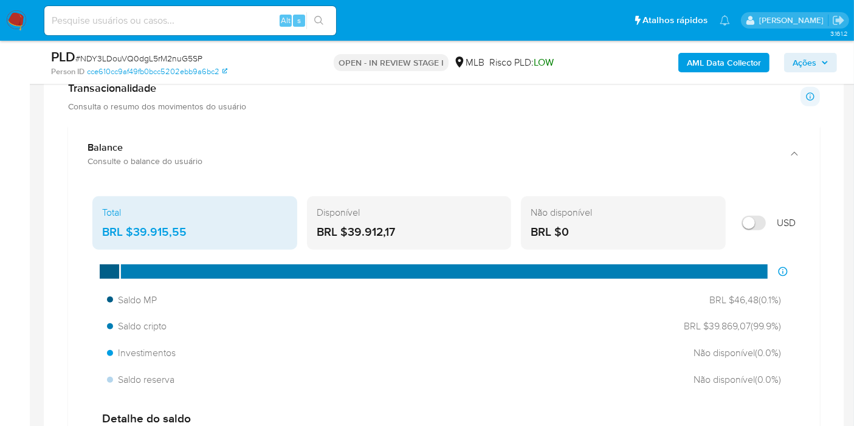
drag, startPoint x: 815, startPoint y: 60, endPoint x: 787, endPoint y: 70, distance: 29.8
click at [815, 60] on span "Ações" at bounding box center [805, 62] width 24 height 19
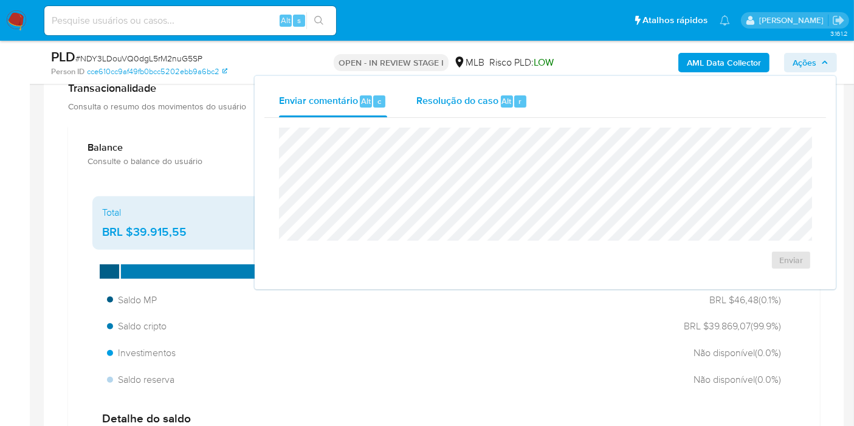
click at [472, 114] on div "Resolução do caso Alt r" at bounding box center [471, 102] width 111 height 32
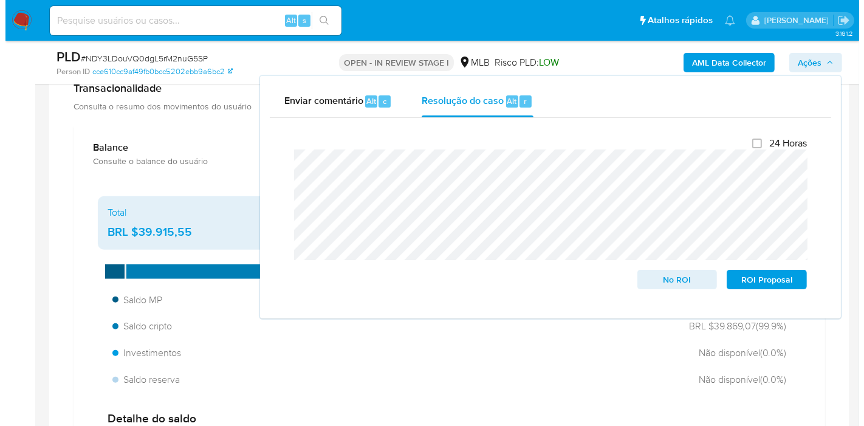
scroll to position [232, 0]
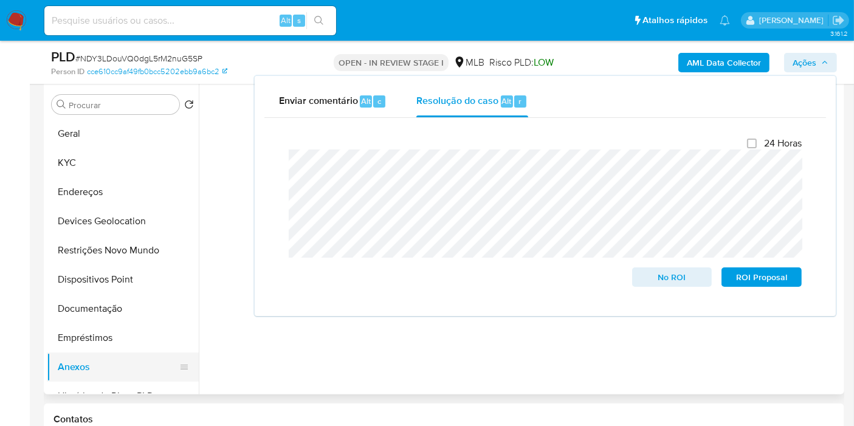
click at [103, 363] on button "Anexos" at bounding box center [118, 367] width 142 height 29
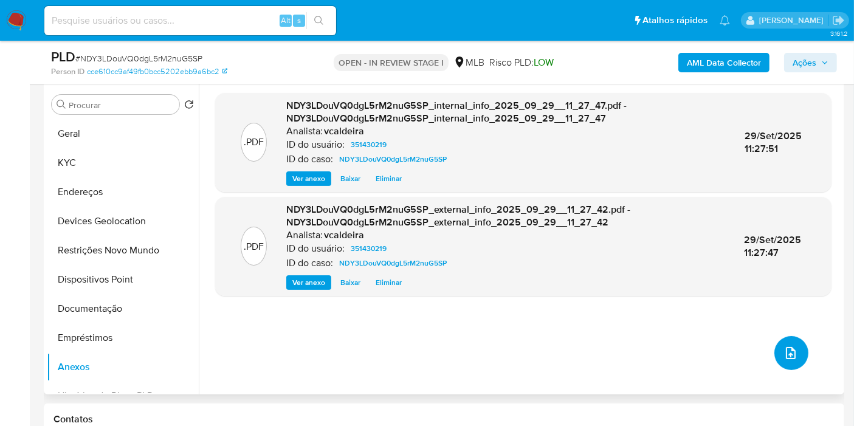
click at [792, 359] on span "upload-file" at bounding box center [791, 353] width 15 height 15
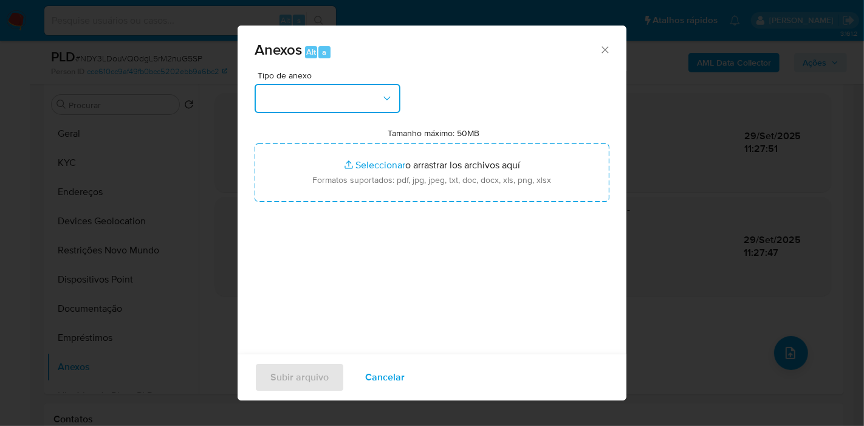
click at [367, 92] on button "button" at bounding box center [328, 98] width 146 height 29
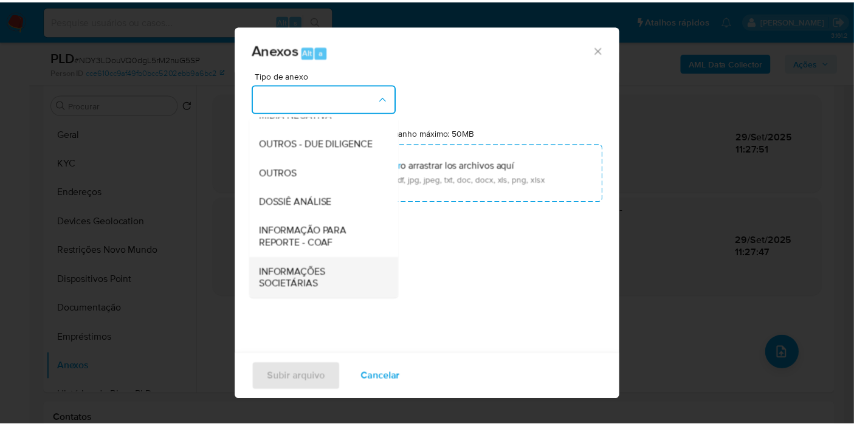
scroll to position [187, 0]
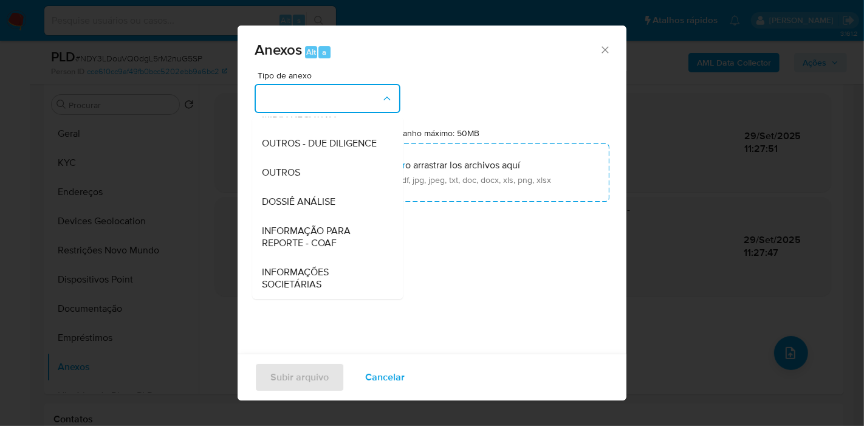
click at [298, 206] on span "DOSSIÊ ANÁLISE" at bounding box center [299, 202] width 74 height 12
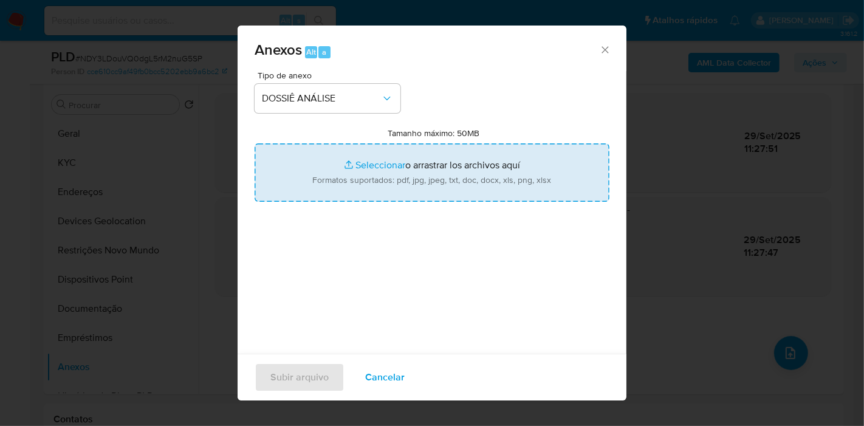
type input "C:\fakepath\DECLÍNIO - Caselog NDY3LDouVQ0dgL5rM2nuG5SP_2025_09_26_13_12_46.pdf"
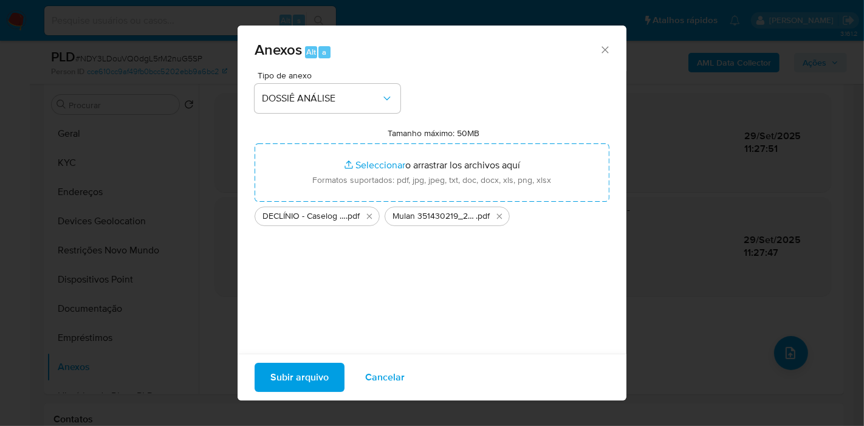
click at [309, 373] on span "Subir arquivo" at bounding box center [300, 377] width 58 height 27
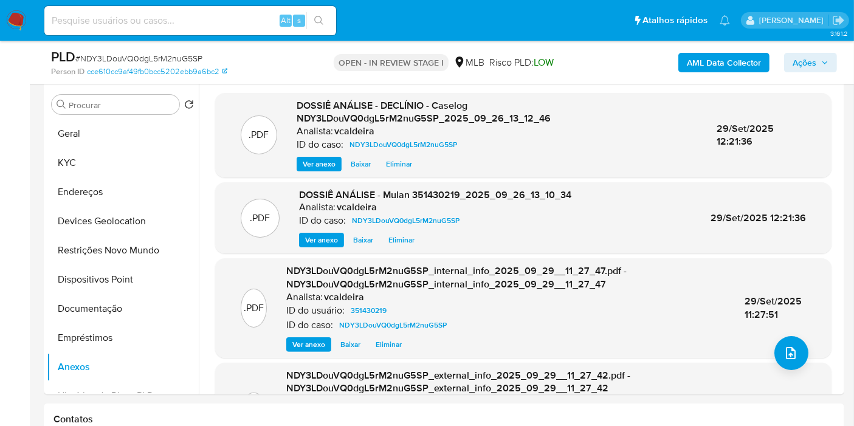
click at [813, 63] on span "Ações" at bounding box center [805, 62] width 24 height 19
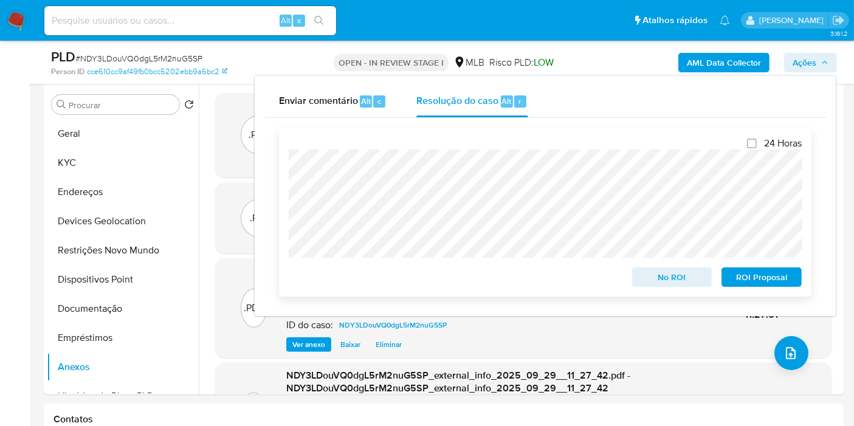
click at [670, 278] on span "No ROI" at bounding box center [672, 277] width 63 height 17
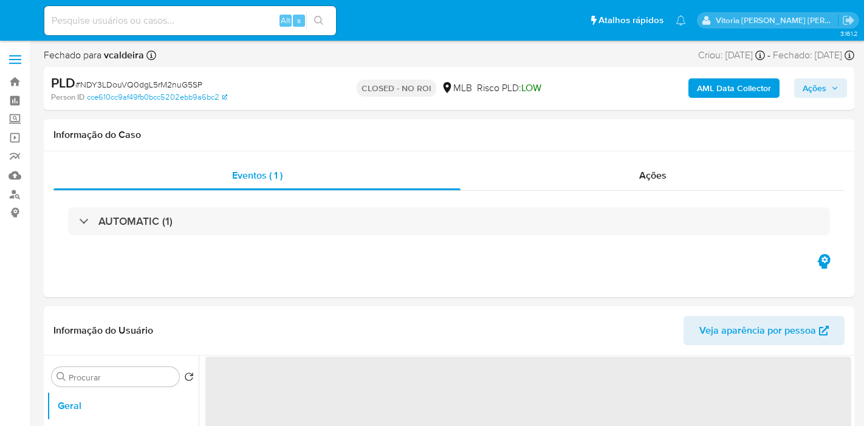
select select "10"
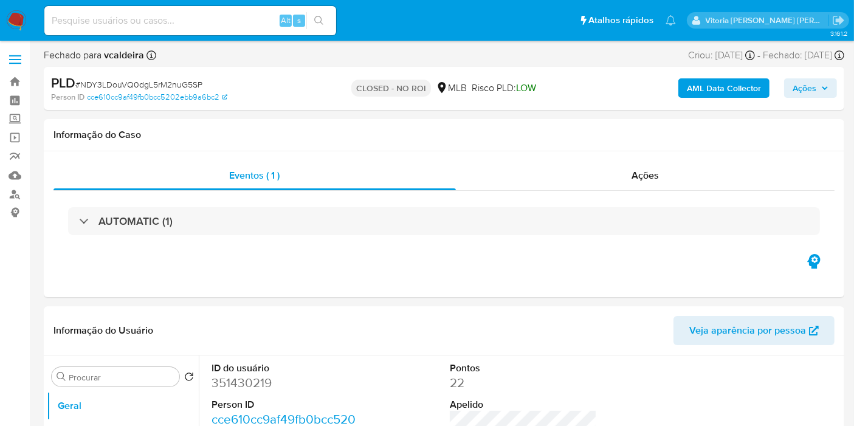
click at [164, 19] on input at bounding box center [190, 21] width 292 height 16
paste input "wU6BVmyBPUXnp2AqWVSzJgqa"
type input "wU6BVmyBPUXnp2AqWVSzJgqa"
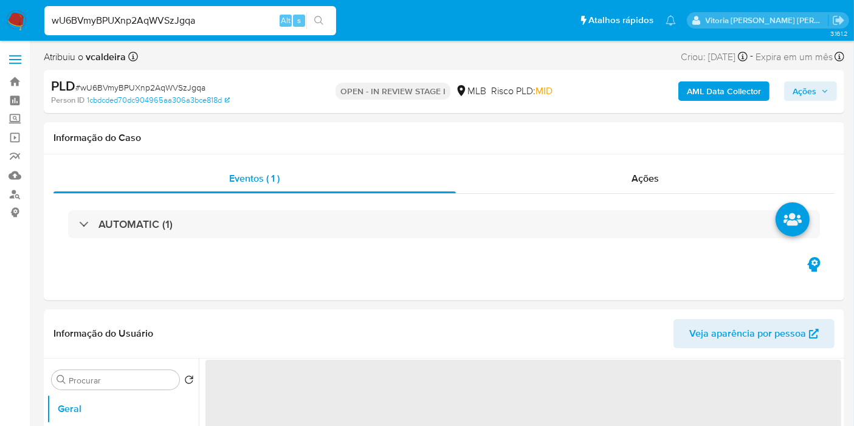
select select "10"
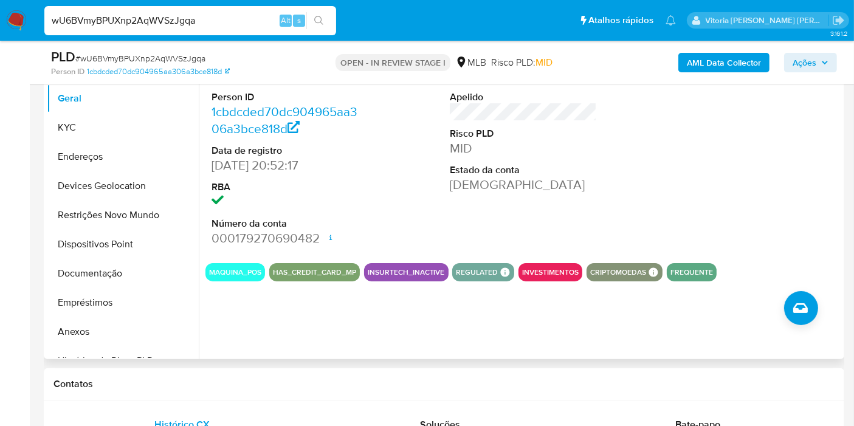
scroll to position [135, 0]
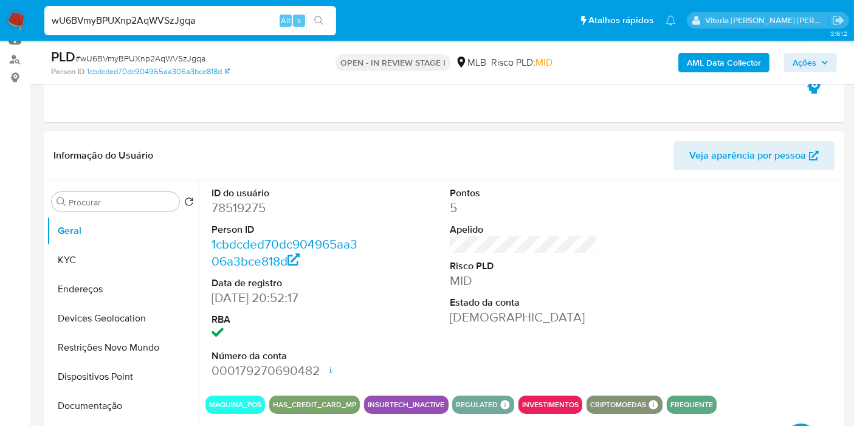
click at [246, 211] on dd "78519275" at bounding box center [285, 207] width 147 height 17
copy dd "78519275"
click at [235, 208] on dd "78519275" at bounding box center [285, 207] width 147 height 17
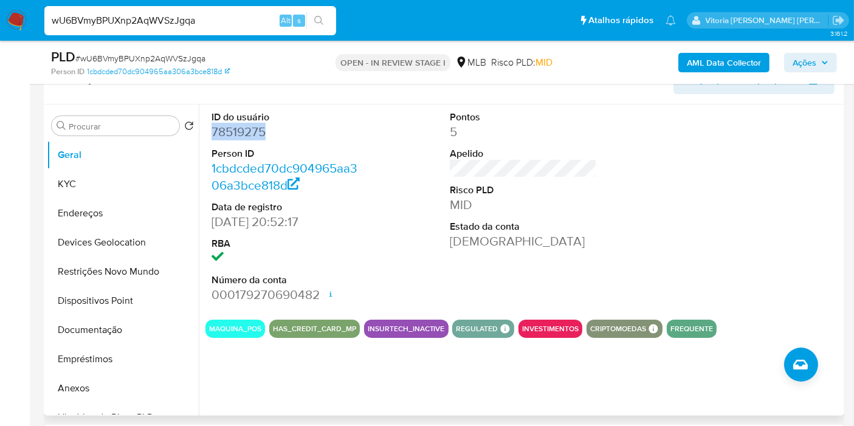
scroll to position [270, 0]
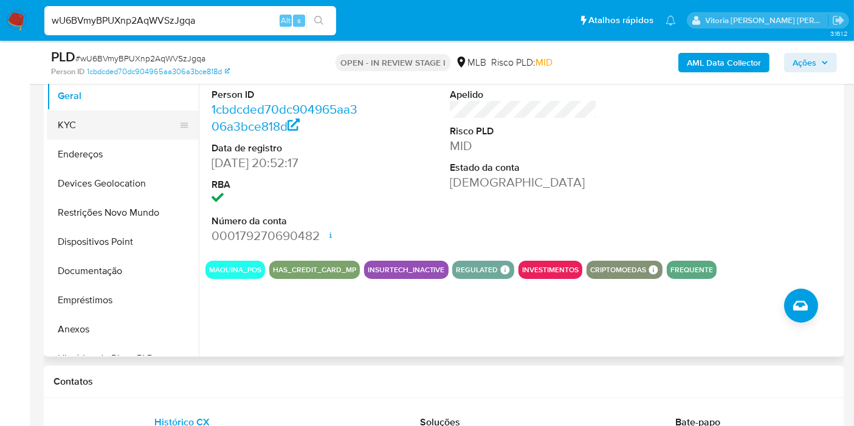
click at [84, 122] on button "KYC" at bounding box center [118, 125] width 142 height 29
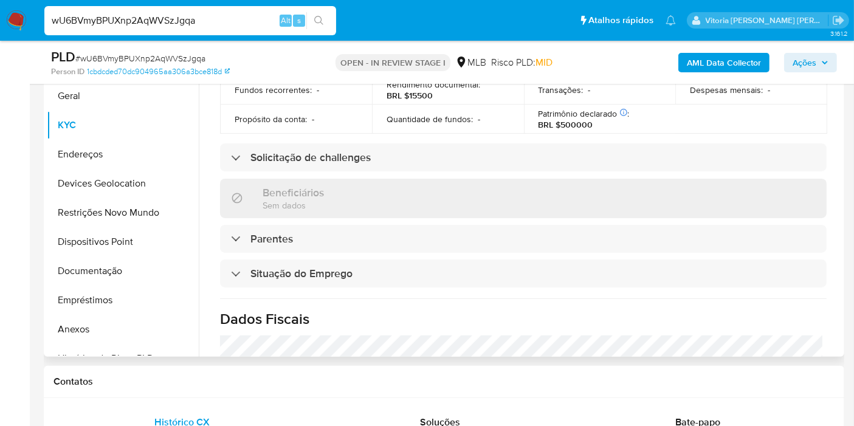
scroll to position [570, 0]
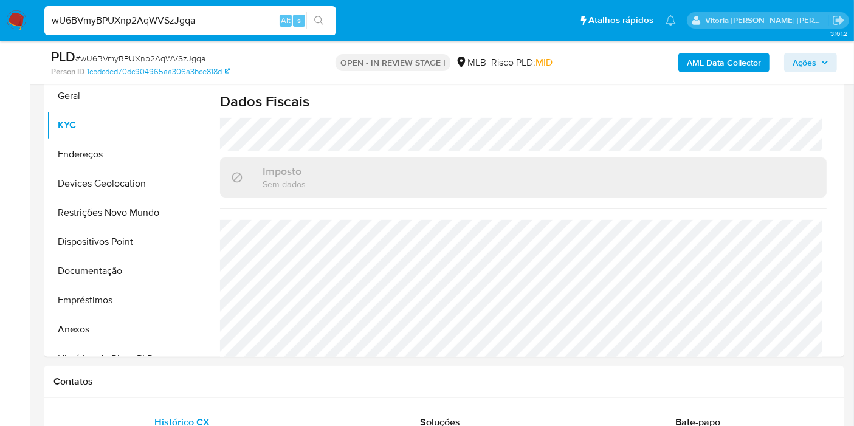
click at [830, 77] on div "PLD # wU6BVmyBPUXnp2AqWVSzJgqa Person ID 1cbdcded70dc904965aa306a3bce818d OPEN …" at bounding box center [444, 62] width 801 height 43
click at [822, 74] on div "AML Data Collector Ações" at bounding box center [707, 62] width 259 height 29
click at [818, 68] on span "Ações" at bounding box center [811, 62] width 36 height 17
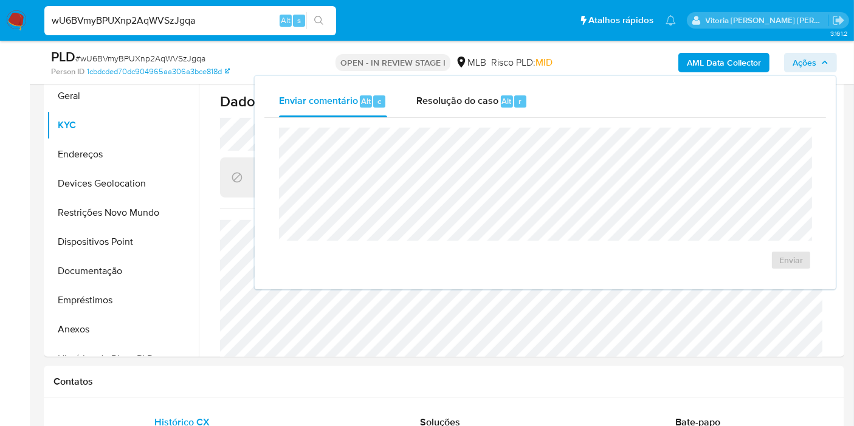
drag, startPoint x: 503, startPoint y: 103, endPoint x: 495, endPoint y: 125, distance: 23.5
click at [503, 103] on span "Alt" at bounding box center [507, 101] width 10 height 12
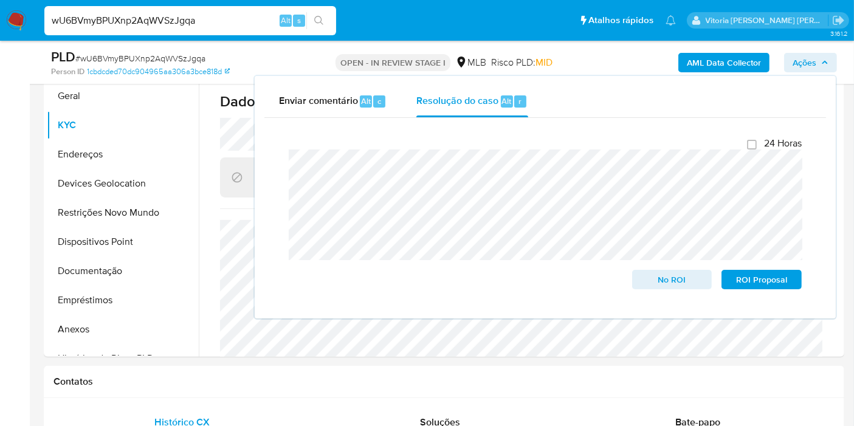
click at [86, 22] on input "wU6BVmyBPUXnp2AqWVSzJgqa" at bounding box center [190, 21] width 292 height 16
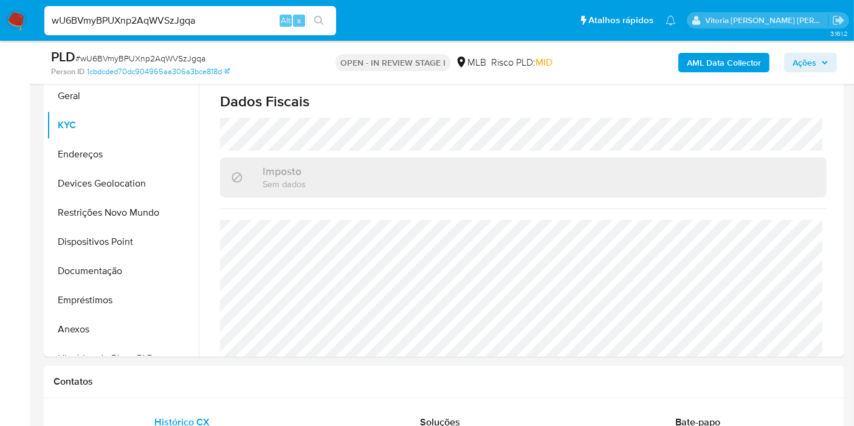
click at [86, 21] on input "wU6BVmyBPUXnp2AqWVSzJgqa" at bounding box center [190, 21] width 292 height 16
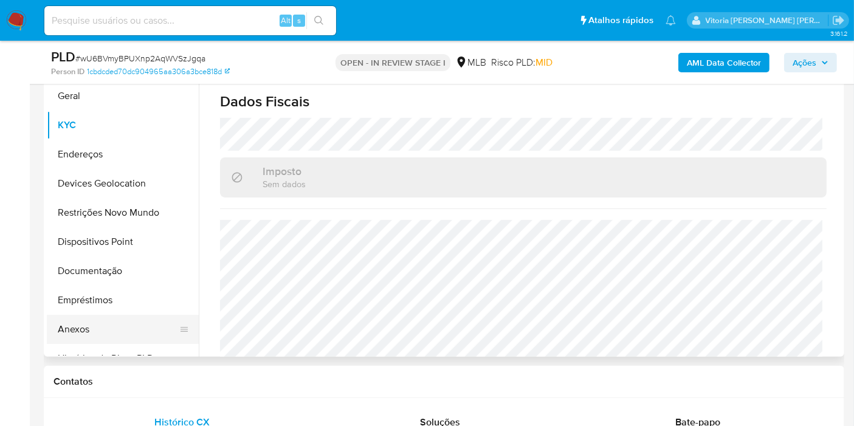
drag, startPoint x: 70, startPoint y: 339, endPoint x: 142, endPoint y: 318, distance: 75.4
click at [71, 340] on button "Anexos" at bounding box center [118, 329] width 142 height 29
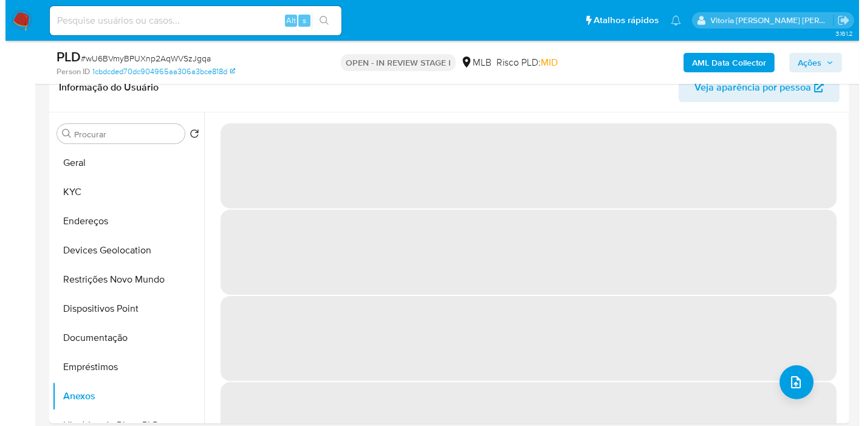
scroll to position [202, 0]
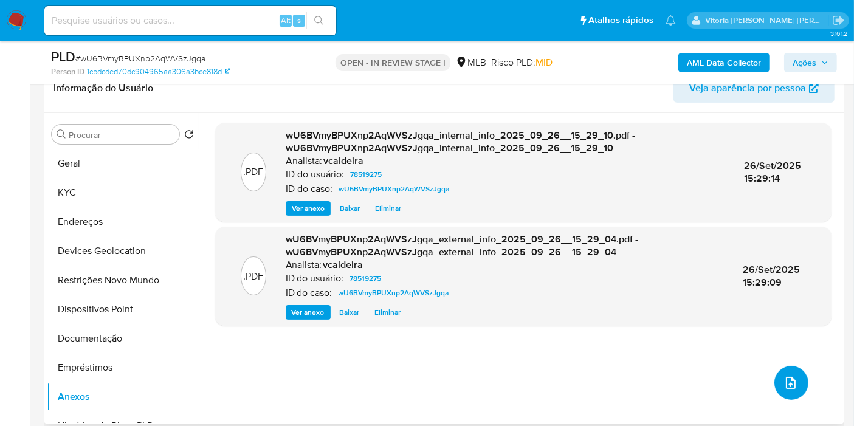
click at [799, 382] on button "upload-file" at bounding box center [791, 383] width 34 height 34
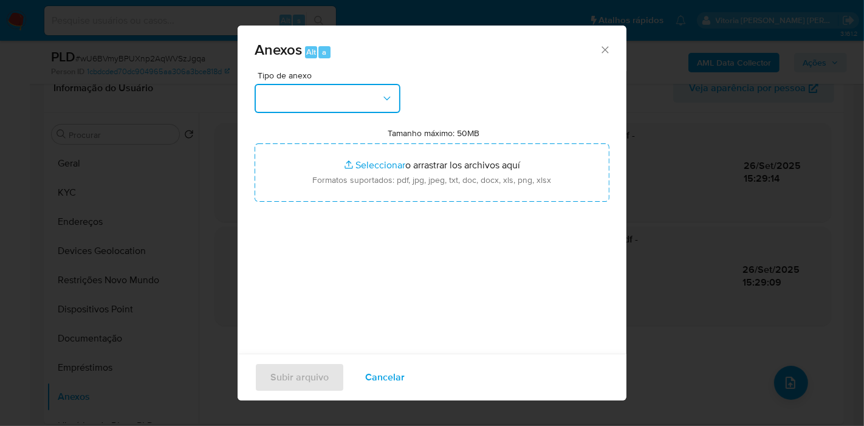
click at [394, 102] on button "button" at bounding box center [328, 98] width 146 height 29
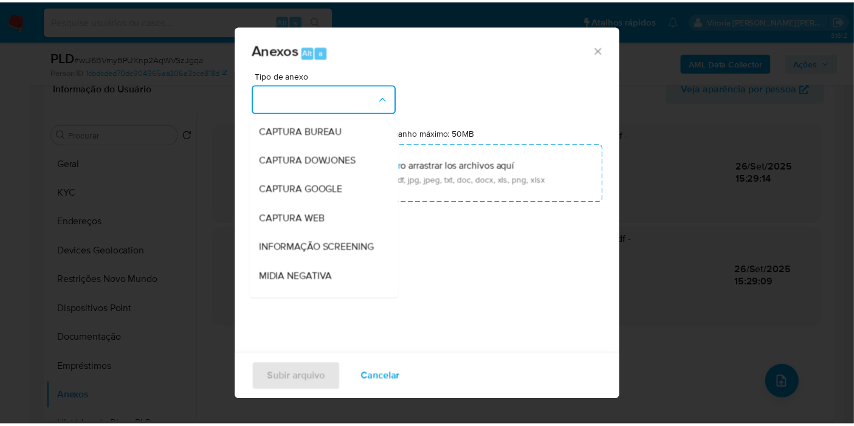
scroll to position [187, 0]
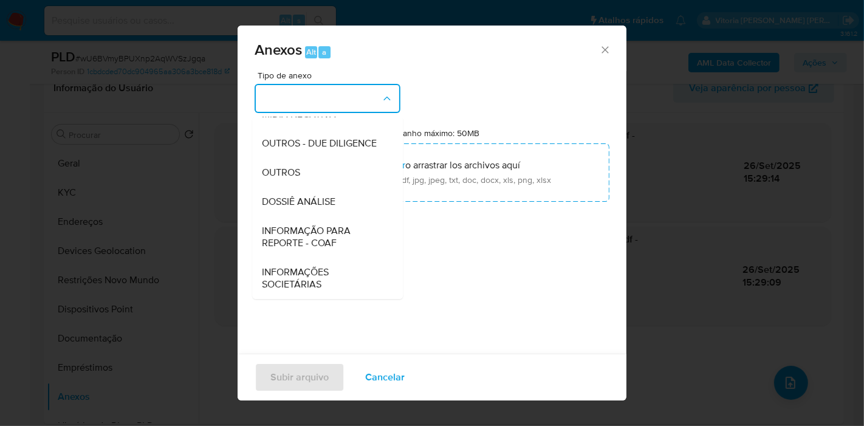
click at [298, 205] on span "DOSSIÊ ANÁLISE" at bounding box center [299, 202] width 74 height 12
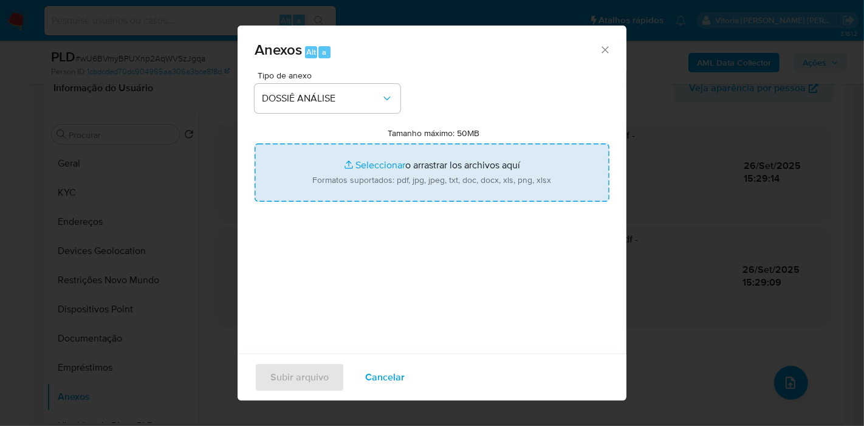
type input "C:\fakepath\SAR - (XXX_XX) - CPF 09893517770 - NATANAEL RICARDO DE SA PEREIRA M…"
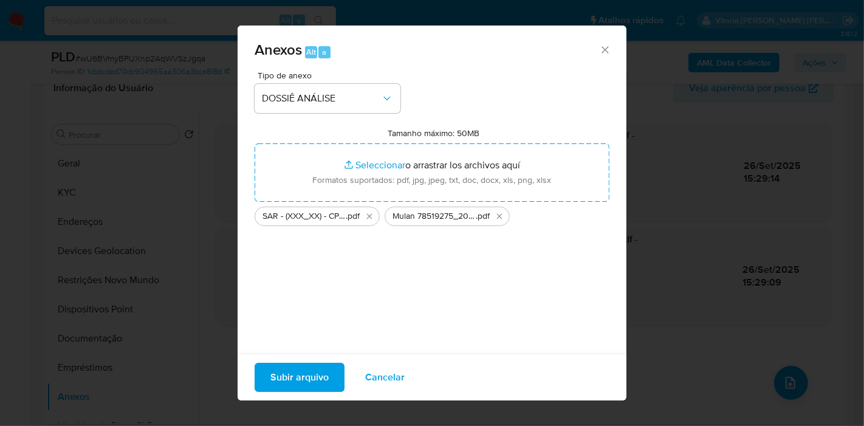
click at [316, 376] on span "Subir arquivo" at bounding box center [300, 377] width 58 height 27
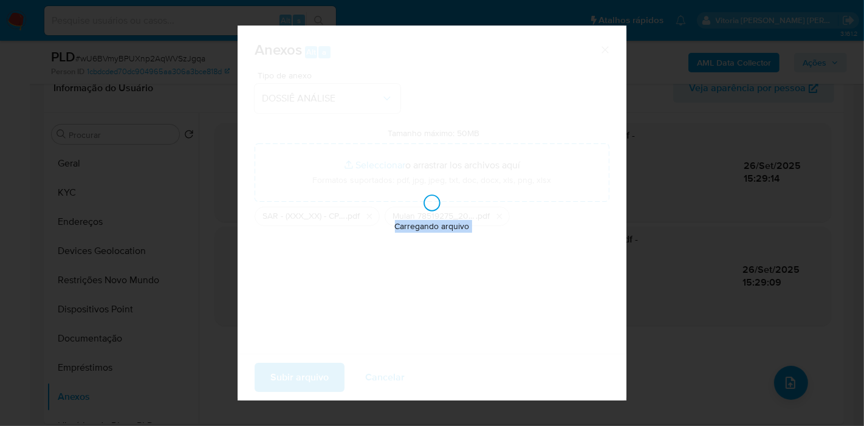
click at [314, 376] on div "Carregando arquivo" at bounding box center [432, 213] width 389 height 375
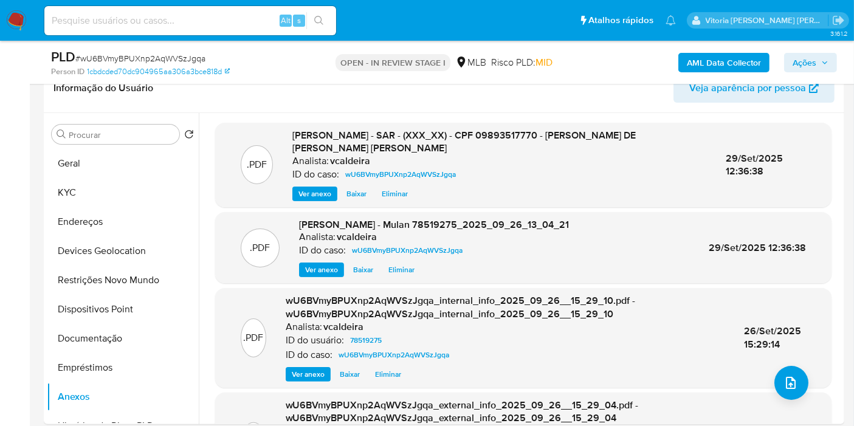
click at [819, 65] on span "Ações" at bounding box center [811, 62] width 36 height 17
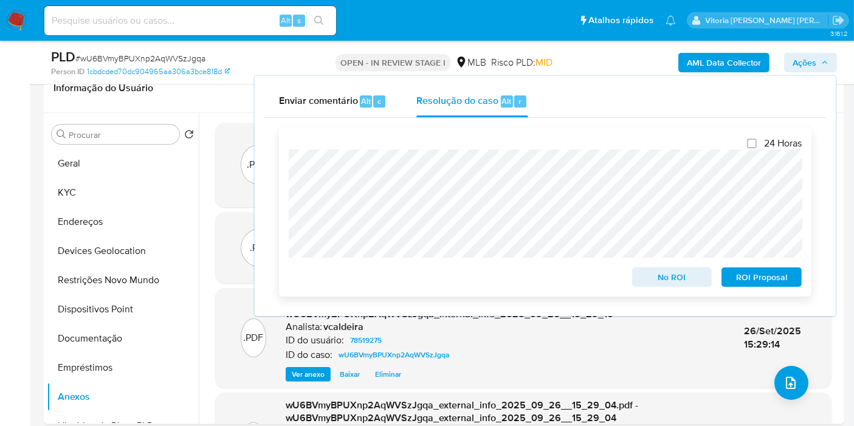
click at [757, 283] on span "ROI Proposal" at bounding box center [761, 277] width 63 height 17
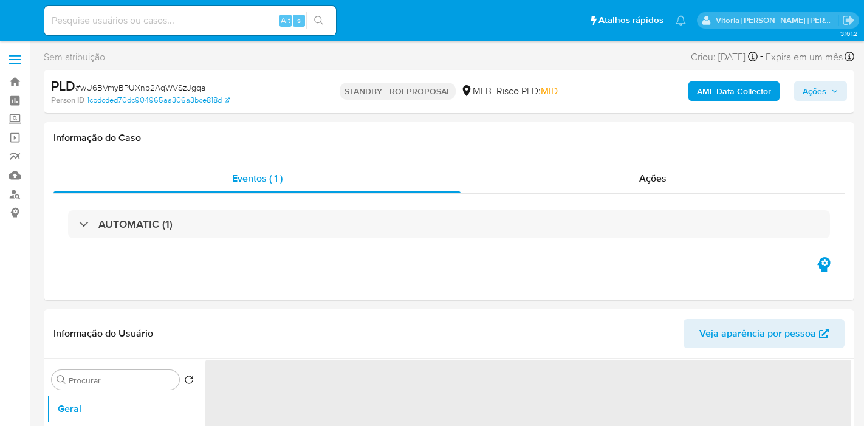
select select "10"
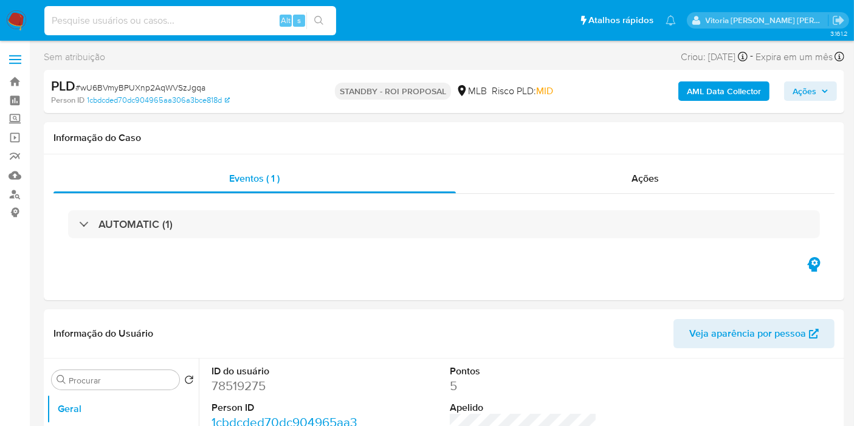
click at [185, 18] on input at bounding box center [190, 21] width 292 height 16
paste input "Z956VQnw55b2w7mciy5sdCrW"
type input "Z956VQnw55b2w7mciy5sdCrW"
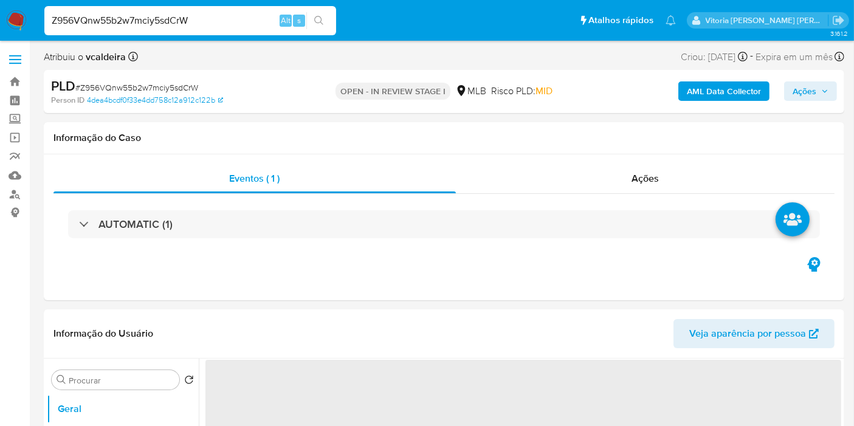
select select "10"
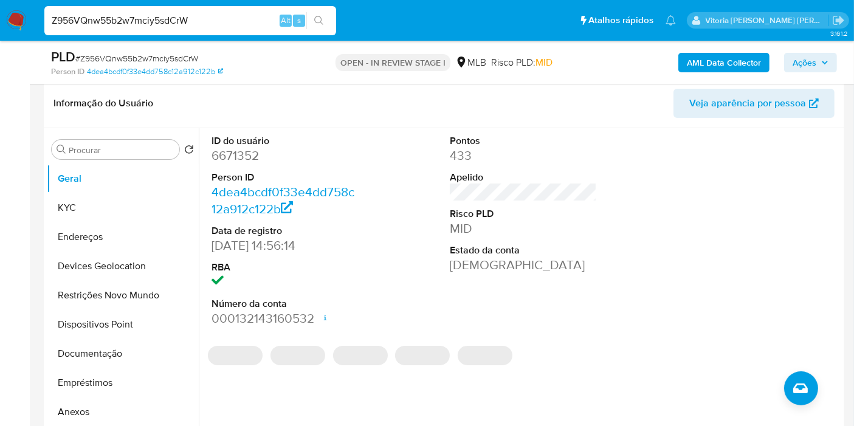
scroll to position [337, 0]
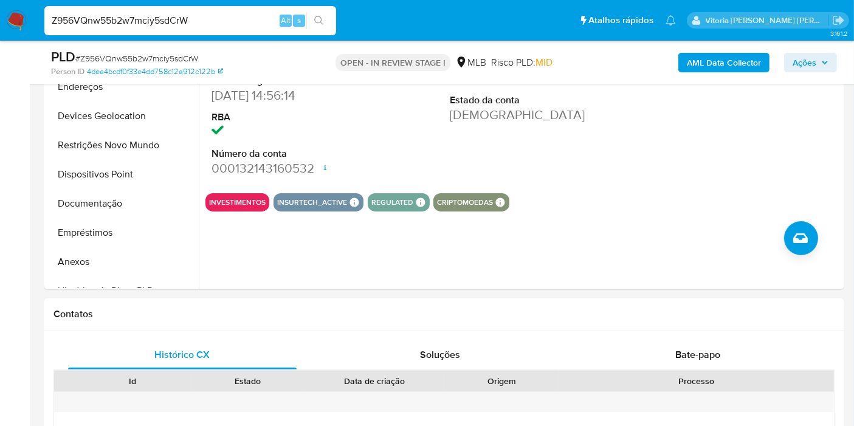
click at [88, 23] on input "Z956VQnw55b2w7mciy5sdCrW" at bounding box center [190, 21] width 292 height 16
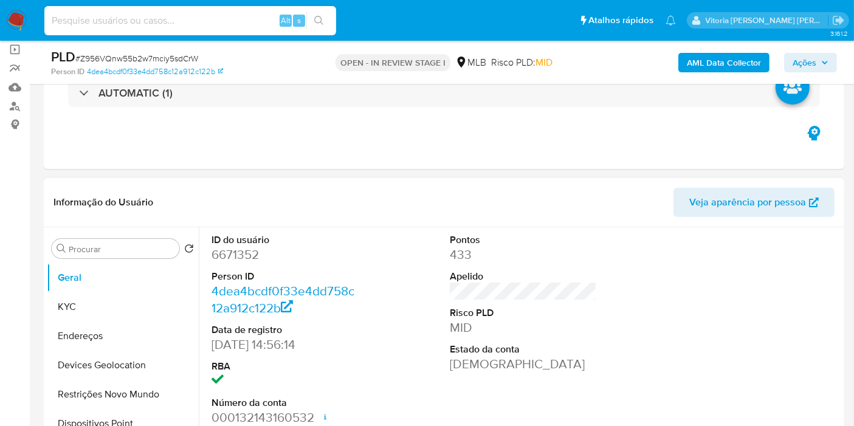
scroll to position [67, 0]
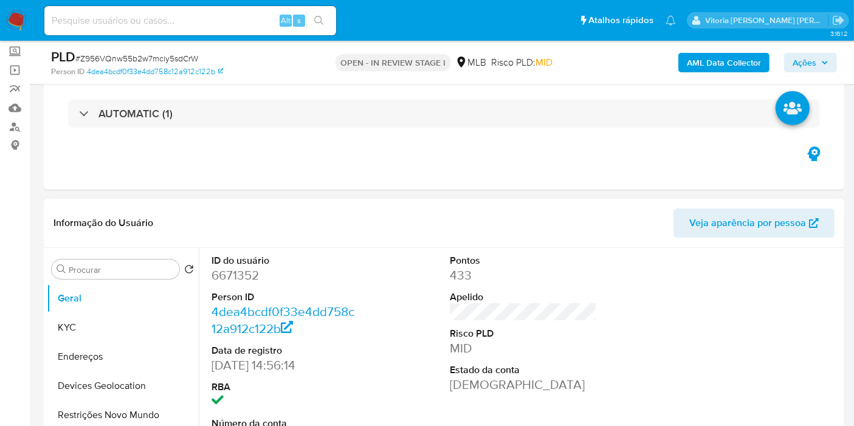
click at [232, 280] on dd "6671352" at bounding box center [285, 275] width 147 height 17
copy dd "6671352"
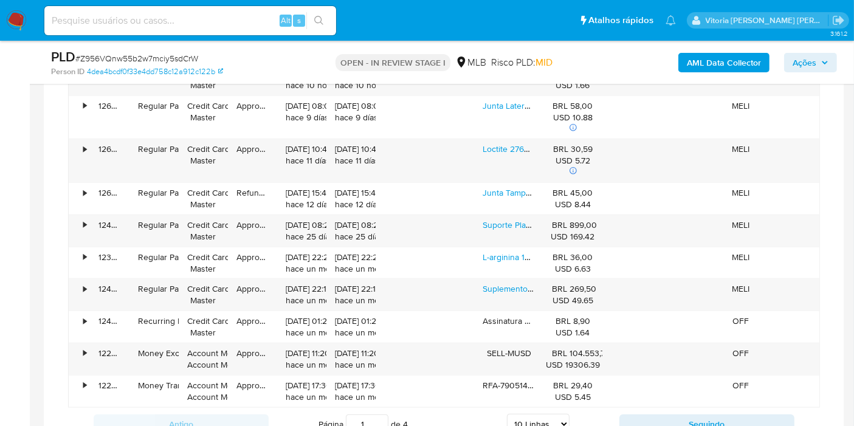
scroll to position [945, 0]
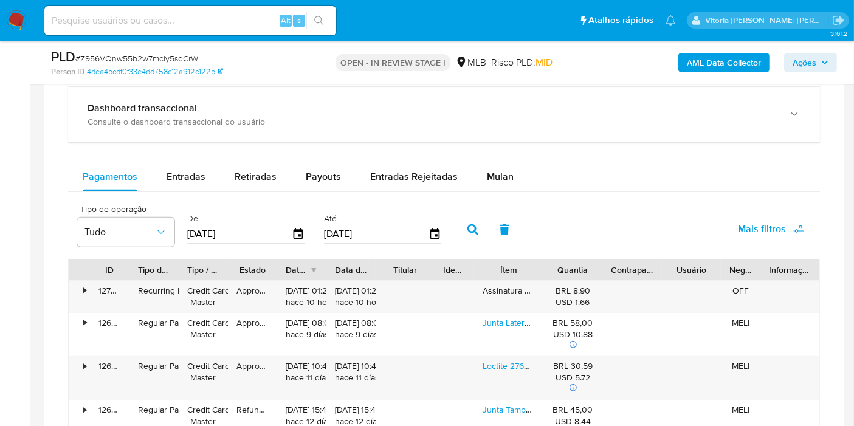
drag, startPoint x: 511, startPoint y: 174, endPoint x: 532, endPoint y: 187, distance: 24.8
click at [511, 174] on button "Mulan" at bounding box center [500, 176] width 56 height 29
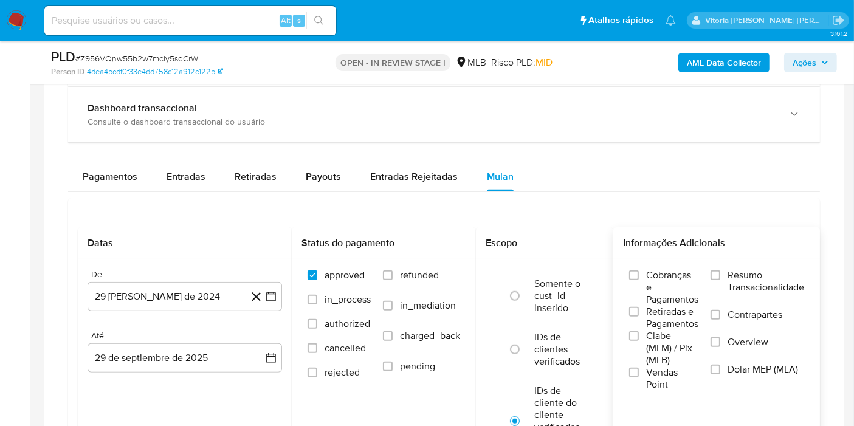
click at [742, 282] on span "Resumo Transacionalidade" at bounding box center [766, 281] width 77 height 24
click at [720, 280] on input "Resumo Transacionalidade" at bounding box center [716, 276] width 10 height 10
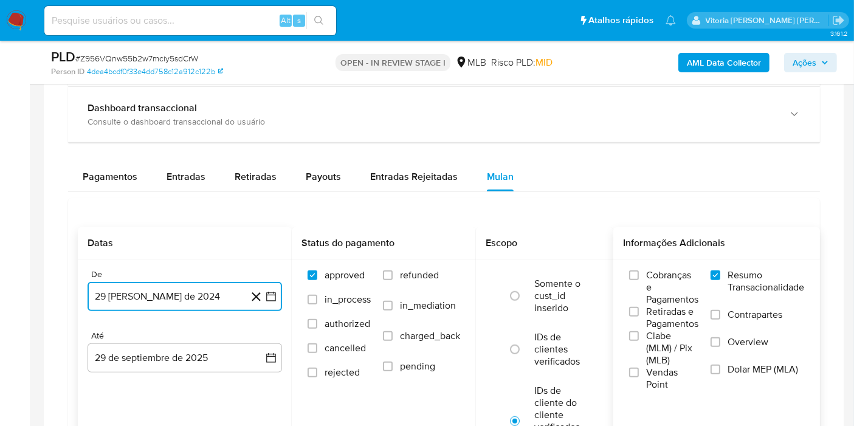
click at [140, 295] on button "29 [PERSON_NAME] de 2024" at bounding box center [185, 296] width 195 height 29
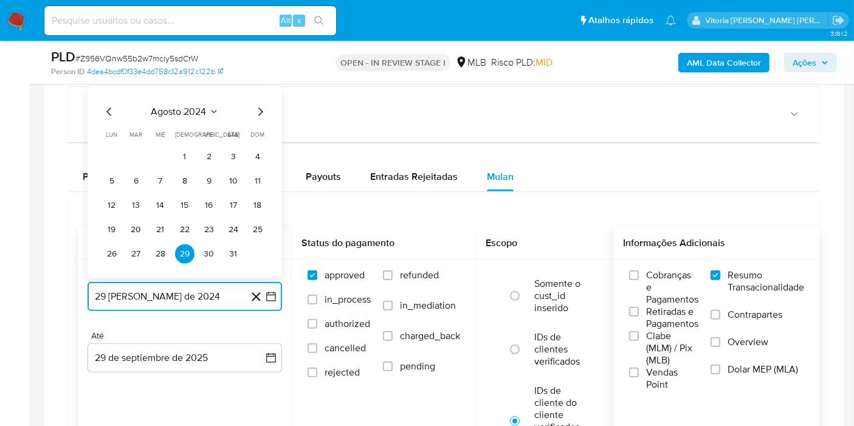
click at [193, 110] on span "agosto 2024" at bounding box center [178, 112] width 55 height 12
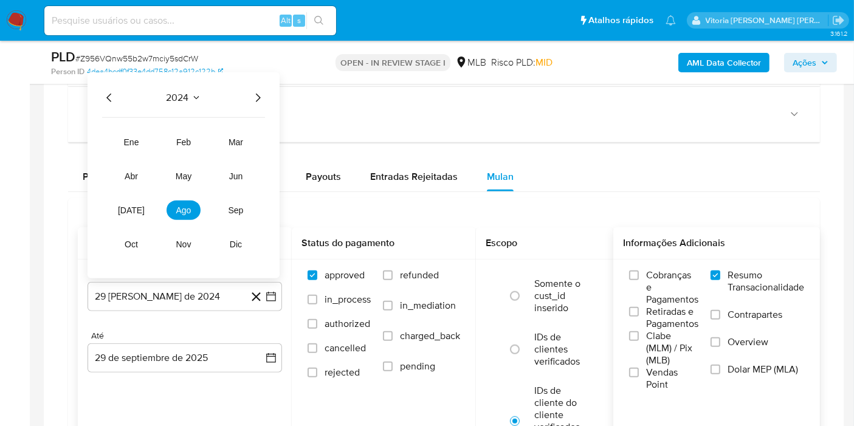
click at [254, 95] on icon "Año siguiente" at bounding box center [257, 98] width 15 height 15
click at [189, 205] on span "ago" at bounding box center [183, 210] width 15 height 10
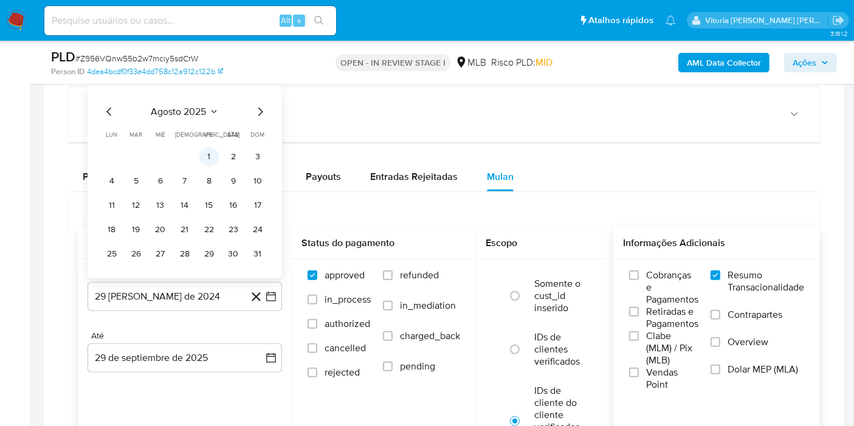
click at [212, 150] on button "1" at bounding box center [208, 156] width 19 height 19
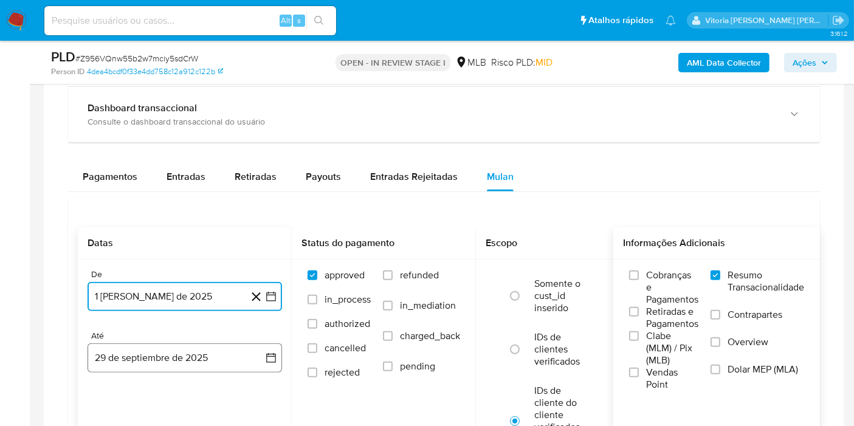
click at [181, 362] on button "29 de septiembre de 2025" at bounding box center [185, 357] width 195 height 29
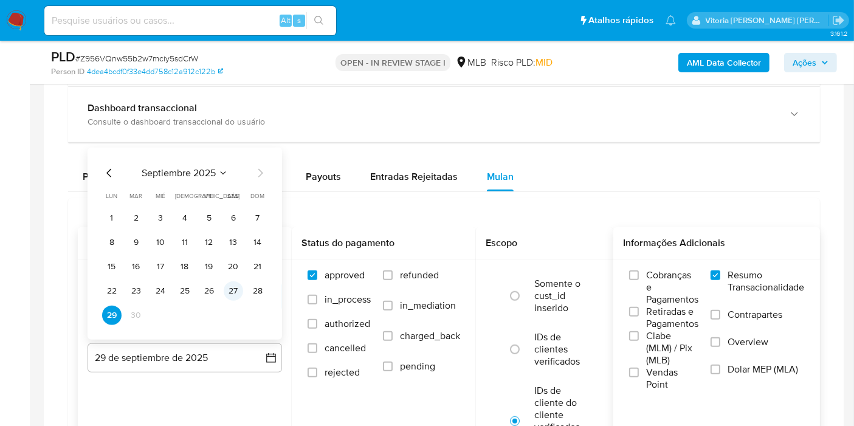
click at [235, 293] on button "27" at bounding box center [233, 290] width 19 height 19
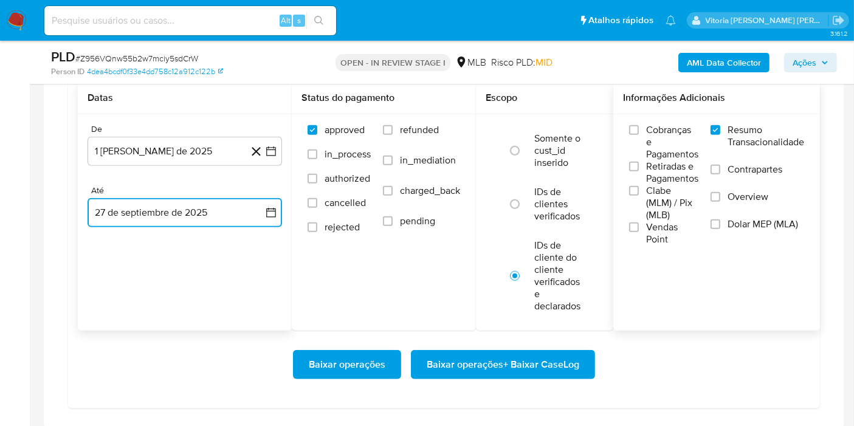
scroll to position [1148, 0]
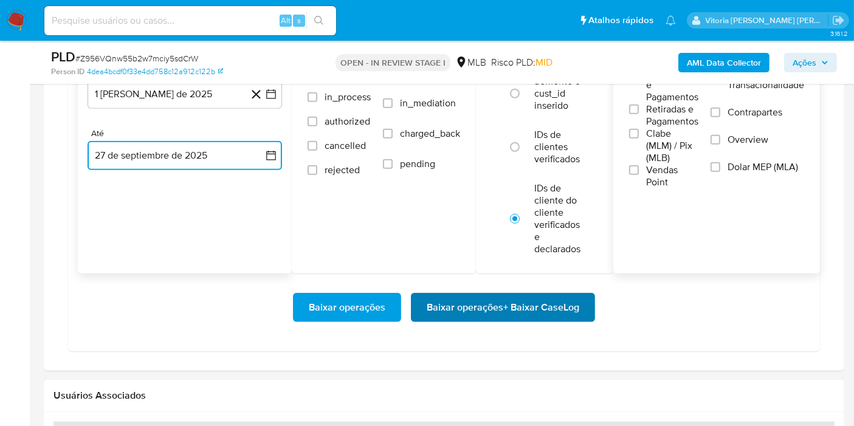
click at [498, 299] on span "Baixar operações + Baixar CaseLog" at bounding box center [503, 307] width 153 height 27
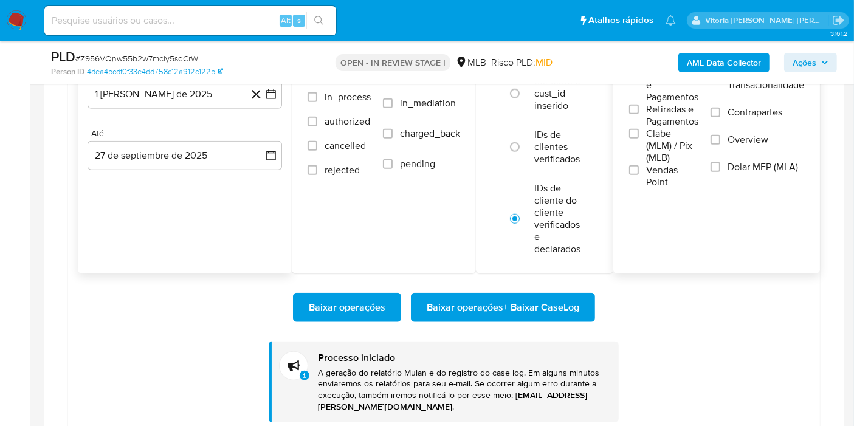
click at [132, 18] on input at bounding box center [190, 21] width 292 height 16
paste input "12xx3F8UlYsBLjTpJ81sSkJp"
type input "12xx3F8UlYsBLjTpJ81sSkJp"
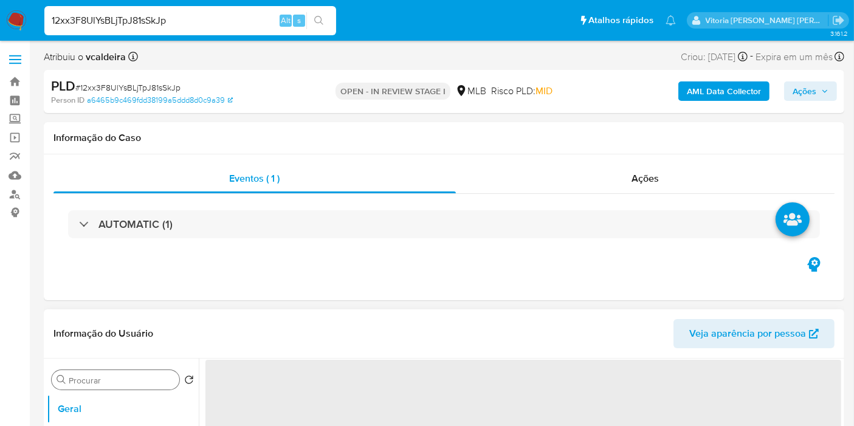
select select "10"
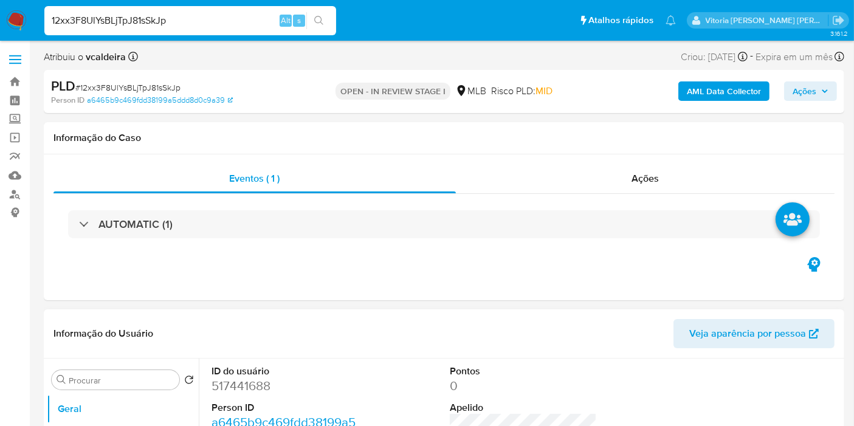
click at [241, 387] on dd "517441688" at bounding box center [285, 386] width 147 height 17
copy dd "517441688"
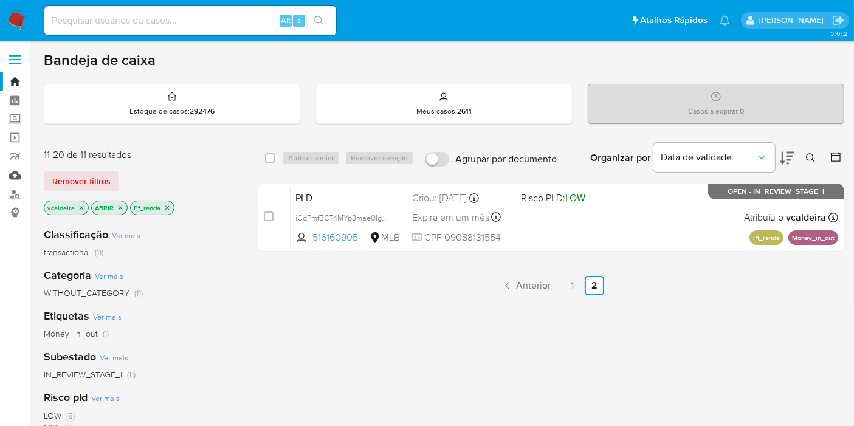
click at [19, 179] on link "Mulan" at bounding box center [72, 175] width 145 height 19
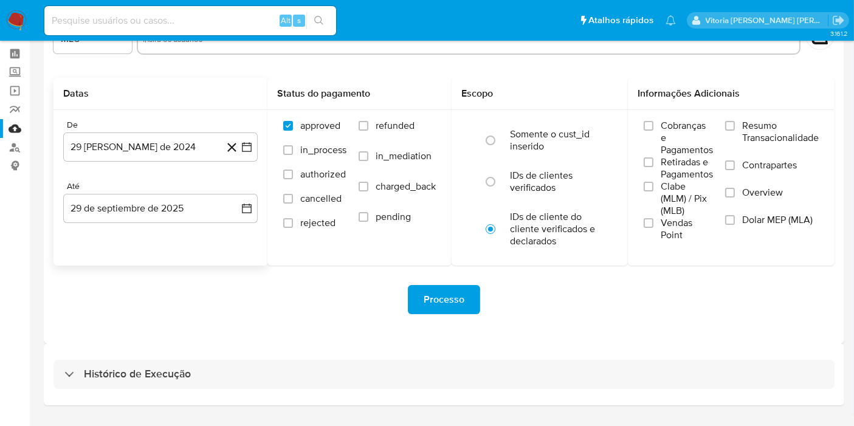
scroll to position [77, 0]
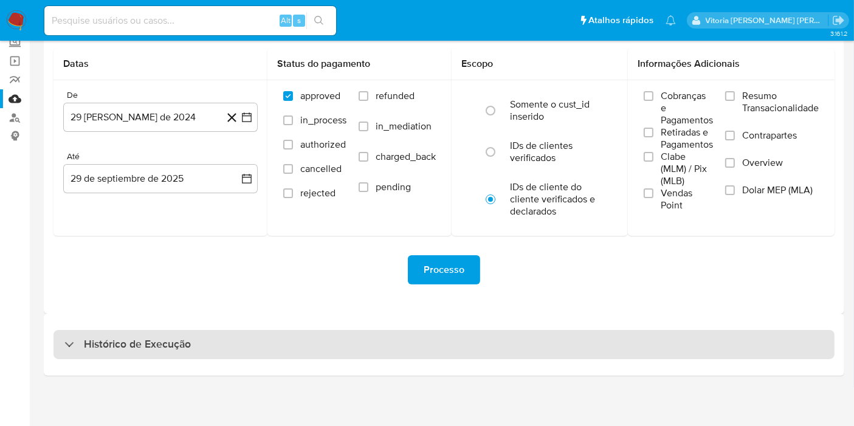
click at [201, 345] on div "Histórico de Execução" at bounding box center [443, 344] width 781 height 29
select select "10"
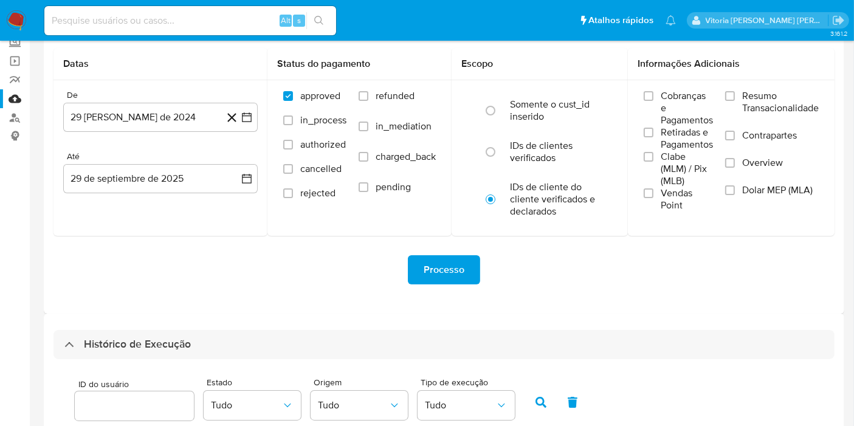
scroll to position [347, 0]
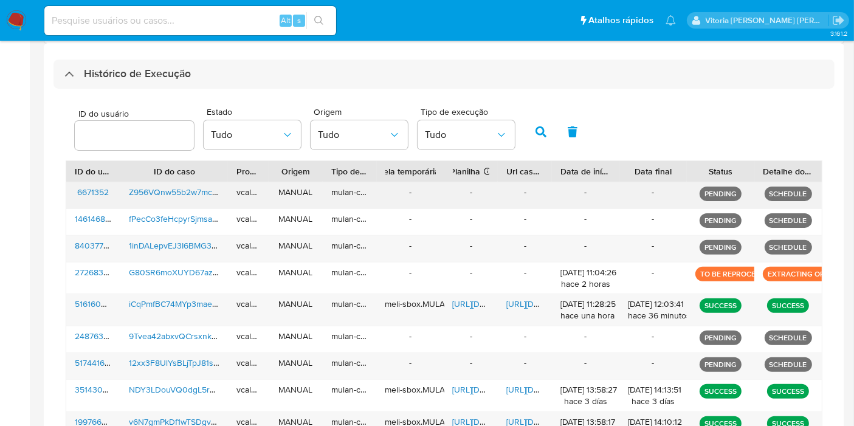
click at [498, 200] on div "-" at bounding box center [525, 195] width 54 height 26
click at [773, 192] on p "SCHEDULE" at bounding box center [788, 194] width 47 height 15
click at [153, 197] on span "Z956VQnw55b2w7mciy5sdCrW" at bounding box center [188, 192] width 119 height 12
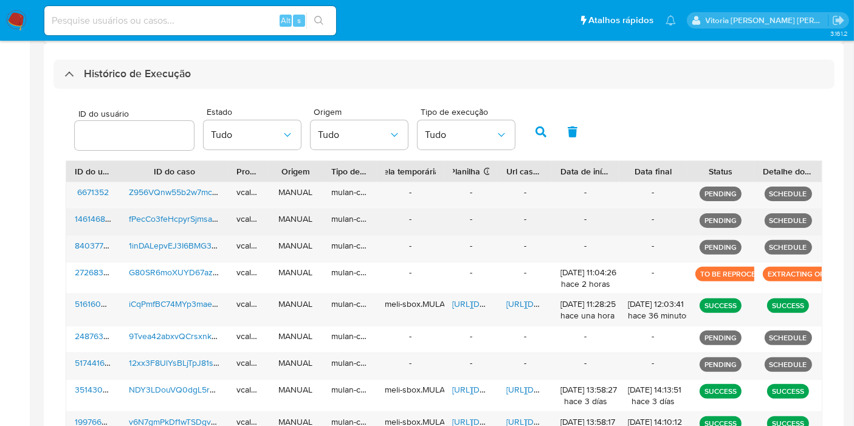
click at [189, 218] on span "fPecCo3feHcpyrSjmsaqEznQ" at bounding box center [183, 219] width 109 height 12
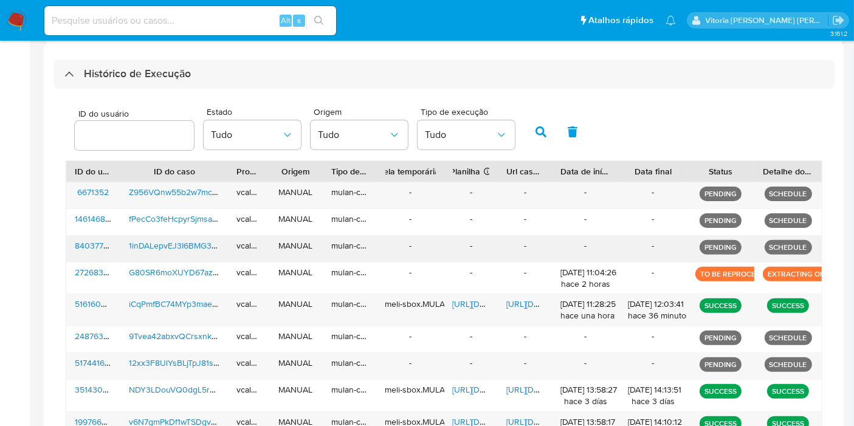
click at [164, 247] on span "1inDALepvEJ3I6BMG3cgnToy" at bounding box center [183, 246] width 108 height 12
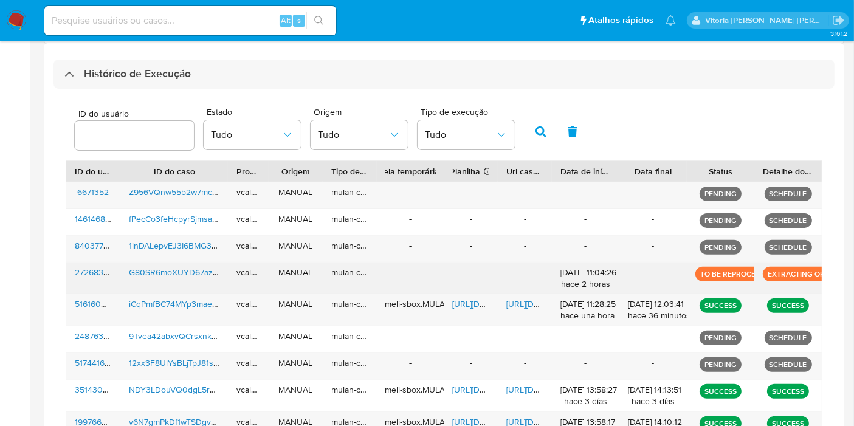
click at [191, 277] on span "G80SR6moXUYD67azL3g9GQ6m" at bounding box center [192, 272] width 127 height 12
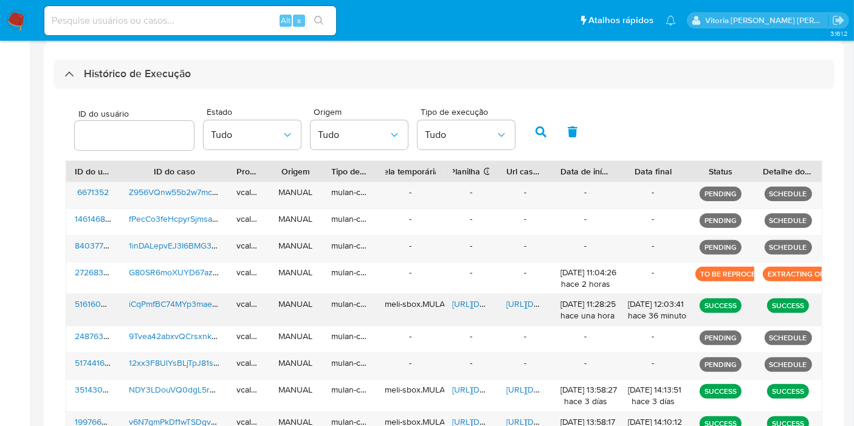
click at [155, 306] on span "iCqPmfBC74MYp3mae0IgKYf6" at bounding box center [185, 304] width 112 height 12
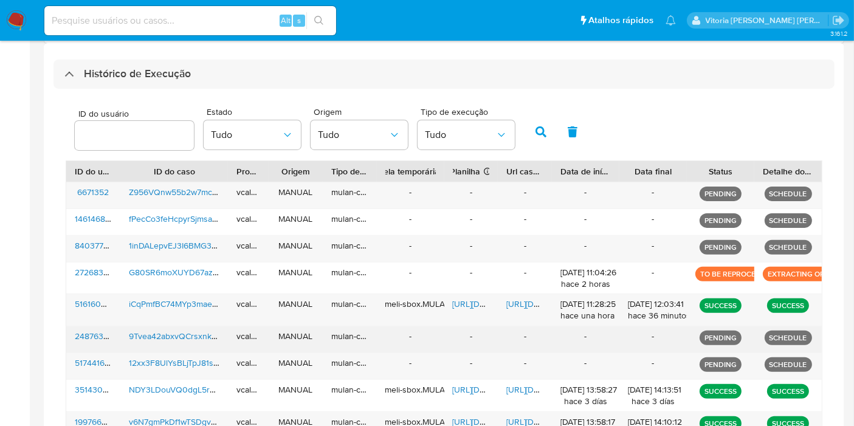
click at [190, 337] on span "9Tvea42abxvQCrsxnkJq8Tcc" at bounding box center [183, 336] width 109 height 12
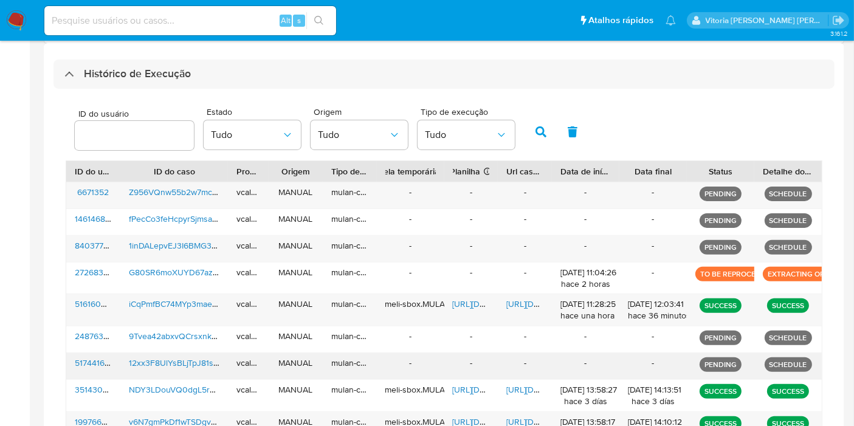
click at [185, 360] on span "12xx3F8UlYsBLjTpJ81sSkJp" at bounding box center [180, 363] width 103 height 12
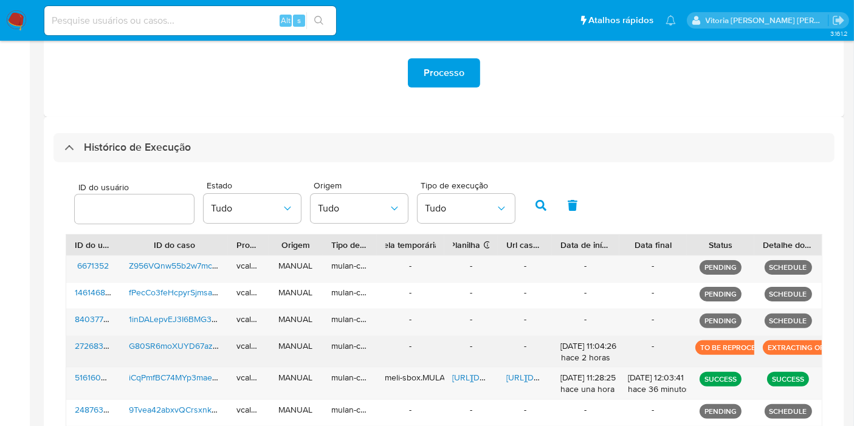
scroll to position [371, 0]
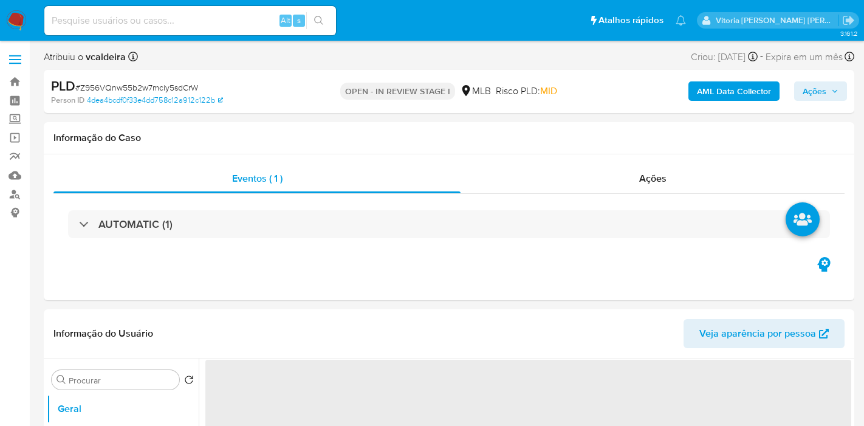
select select "10"
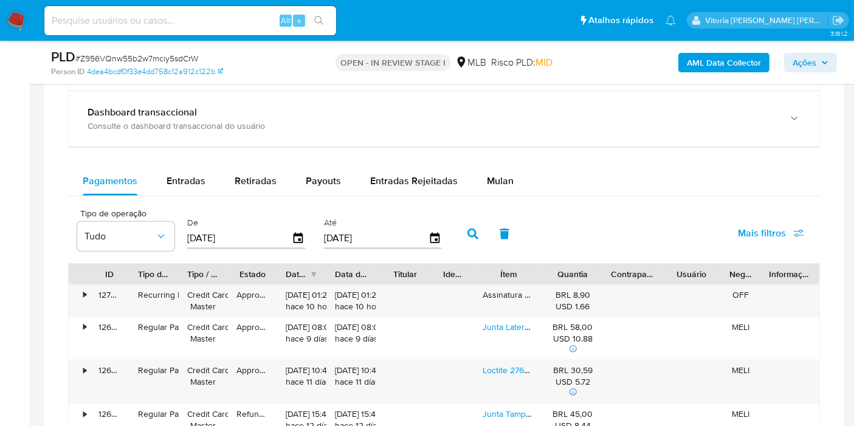
scroll to position [945, 0]
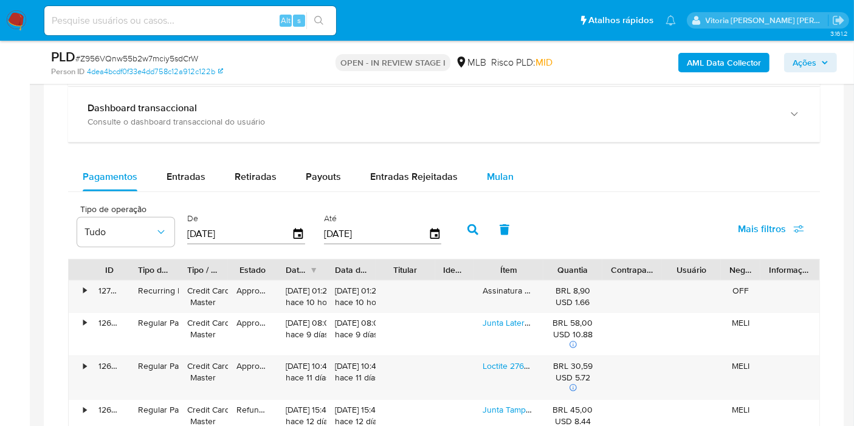
click at [493, 174] on span "Mulan" at bounding box center [500, 177] width 27 height 14
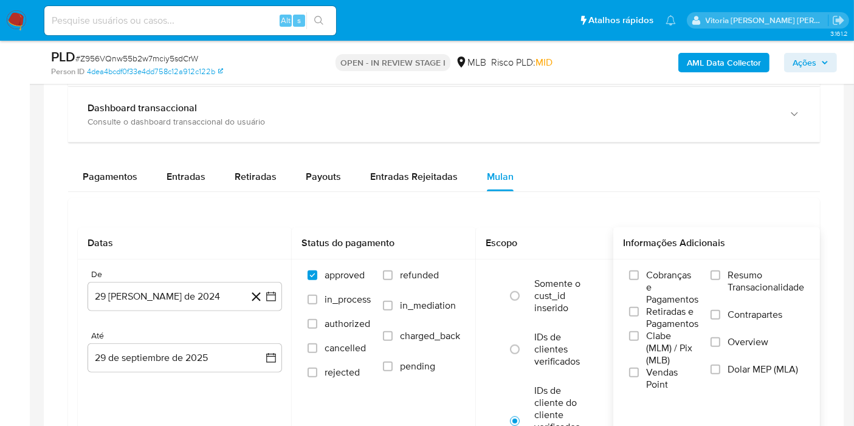
click at [762, 274] on span "Resumo Transacionalidade" at bounding box center [766, 281] width 77 height 24
click at [720, 274] on input "Resumo Transacionalidade" at bounding box center [716, 276] width 10 height 10
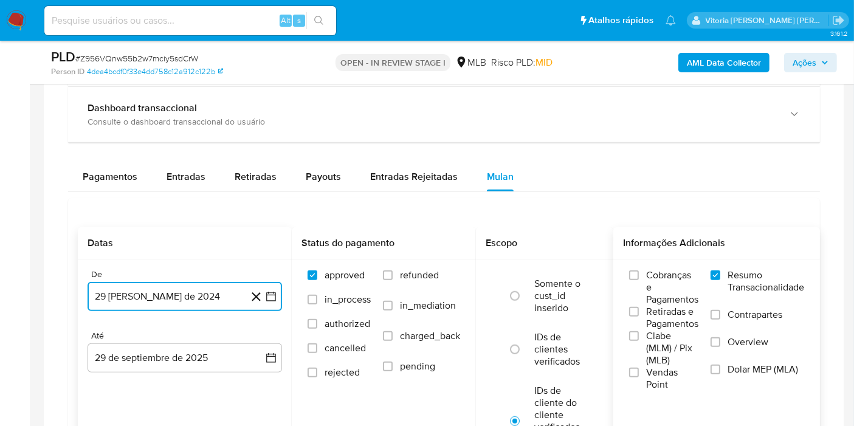
click at [175, 297] on button "29 [PERSON_NAME] de 2024" at bounding box center [185, 296] width 195 height 29
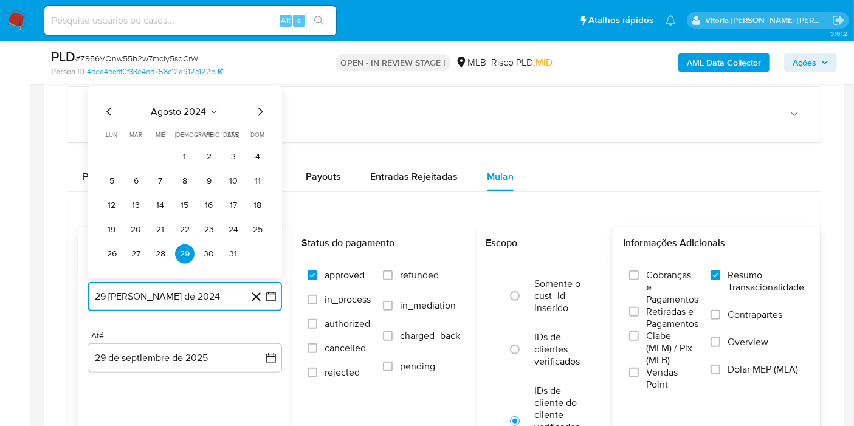
click at [200, 106] on span "agosto 2024" at bounding box center [178, 112] width 55 height 12
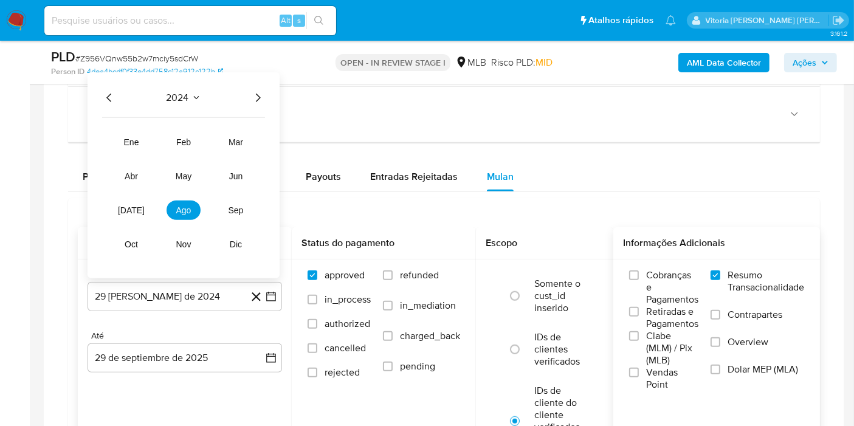
click at [260, 94] on icon "Año siguiente" at bounding box center [257, 98] width 15 height 15
click at [179, 206] on span "ago" at bounding box center [183, 210] width 15 height 10
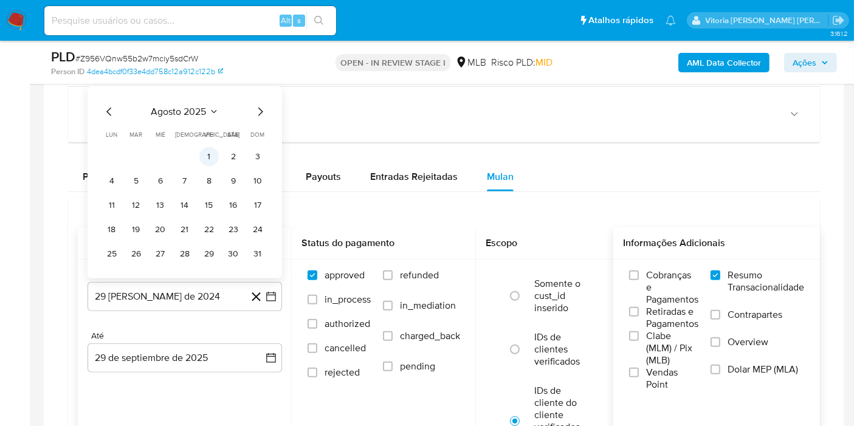
click at [209, 153] on button "1" at bounding box center [208, 156] width 19 height 19
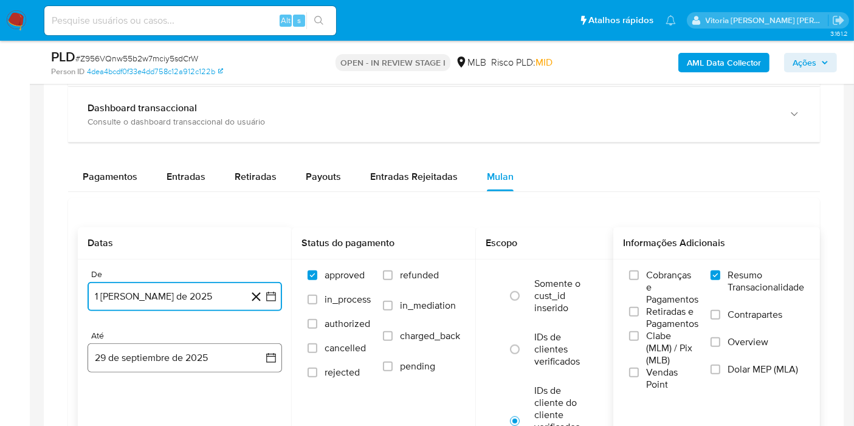
click at [179, 343] on button "29 de septiembre de 2025" at bounding box center [185, 357] width 195 height 29
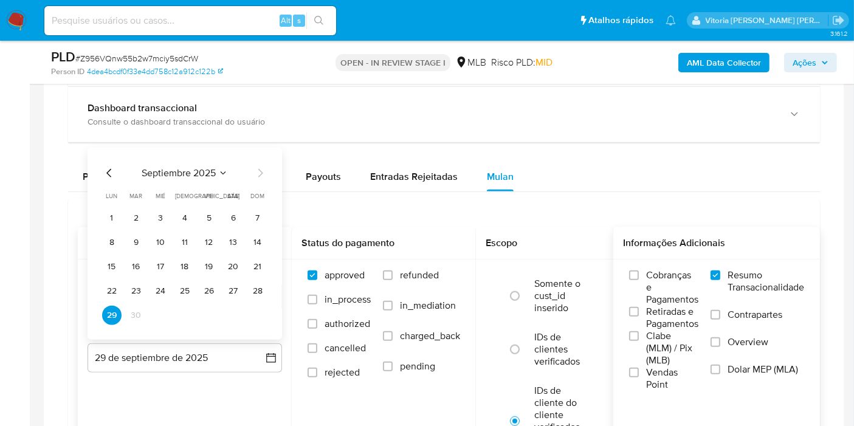
click at [236, 298] on td "27" at bounding box center [233, 290] width 19 height 19
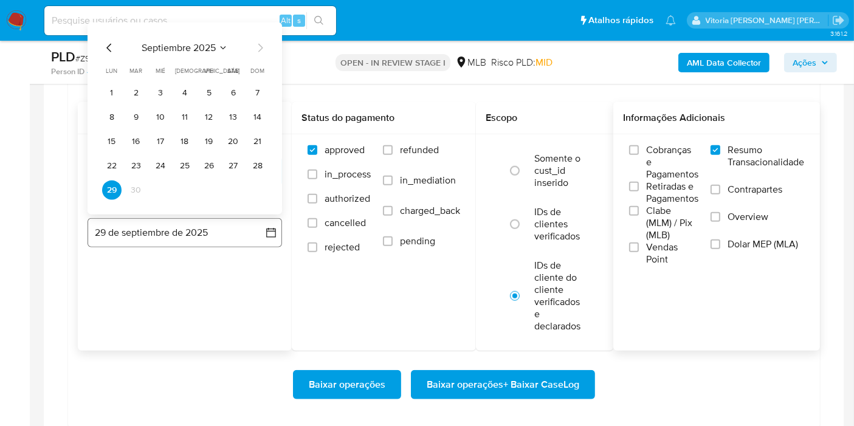
scroll to position [1080, 0]
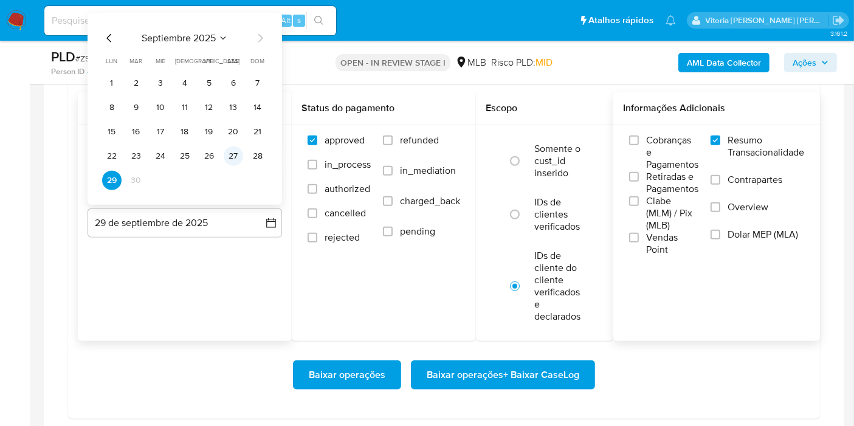
click at [239, 162] on td "27" at bounding box center [233, 156] width 19 height 19
click at [236, 156] on button "27" at bounding box center [233, 156] width 19 height 19
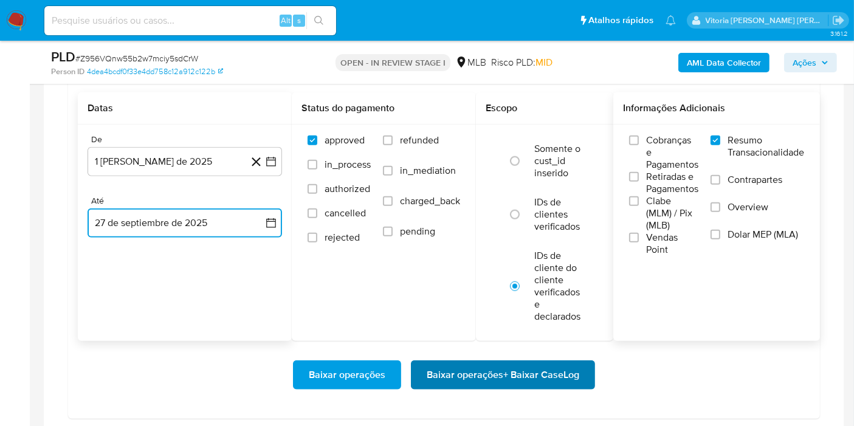
click at [462, 370] on span "Baixar operações + Baixar CaseLog" at bounding box center [503, 375] width 153 height 27
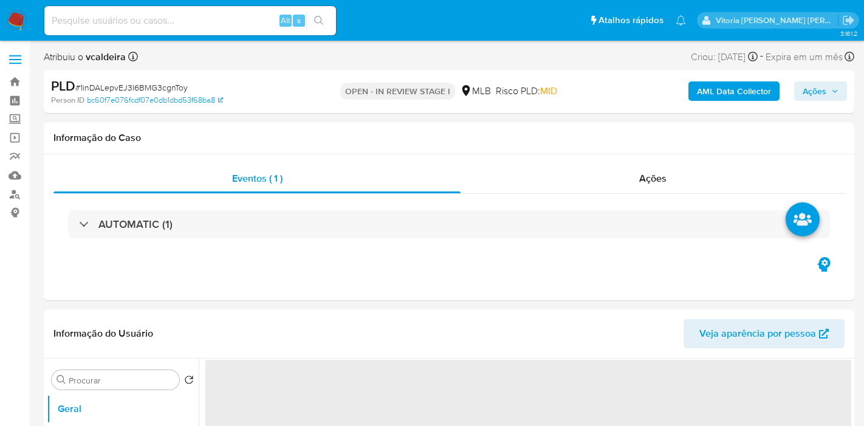
select select "10"
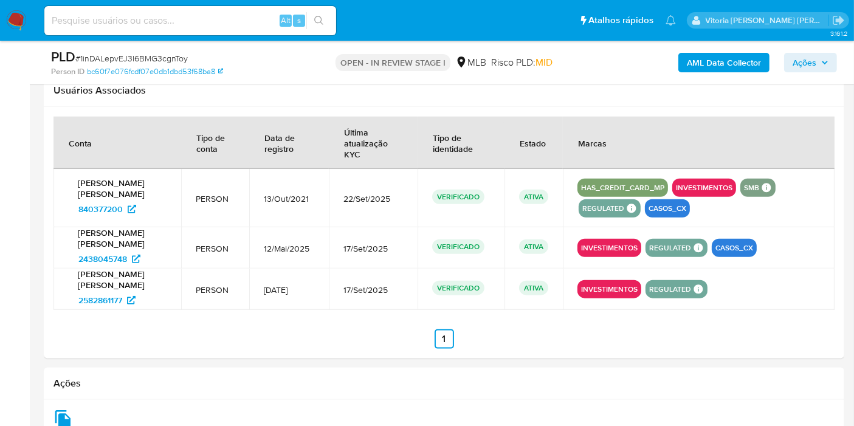
scroll to position [1418, 0]
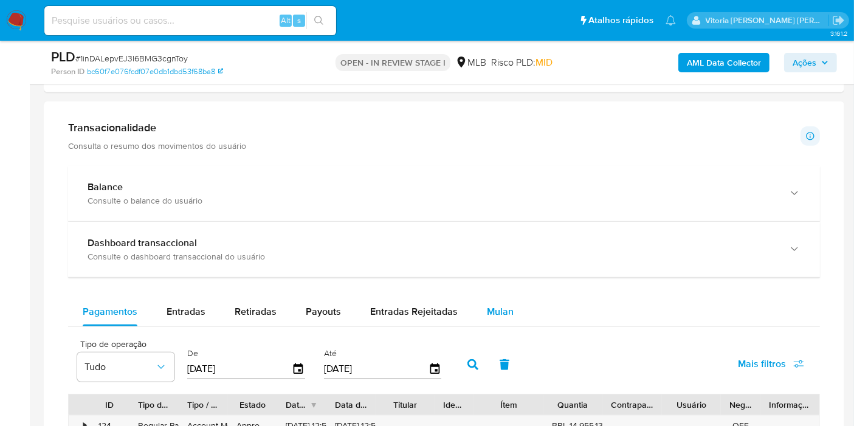
click at [493, 315] on span "Mulan" at bounding box center [500, 312] width 27 height 14
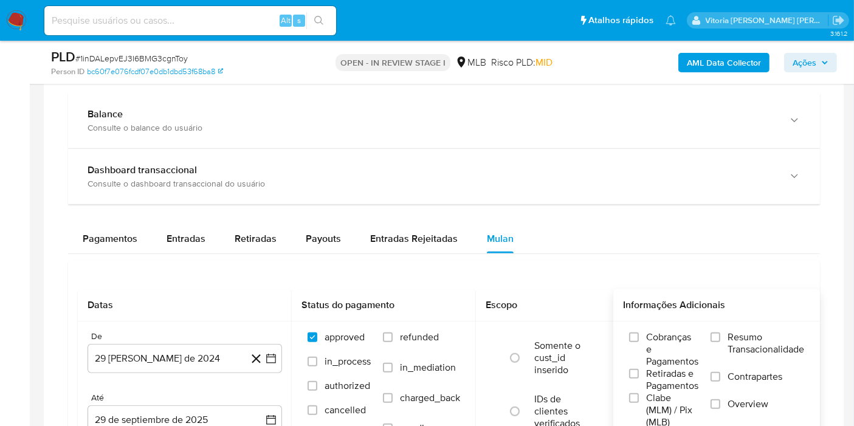
scroll to position [945, 0]
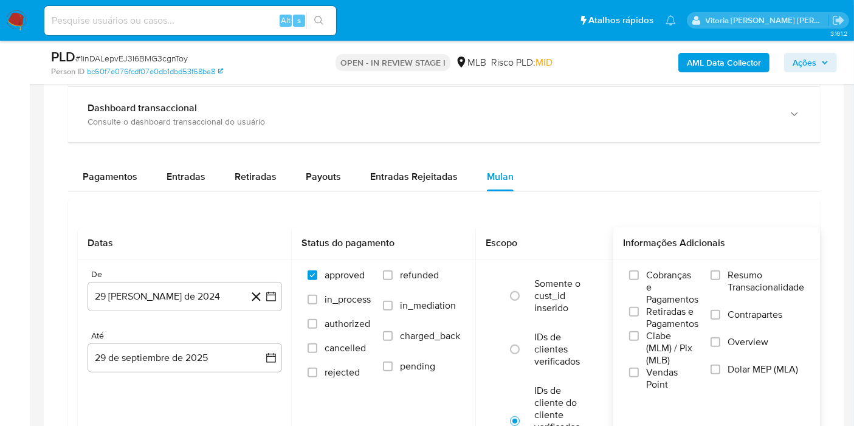
click at [755, 282] on span "Resumo Transacionalidade" at bounding box center [766, 281] width 77 height 24
click at [720, 280] on input "Resumo Transacionalidade" at bounding box center [716, 276] width 10 height 10
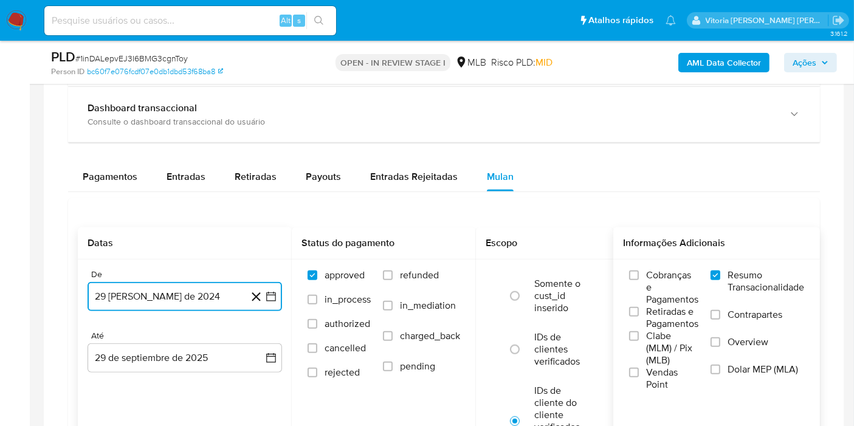
click at [173, 295] on button "29 [PERSON_NAME] de 2024" at bounding box center [185, 296] width 195 height 29
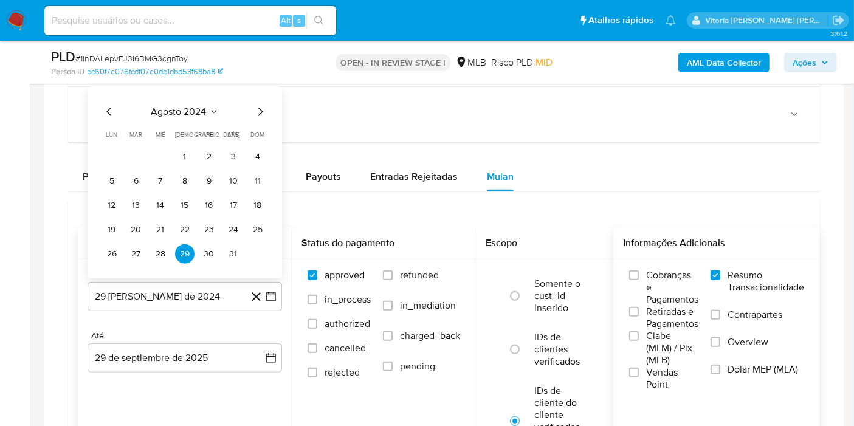
click at [219, 108] on div "agosto 2024" at bounding box center [184, 112] width 165 height 15
click at [212, 108] on icon "Seleccionar mes y año" at bounding box center [214, 112] width 10 height 10
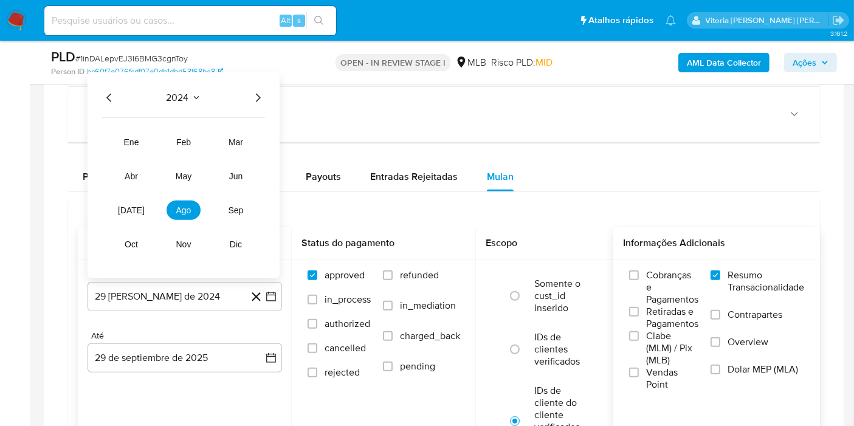
click at [254, 98] on icon "Año siguiente" at bounding box center [257, 98] width 15 height 15
click at [185, 218] on tr "ene feb mar abr may jun [DATE] ago sep oct nov dic" at bounding box center [183, 194] width 139 height 122
click at [184, 211] on span "ago" at bounding box center [183, 210] width 15 height 10
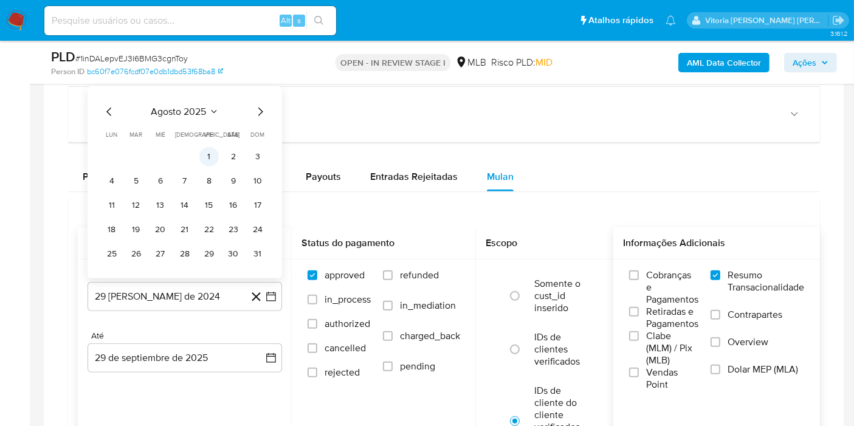
click at [210, 156] on button "1" at bounding box center [208, 156] width 19 height 19
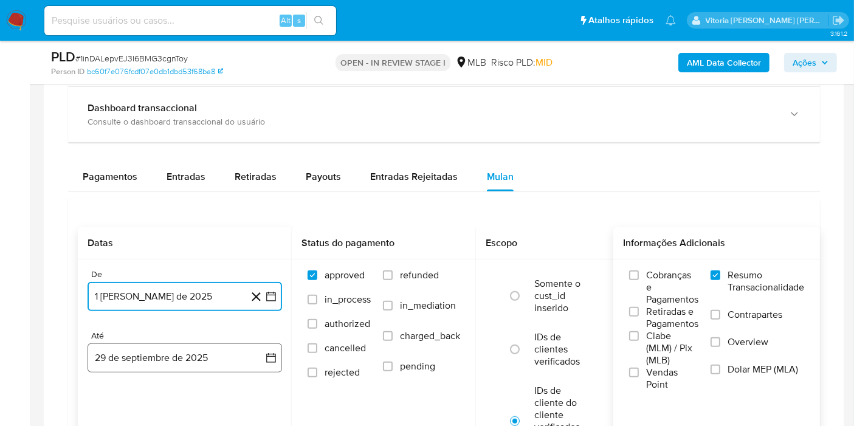
click at [142, 351] on button "29 de septiembre de 2025" at bounding box center [185, 357] width 195 height 29
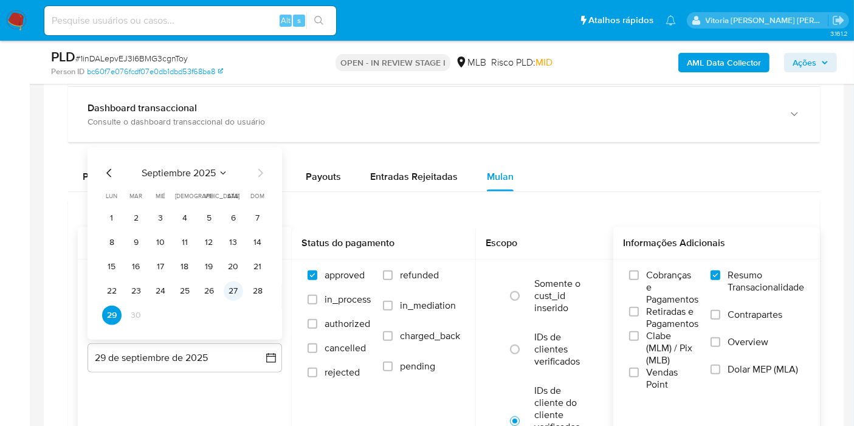
click at [229, 295] on button "27" at bounding box center [233, 290] width 19 height 19
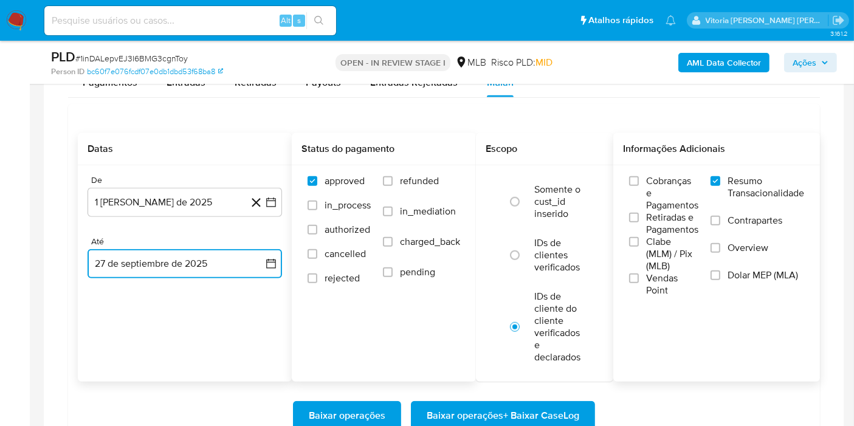
scroll to position [1080, 0]
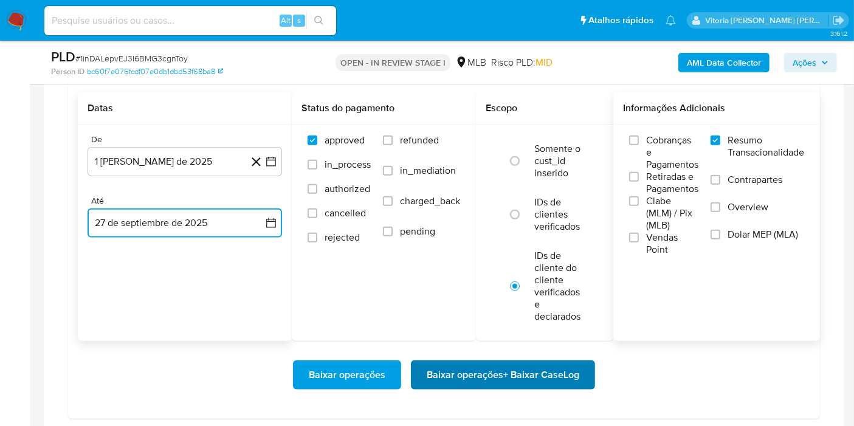
click at [457, 369] on span "Baixar operações + Baixar CaseLog" at bounding box center [503, 375] width 153 height 27
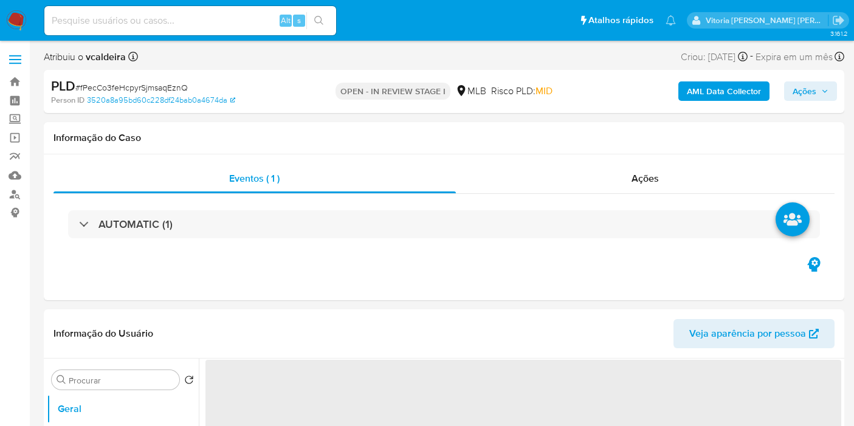
select select "10"
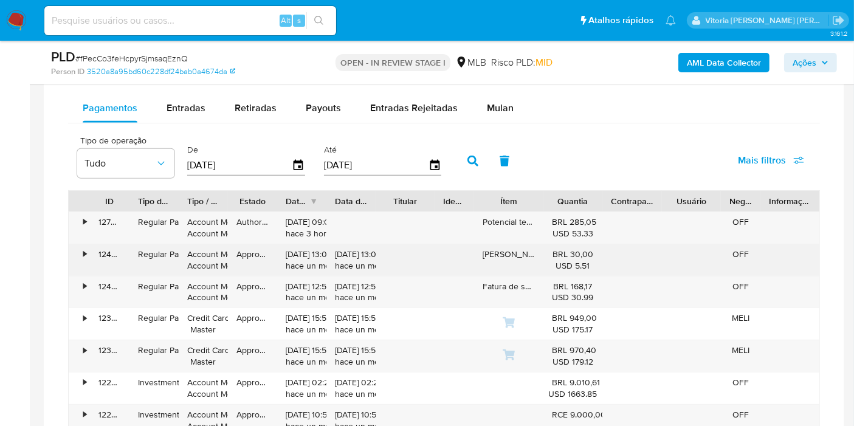
scroll to position [1013, 0]
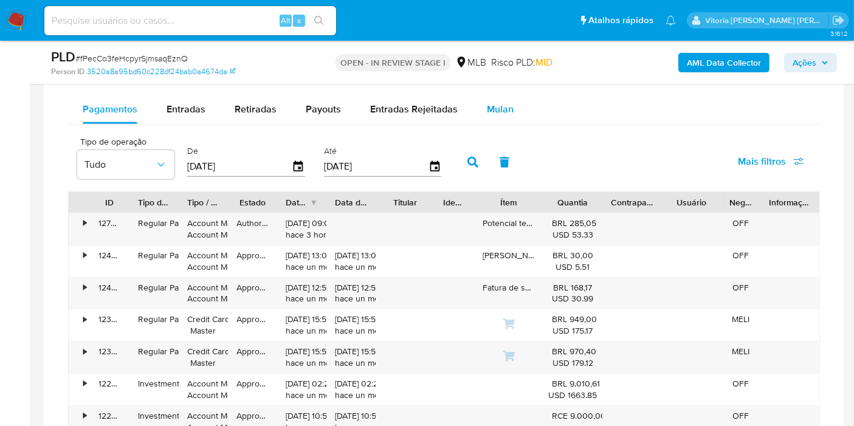
click at [487, 108] on span "Mulan" at bounding box center [500, 109] width 27 height 14
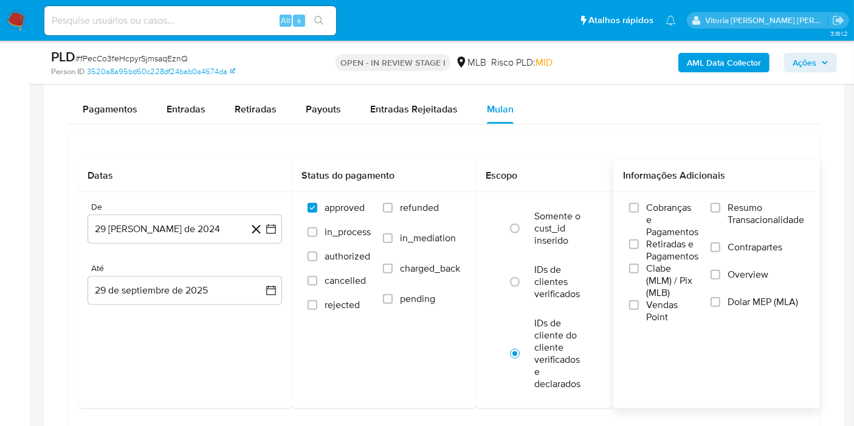
click at [745, 218] on span "Resumo Transacionalidade" at bounding box center [766, 214] width 77 height 24
click at [720, 213] on input "Resumo Transacionalidade" at bounding box center [716, 208] width 10 height 10
click at [198, 227] on button "29 [PERSON_NAME] de 2024" at bounding box center [185, 229] width 195 height 29
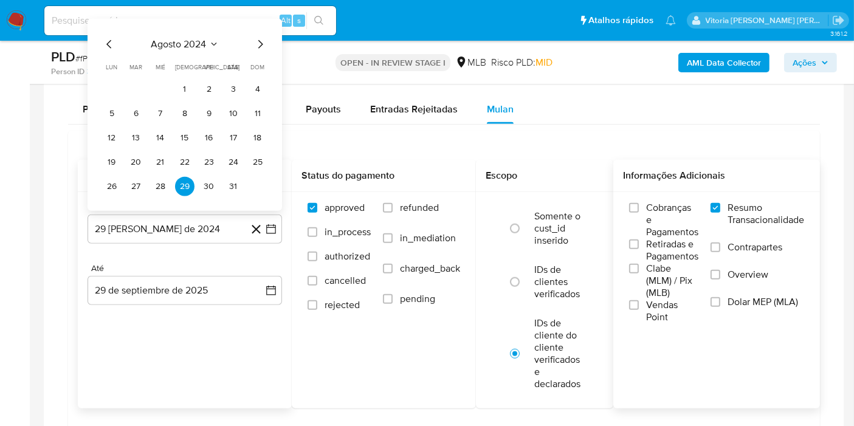
drag, startPoint x: 219, startPoint y: 38, endPoint x: 238, endPoint y: 43, distance: 19.5
click at [218, 38] on div "agosto 2024" at bounding box center [184, 44] width 165 height 15
click at [206, 41] on span "agosto 2024" at bounding box center [178, 44] width 55 height 12
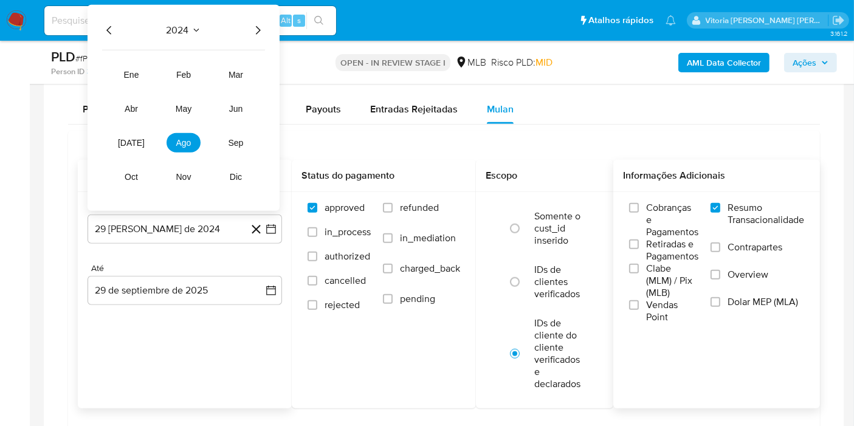
click at [256, 33] on icon "Año siguiente" at bounding box center [257, 30] width 15 height 15
click at [189, 138] on span "ago" at bounding box center [183, 143] width 15 height 10
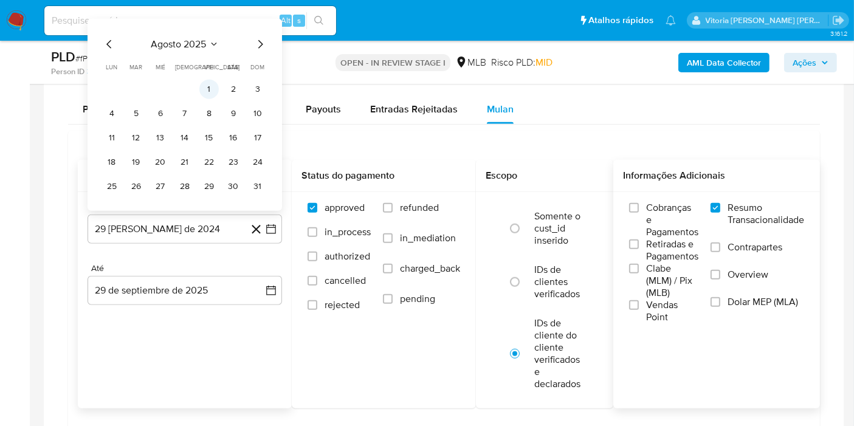
click at [210, 82] on button "1" at bounding box center [208, 89] width 19 height 19
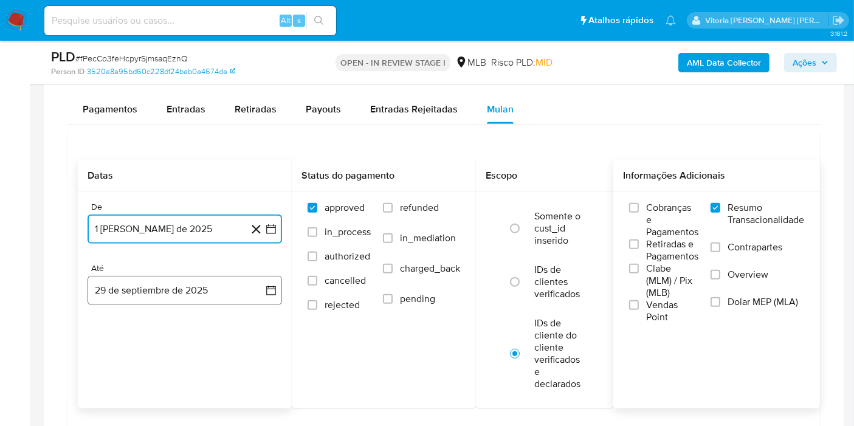
click at [181, 278] on button "29 de septiembre de 2025" at bounding box center [185, 290] width 195 height 29
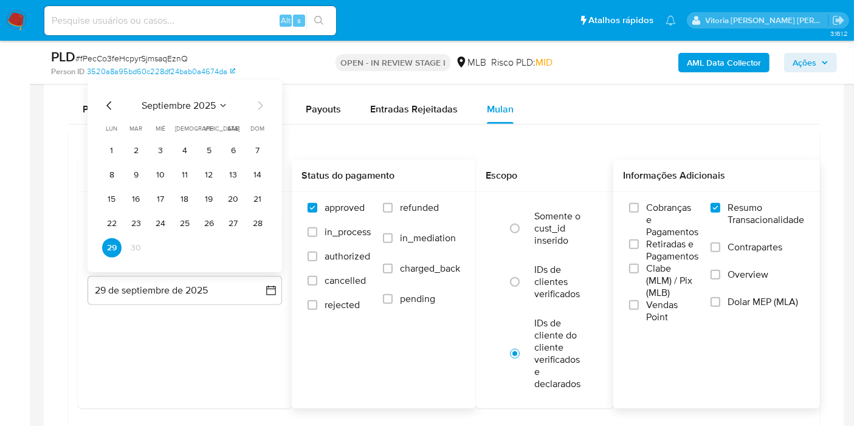
drag, startPoint x: 232, startPoint y: 218, endPoint x: 413, endPoint y: 240, distance: 181.9
click at [234, 218] on button "27" at bounding box center [233, 223] width 19 height 19
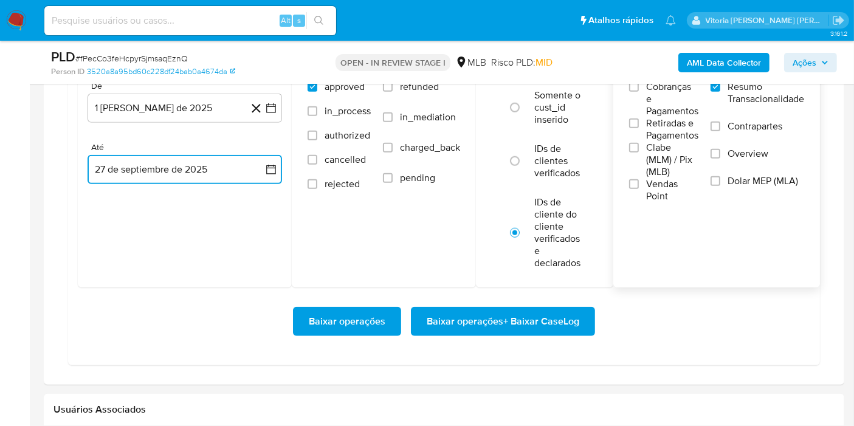
scroll to position [1216, 0]
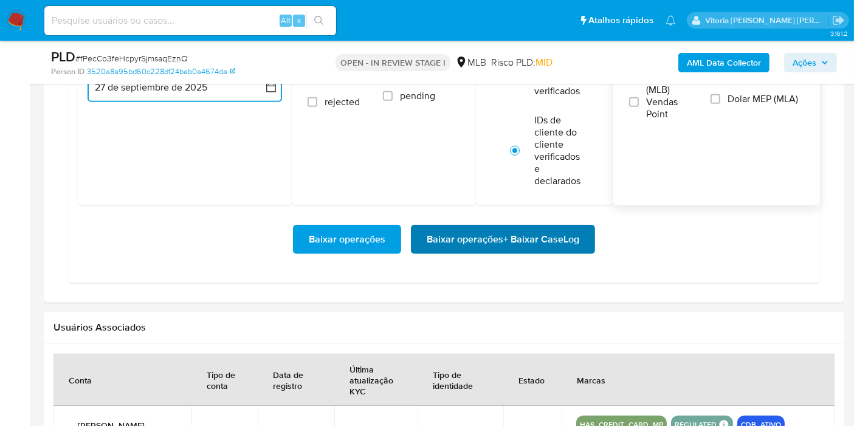
click at [494, 235] on span "Baixar operações + Baixar CaseLog" at bounding box center [503, 239] width 153 height 27
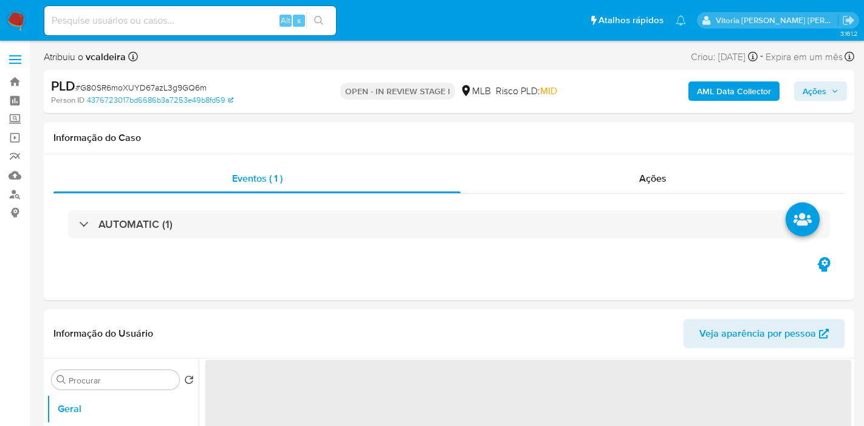
select select "10"
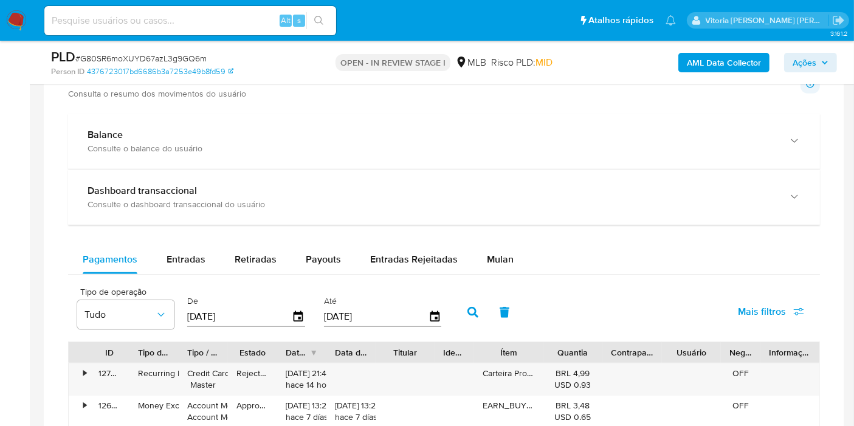
scroll to position [945, 0]
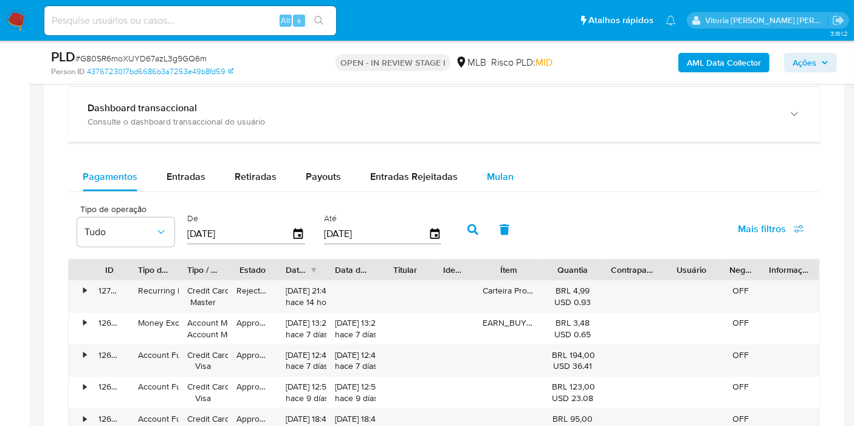
click at [487, 174] on span "Mulan" at bounding box center [500, 177] width 27 height 14
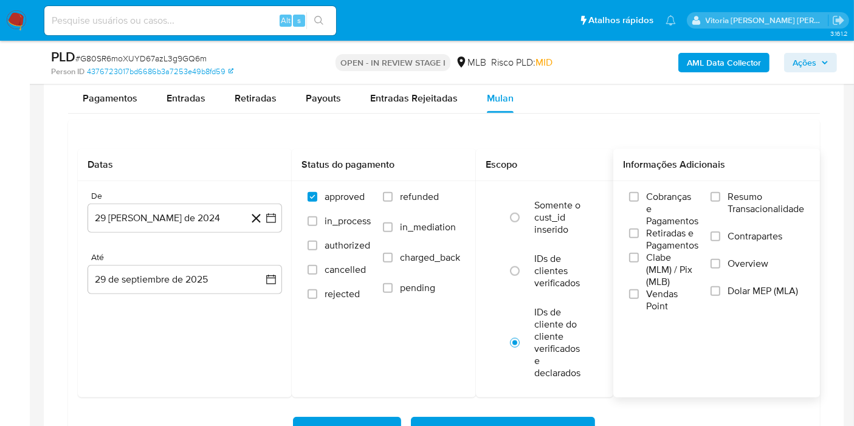
scroll to position [1080, 0]
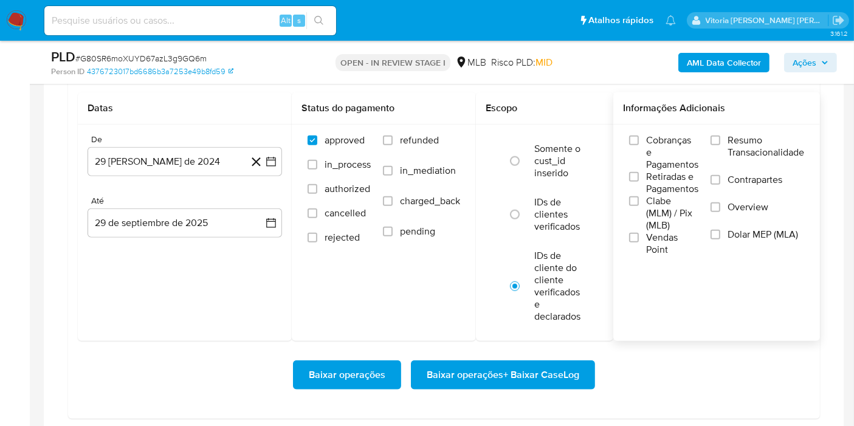
click at [752, 137] on span "Resumo Transacionalidade" at bounding box center [766, 146] width 77 height 24
click at [720, 137] on input "Resumo Transacionalidade" at bounding box center [716, 141] width 10 height 10
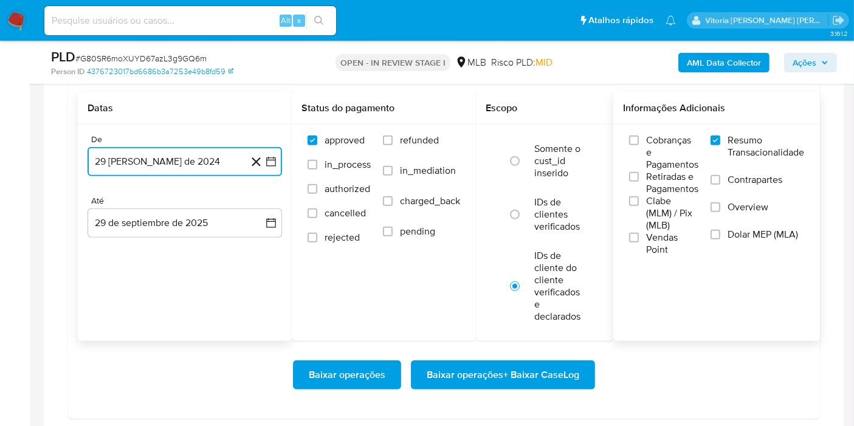
click at [156, 156] on button "29 [PERSON_NAME] de 2024" at bounding box center [185, 161] width 195 height 29
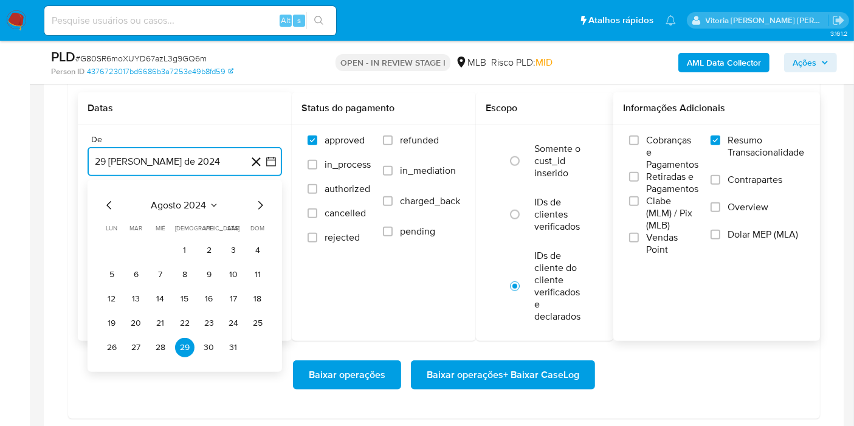
click at [202, 203] on span "agosto 2024" at bounding box center [178, 205] width 55 height 12
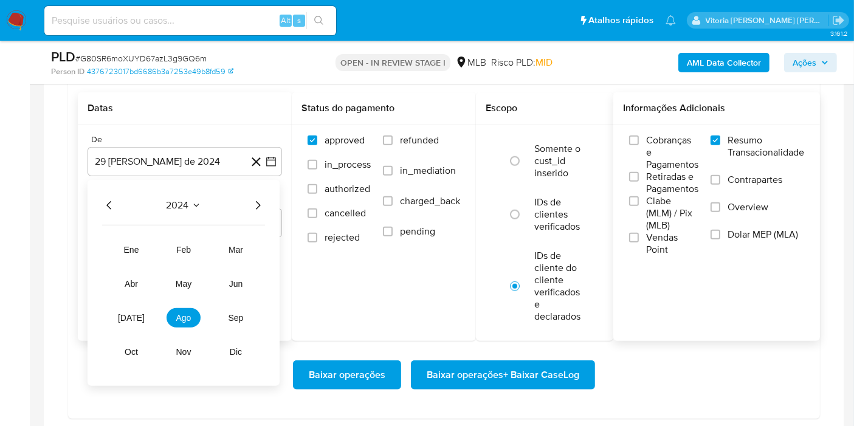
click at [196, 202] on icon "Seleccionar mes y año" at bounding box center [196, 206] width 10 height 10
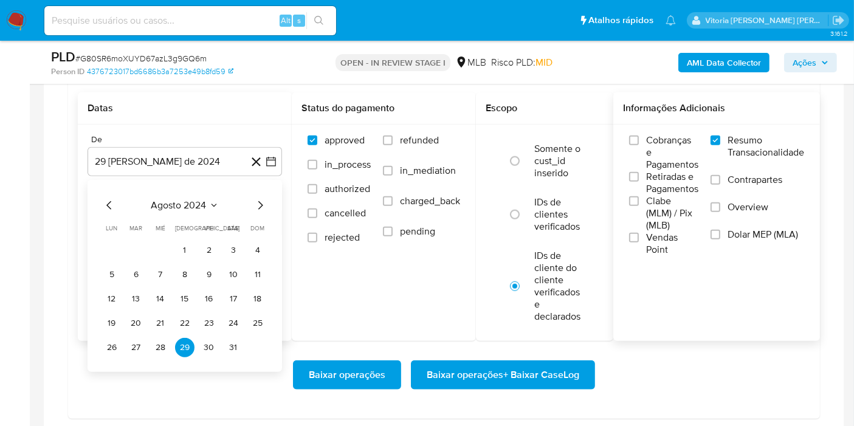
click at [211, 207] on icon "Seleccionar mes y año" at bounding box center [214, 206] width 10 height 10
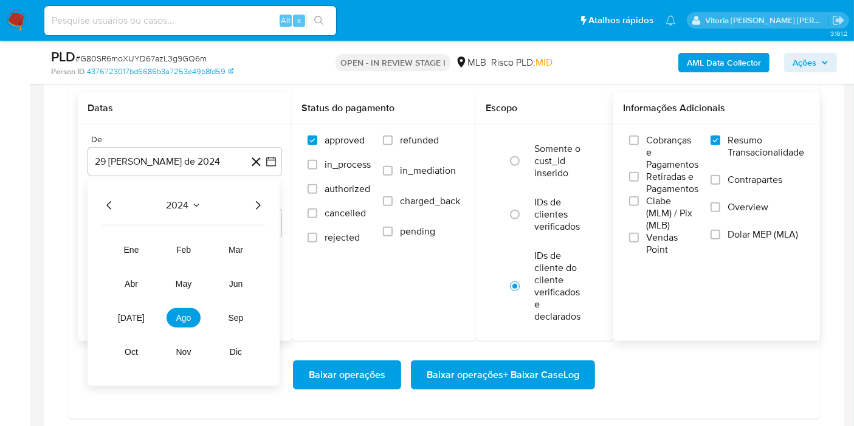
click at [255, 200] on icon "Año siguiente" at bounding box center [257, 205] width 15 height 15
click at [189, 313] on span "ago" at bounding box center [183, 318] width 15 height 10
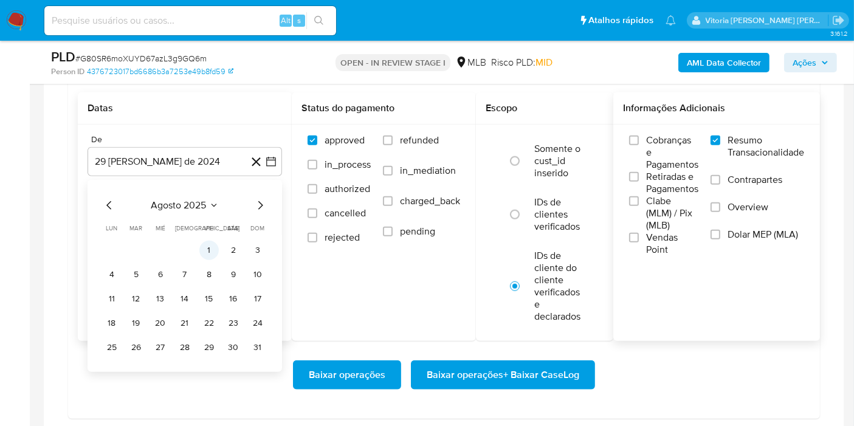
click at [217, 249] on button "1" at bounding box center [208, 250] width 19 height 19
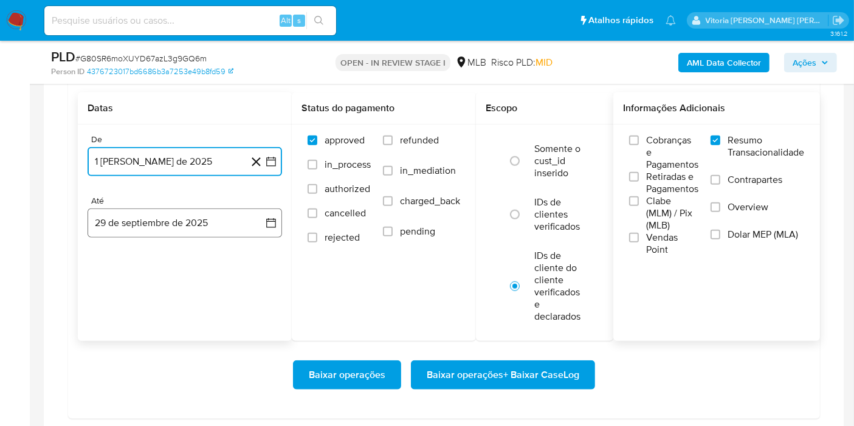
click at [195, 222] on button "29 de septiembre de 2025" at bounding box center [185, 223] width 195 height 29
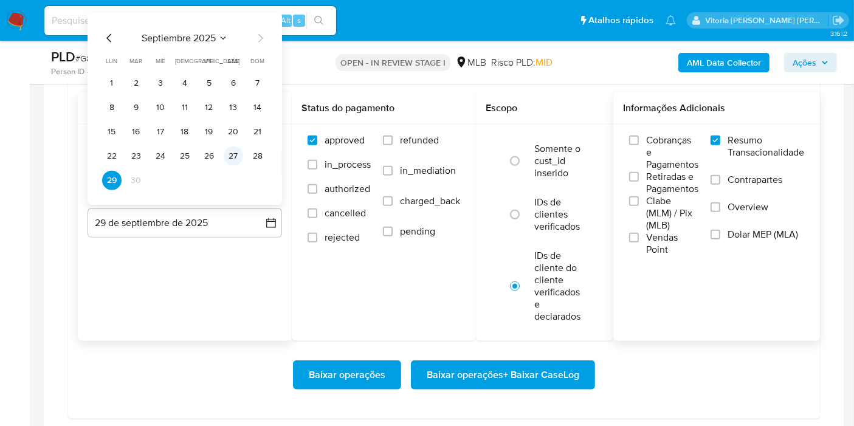
click at [238, 152] on button "27" at bounding box center [233, 156] width 19 height 19
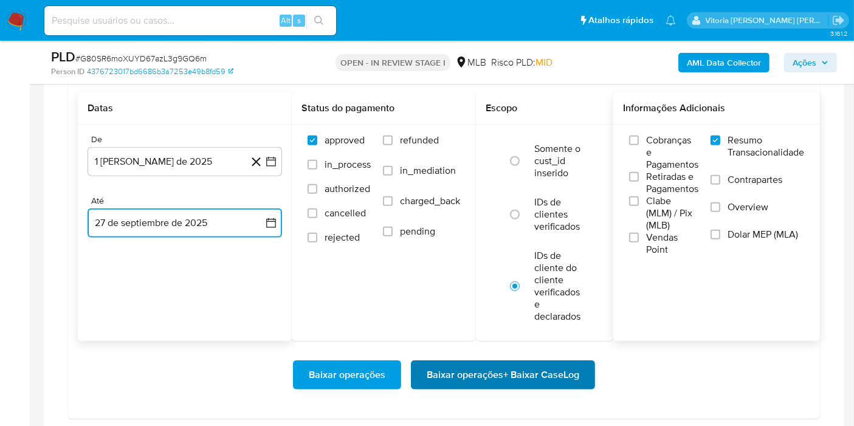
click at [450, 365] on span "Baixar operações + Baixar CaseLog" at bounding box center [503, 375] width 153 height 27
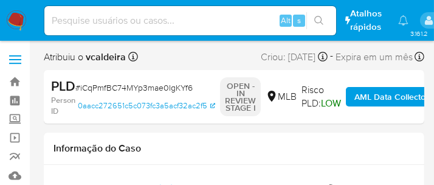
select select "10"
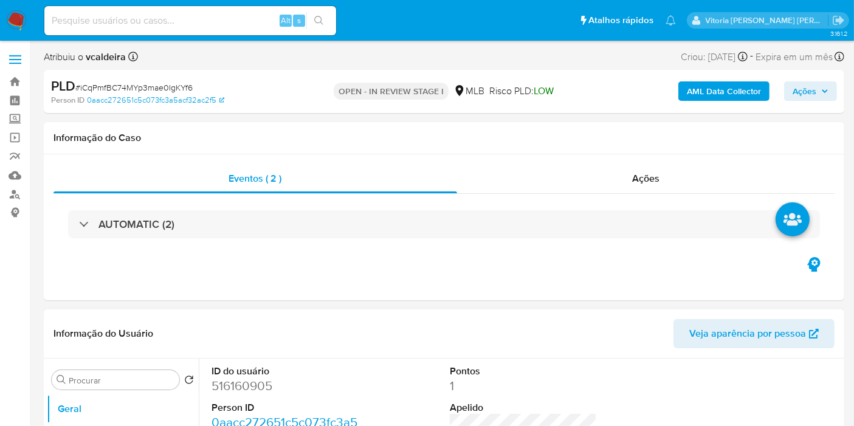
click at [238, 387] on dd "516160905" at bounding box center [285, 386] width 147 height 17
copy dd "516160905"
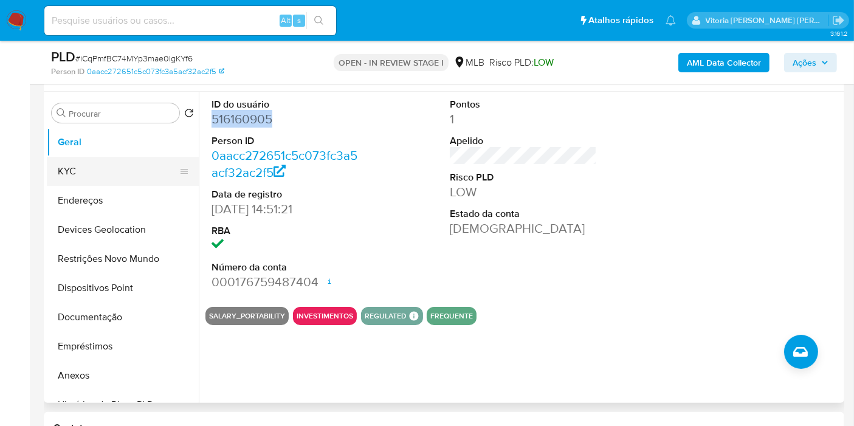
scroll to position [202, 0]
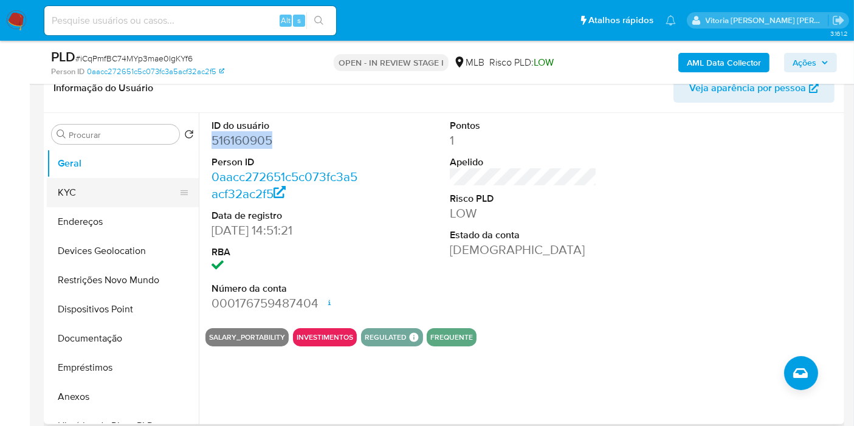
click at [66, 193] on button "KYC" at bounding box center [118, 192] width 142 height 29
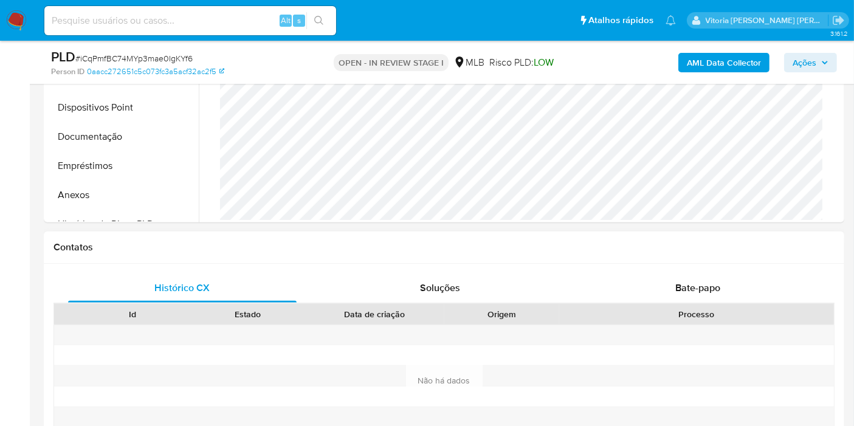
scroll to position [540, 0]
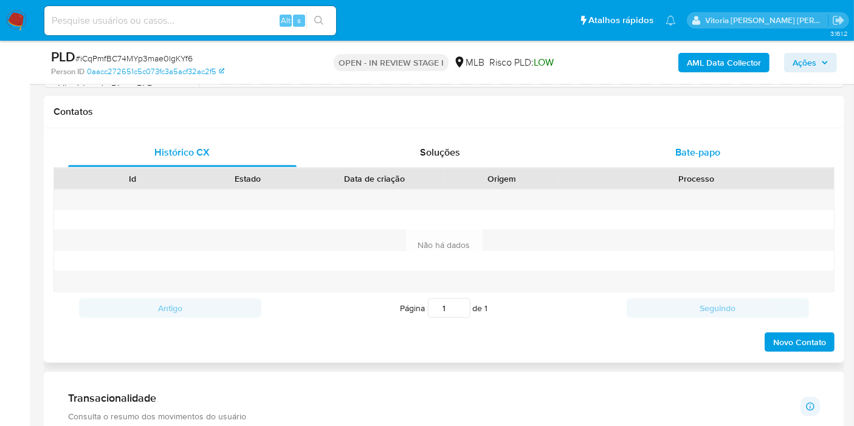
click at [675, 152] on span "Bate-papo" at bounding box center [697, 152] width 45 height 14
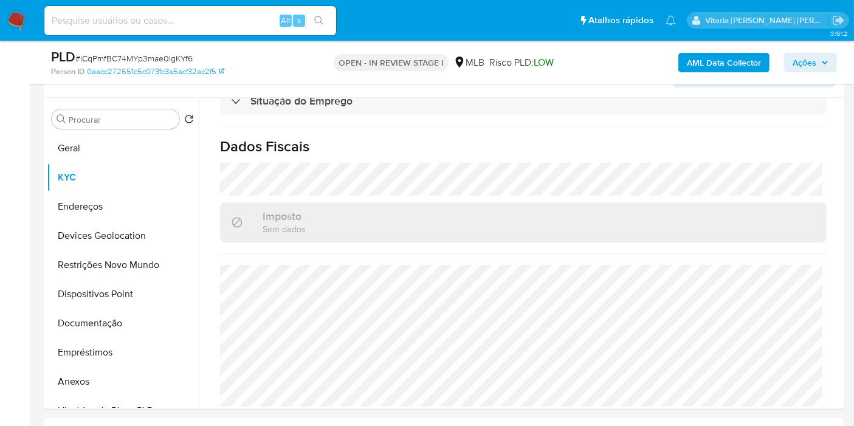
scroll to position [202, 0]
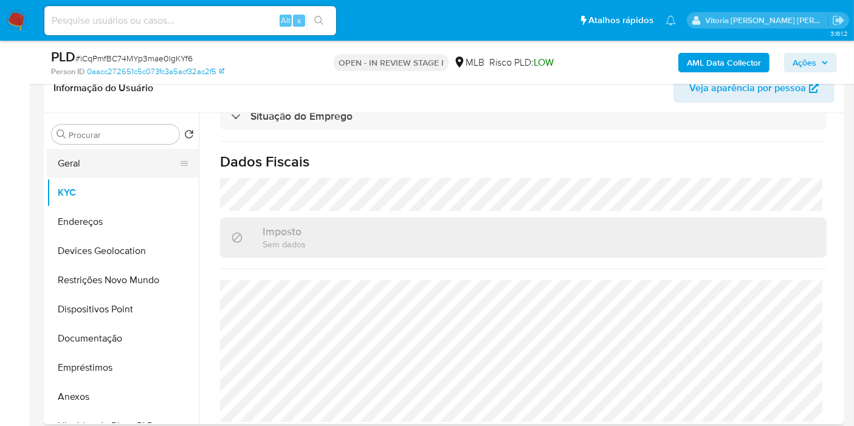
click at [147, 169] on button "Geral" at bounding box center [118, 163] width 142 height 29
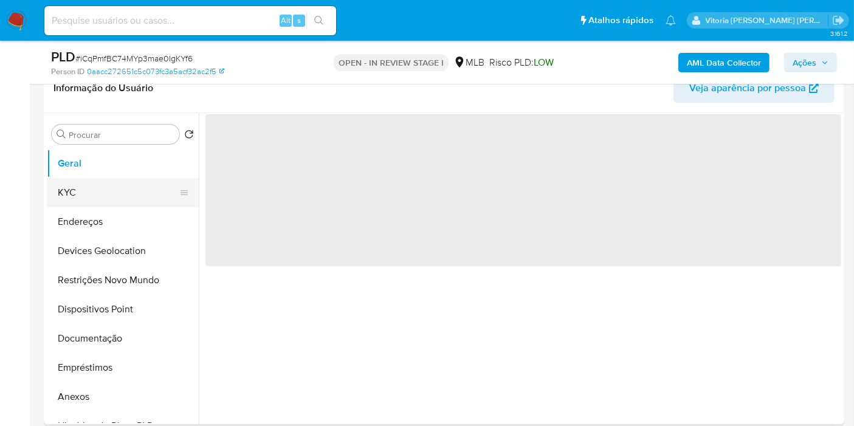
scroll to position [0, 0]
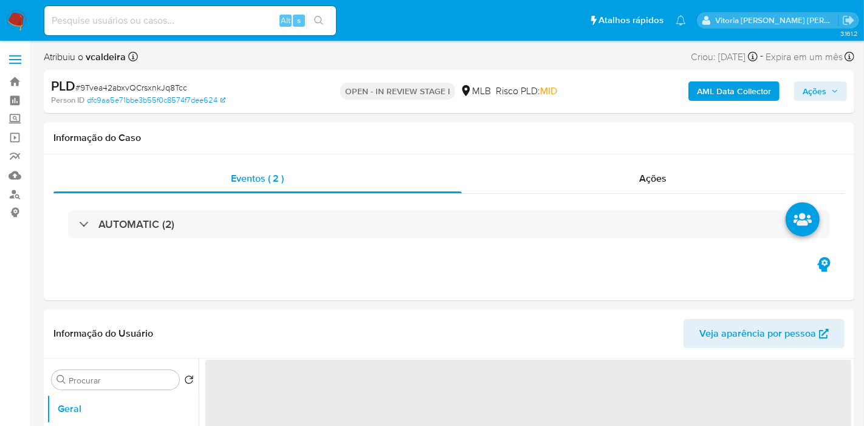
select select "10"
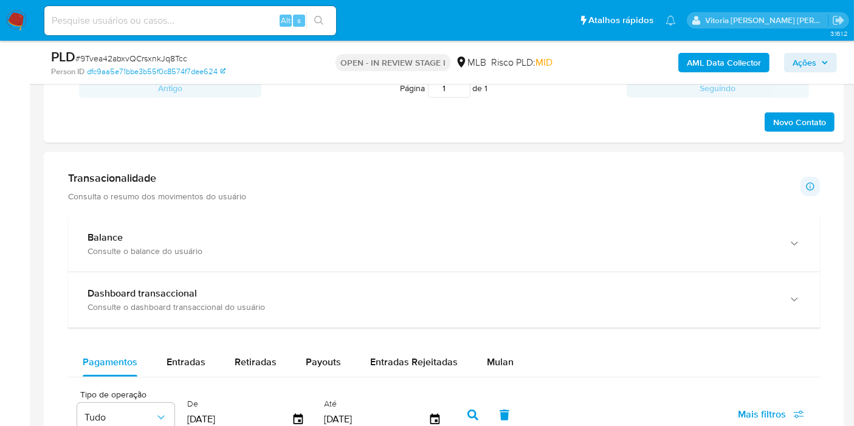
scroll to position [1013, 0]
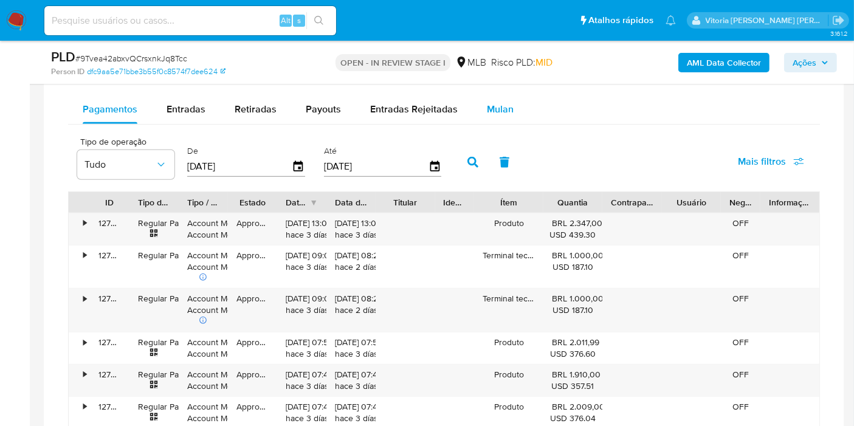
click at [487, 105] on span "Mulan" at bounding box center [500, 109] width 27 height 14
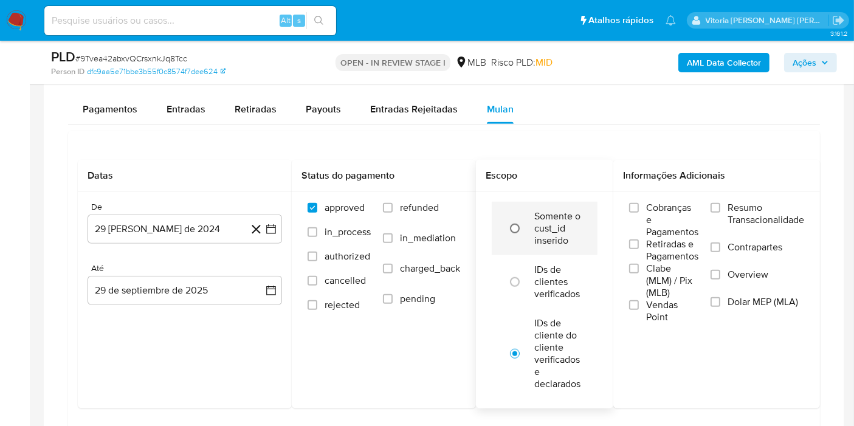
drag, startPoint x: 730, startPoint y: 201, endPoint x: 525, endPoint y: 226, distance: 207.1
click at [730, 202] on label "Resumo Transacionalidade" at bounding box center [758, 222] width 94 height 40
click at [720, 203] on input "Resumo Transacionalidade" at bounding box center [716, 208] width 10 height 10
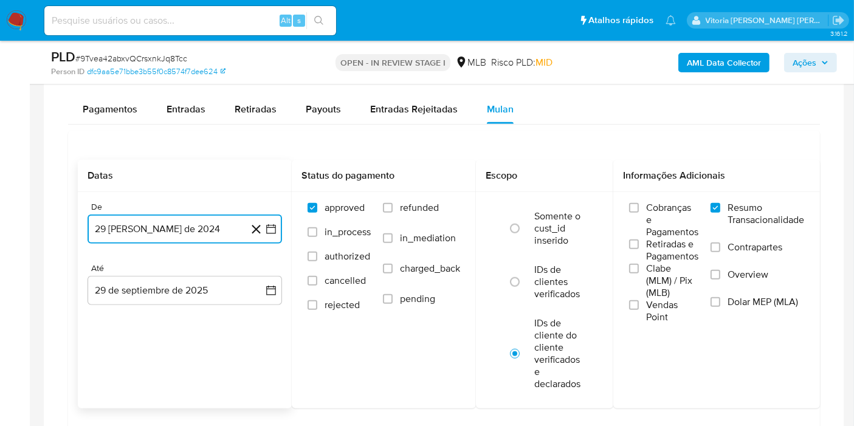
click at [158, 232] on button "29 [PERSON_NAME] de 2024" at bounding box center [185, 229] width 195 height 29
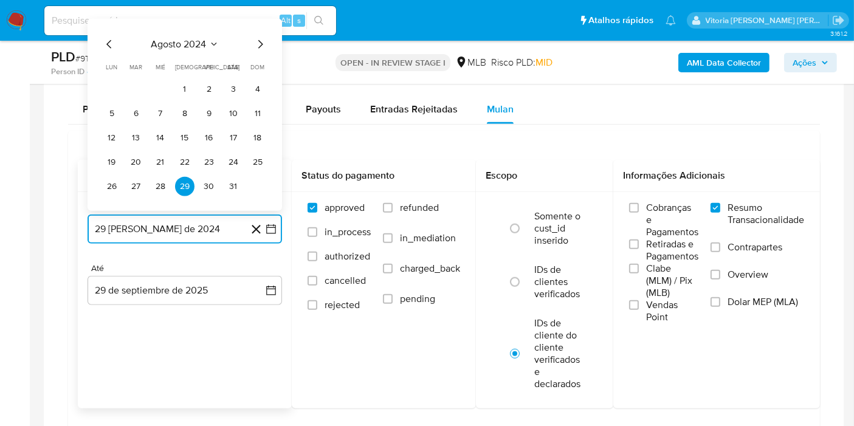
click at [190, 43] on span "agosto 2024" at bounding box center [178, 44] width 55 height 12
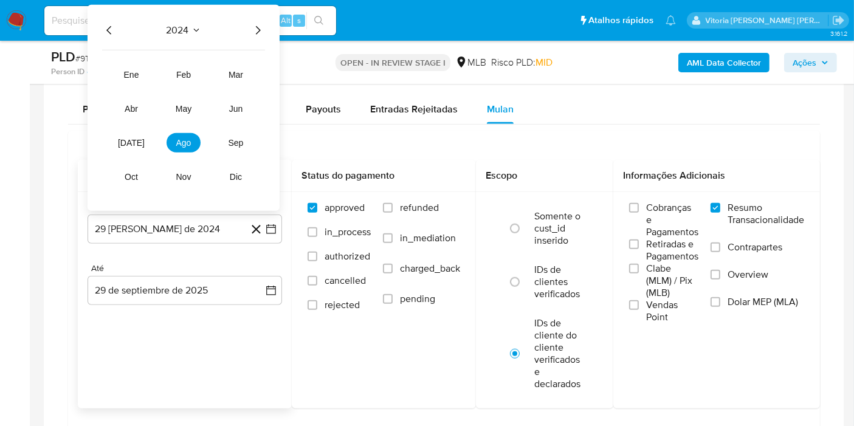
click at [257, 29] on icon "Año siguiente" at bounding box center [257, 30] width 15 height 15
click at [181, 144] on span "ago" at bounding box center [183, 143] width 15 height 10
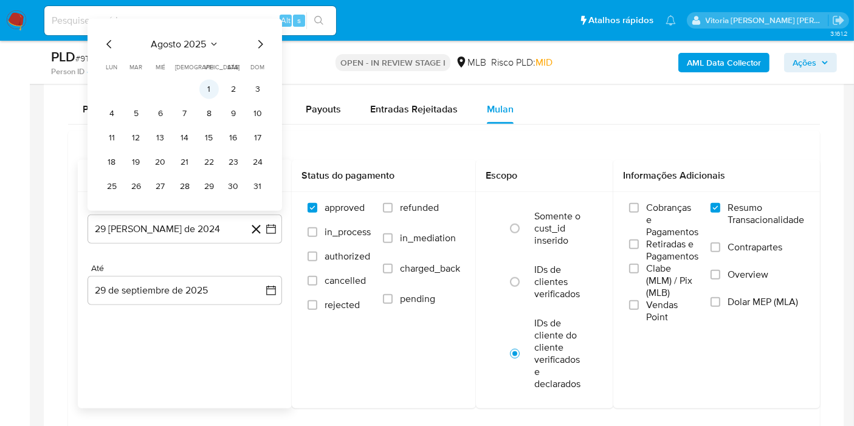
click at [207, 89] on button "1" at bounding box center [208, 89] width 19 height 19
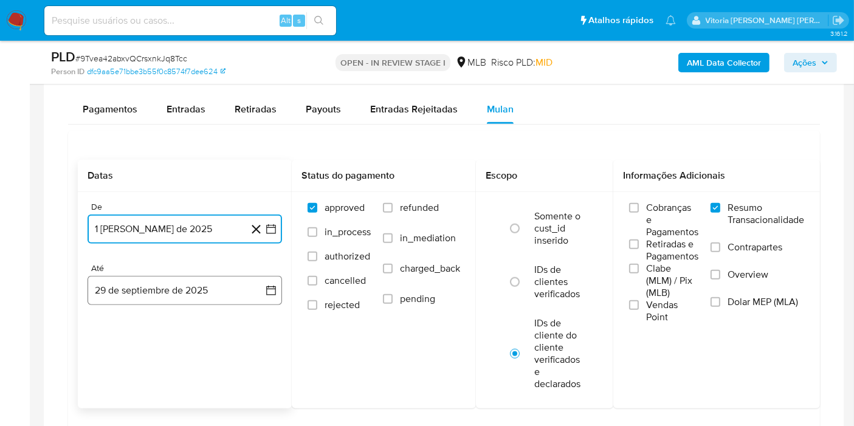
drag, startPoint x: 191, startPoint y: 275, endPoint x: 191, endPoint y: 283, distance: 8.5
click at [191, 278] on button "29 de septiembre de 2025" at bounding box center [185, 290] width 195 height 29
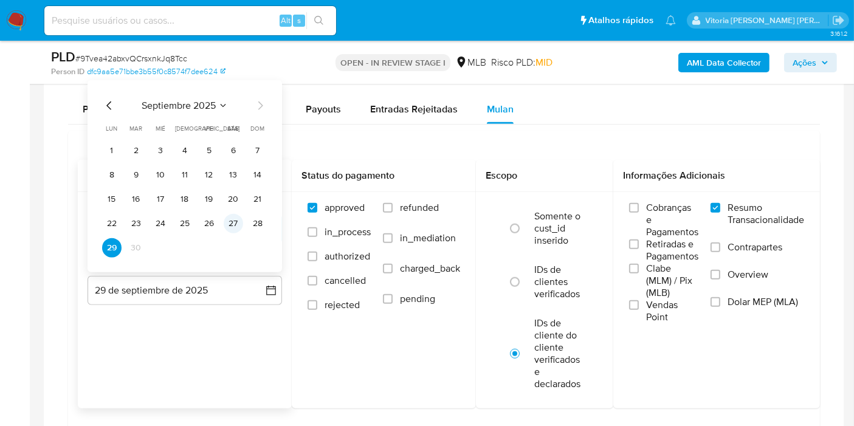
click at [240, 221] on button "27" at bounding box center [233, 223] width 19 height 19
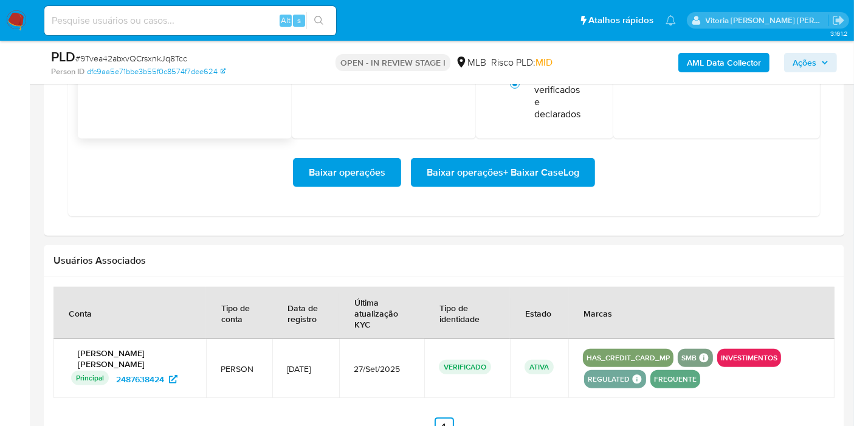
scroll to position [1283, 0]
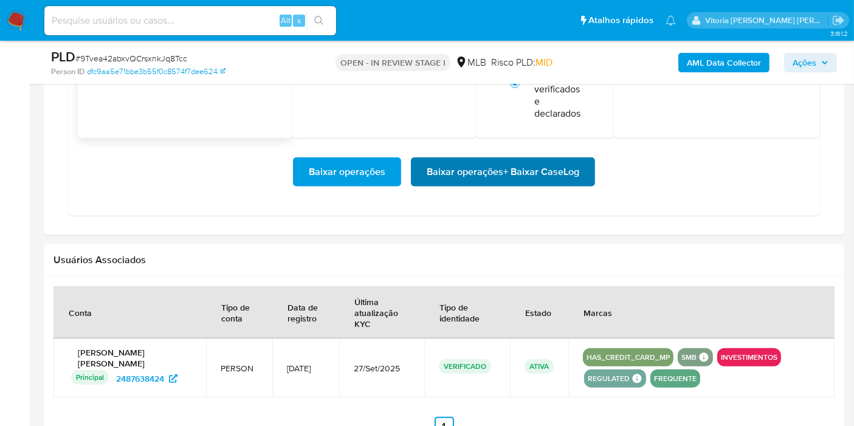
click at [490, 173] on span "Baixar operações + Baixar CaseLog" at bounding box center [503, 172] width 153 height 27
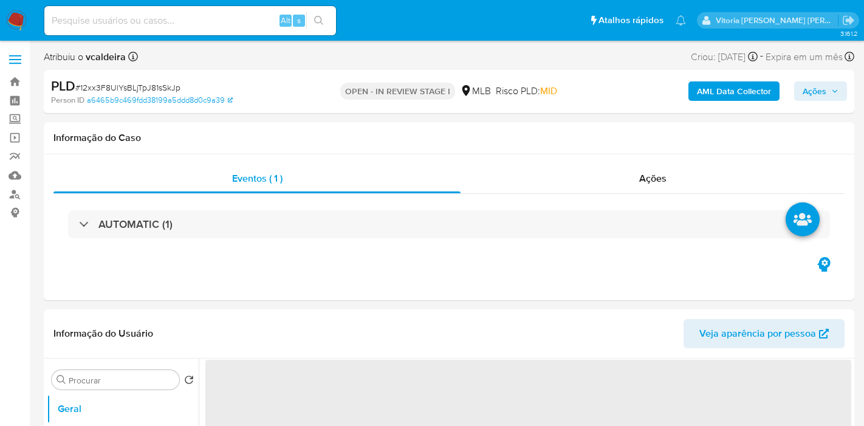
select select "10"
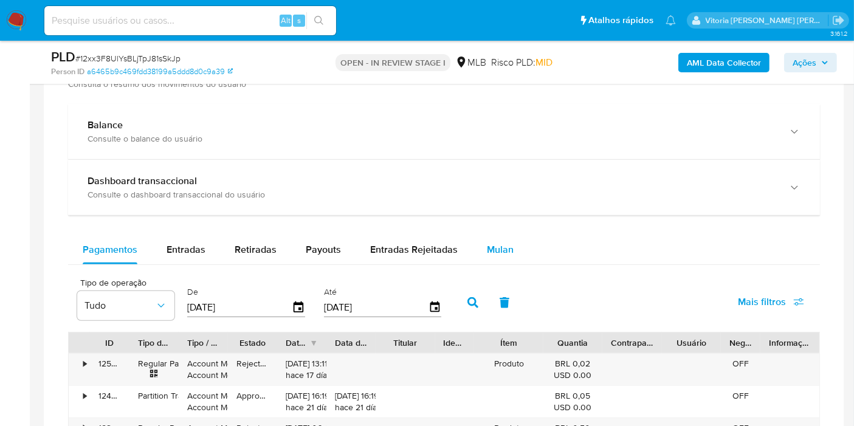
click at [491, 243] on span "Mulan" at bounding box center [500, 250] width 27 height 14
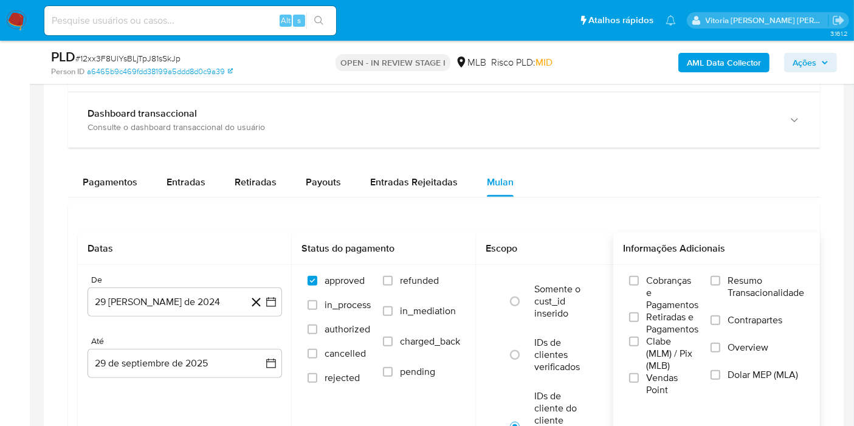
click at [761, 286] on span "Resumo Transacionalidade" at bounding box center [766, 287] width 77 height 24
click at [720, 286] on input "Resumo Transacionalidade" at bounding box center [716, 281] width 10 height 10
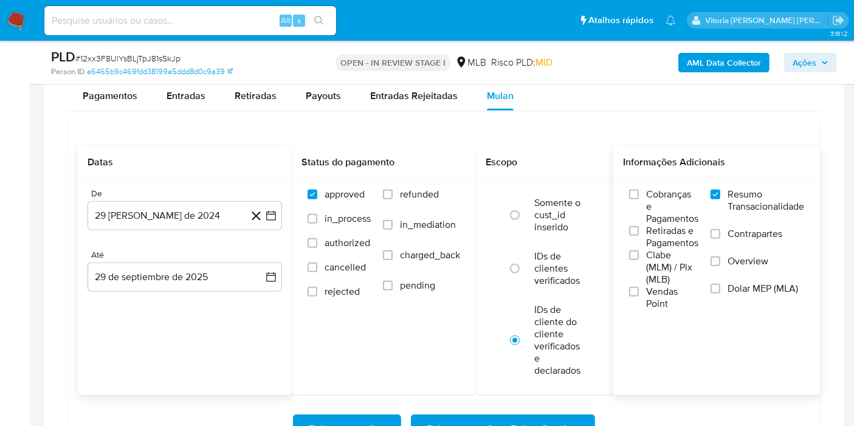
scroll to position [1013, 0]
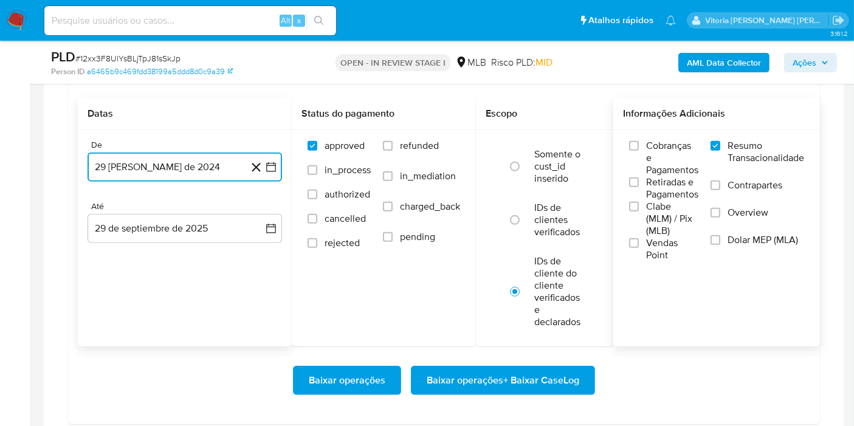
click at [168, 171] on button "29 [PERSON_NAME] de 2024" at bounding box center [185, 167] width 195 height 29
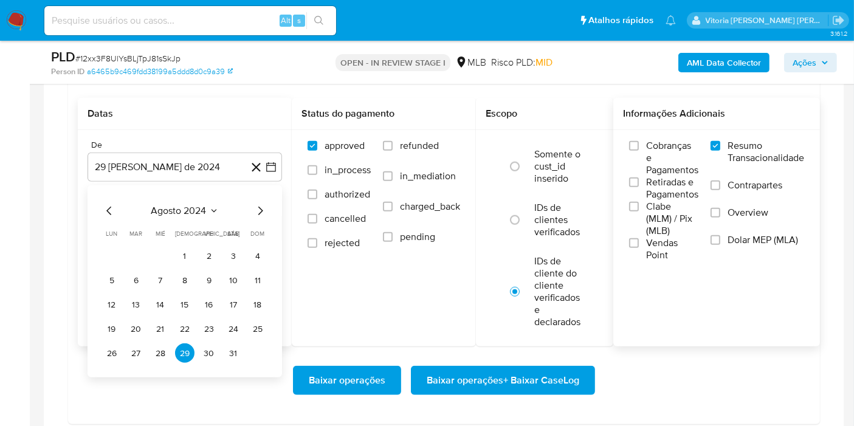
click at [221, 204] on div "agosto 2024" at bounding box center [184, 211] width 165 height 15
click at [219, 205] on div "agosto 2024" at bounding box center [184, 211] width 165 height 15
click at [209, 209] on icon "Seleccionar mes y año" at bounding box center [214, 211] width 10 height 10
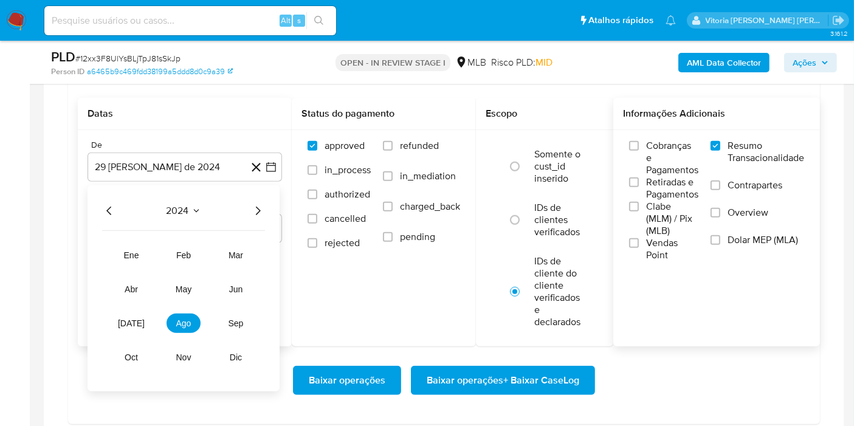
click icon "Año siguiente"
click span "ago"
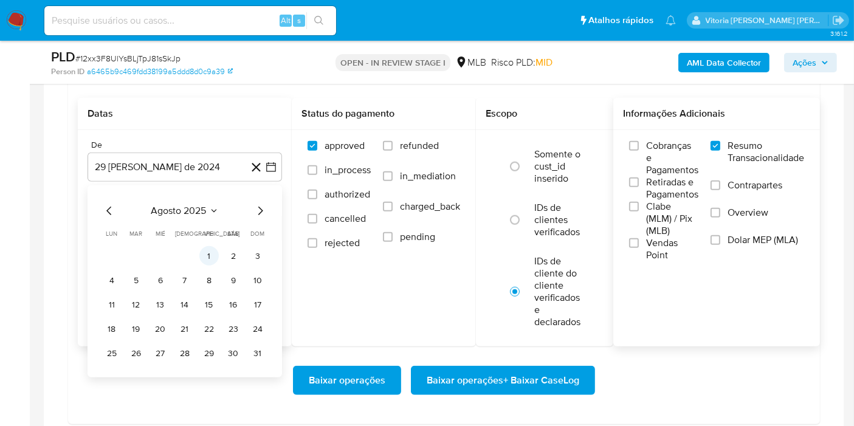
click button "1"
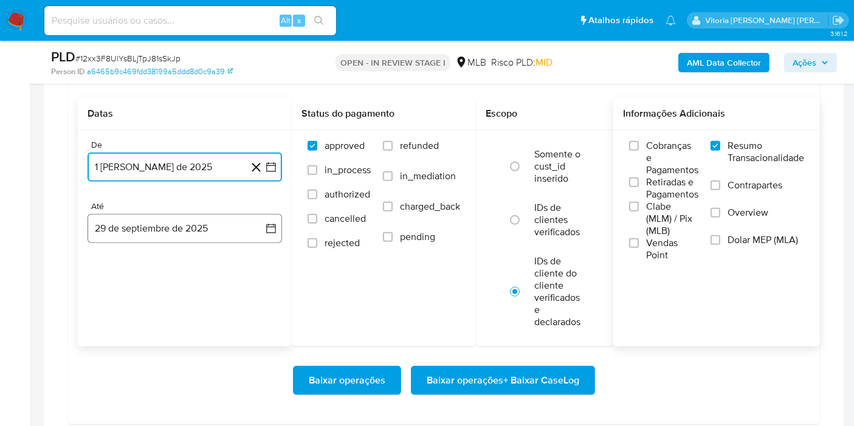
click button "29 de septiembre de 2025"
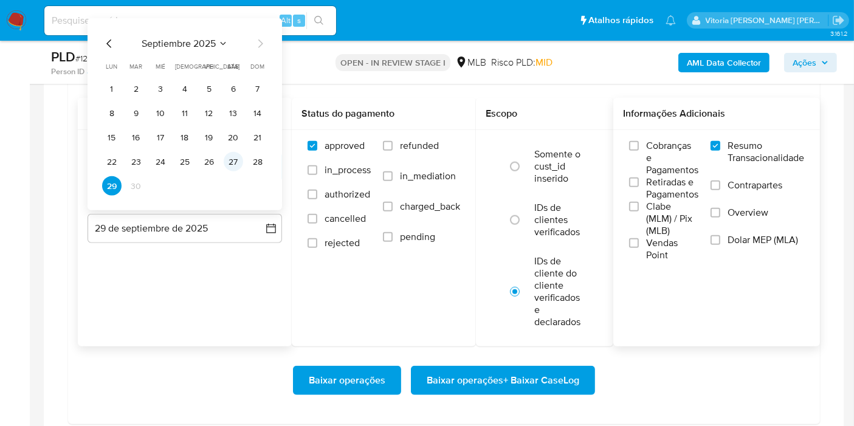
click button "27"
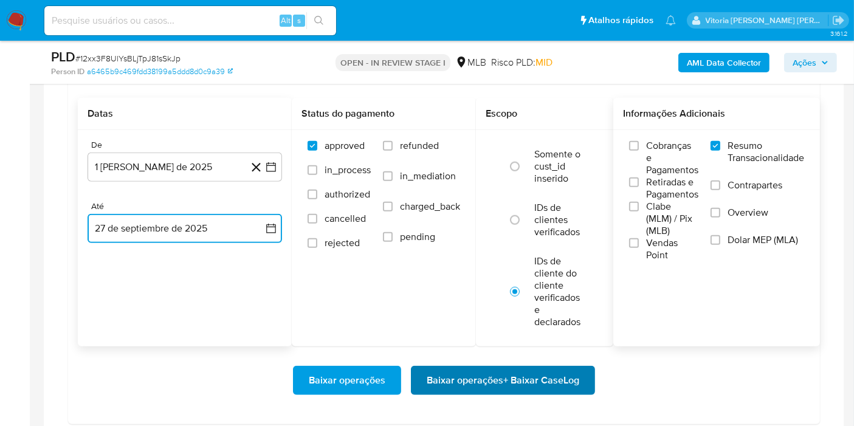
click span "Baixar operações + Baixar CaseLog"
